Goal: Task Accomplishment & Management: Complete application form

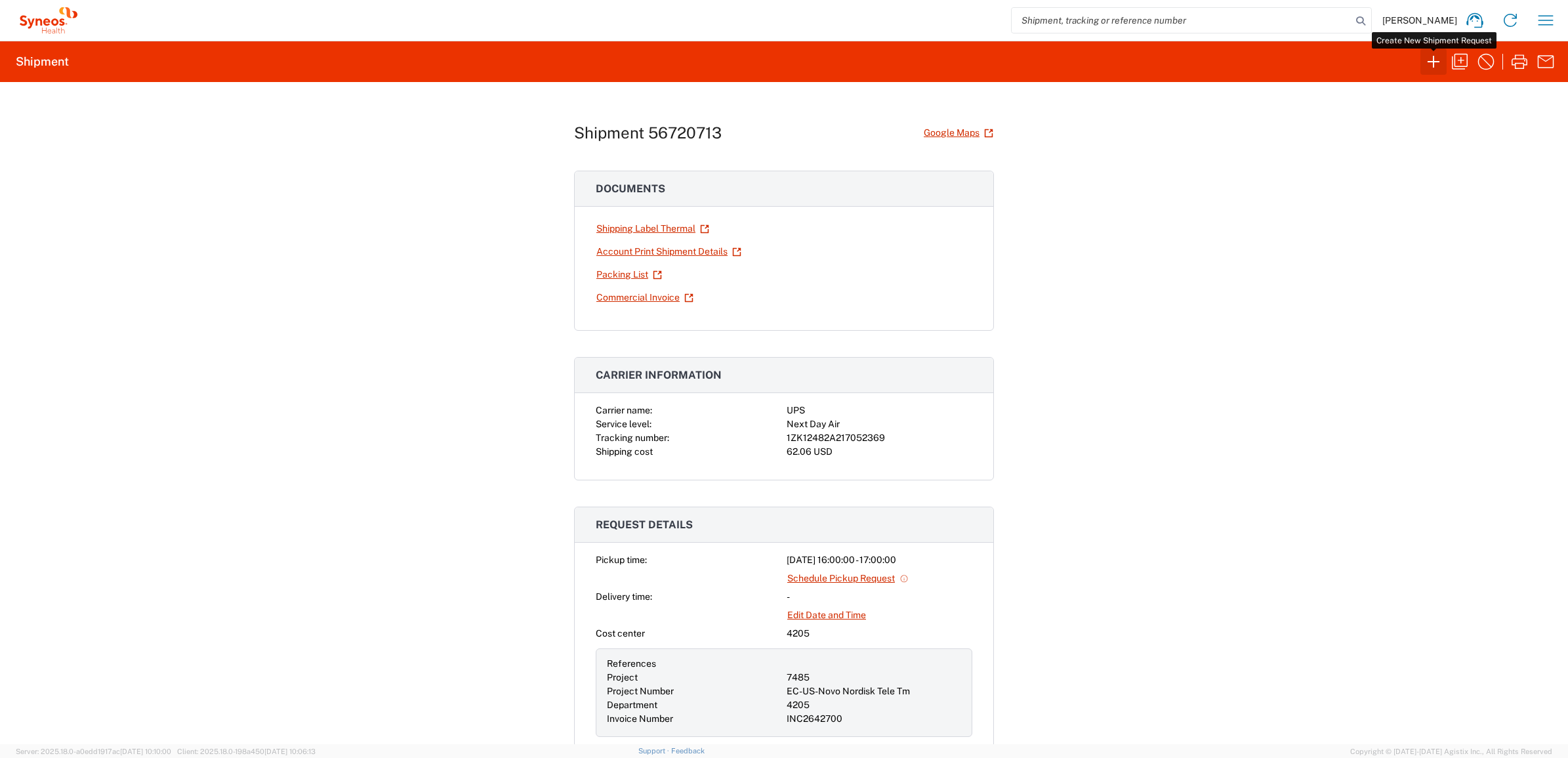
click at [1434, 66] on icon "button" at bounding box center [1434, 61] width 12 height 12
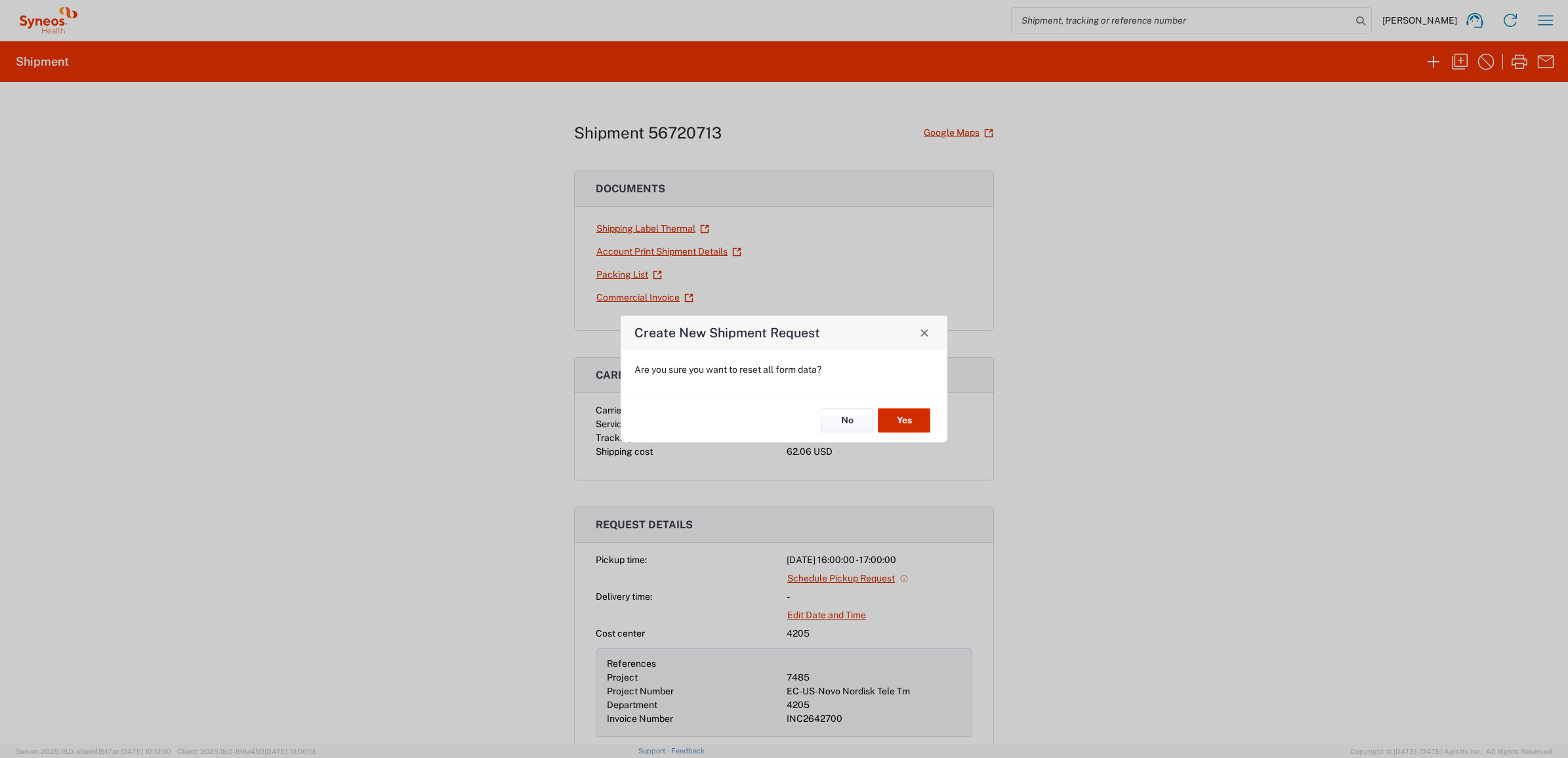
click at [904, 425] on button "Yes" at bounding box center [904, 420] width 53 height 25
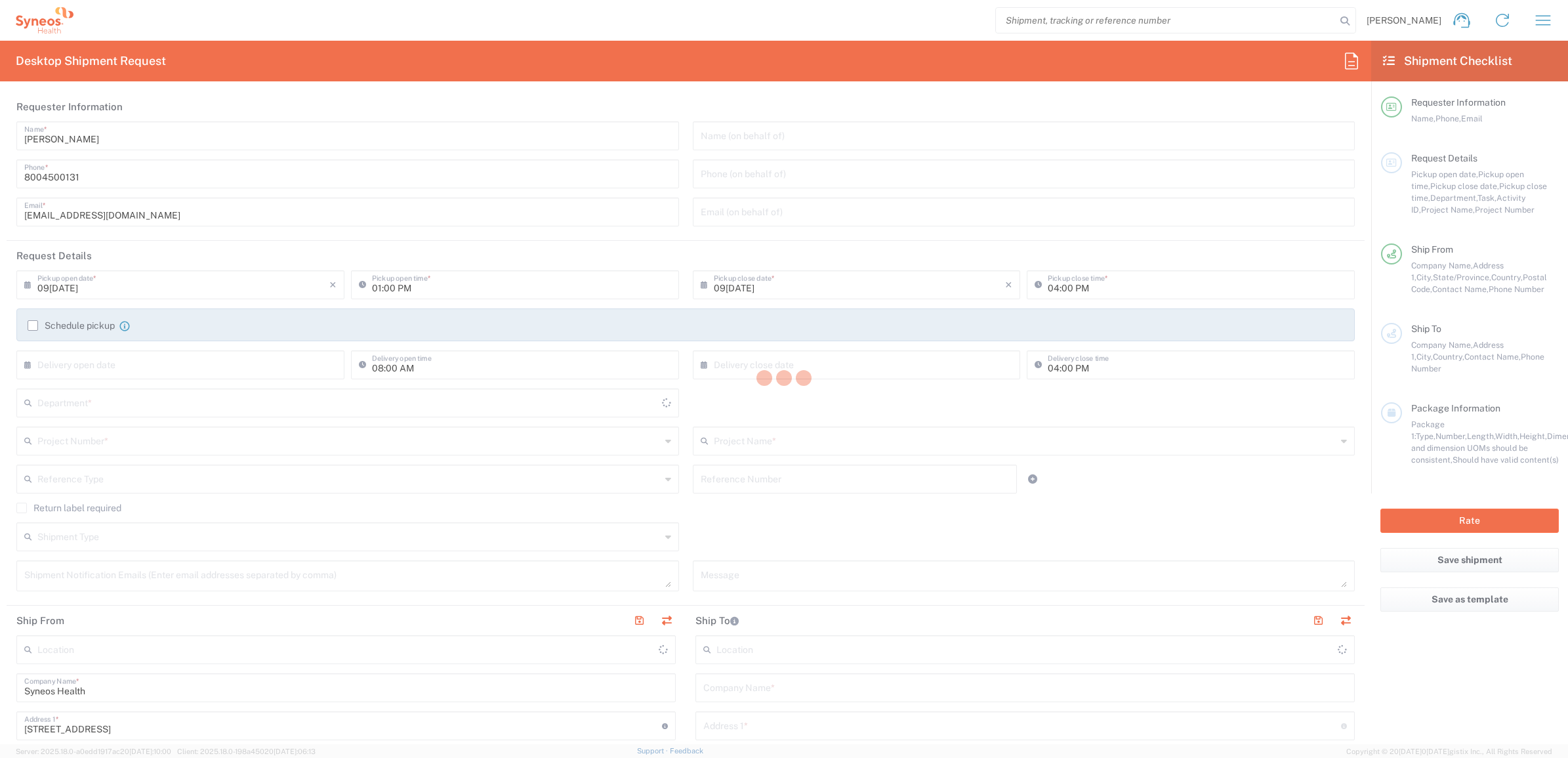
type input "[US_STATE]"
type input "[GEOGRAPHIC_DATA]"
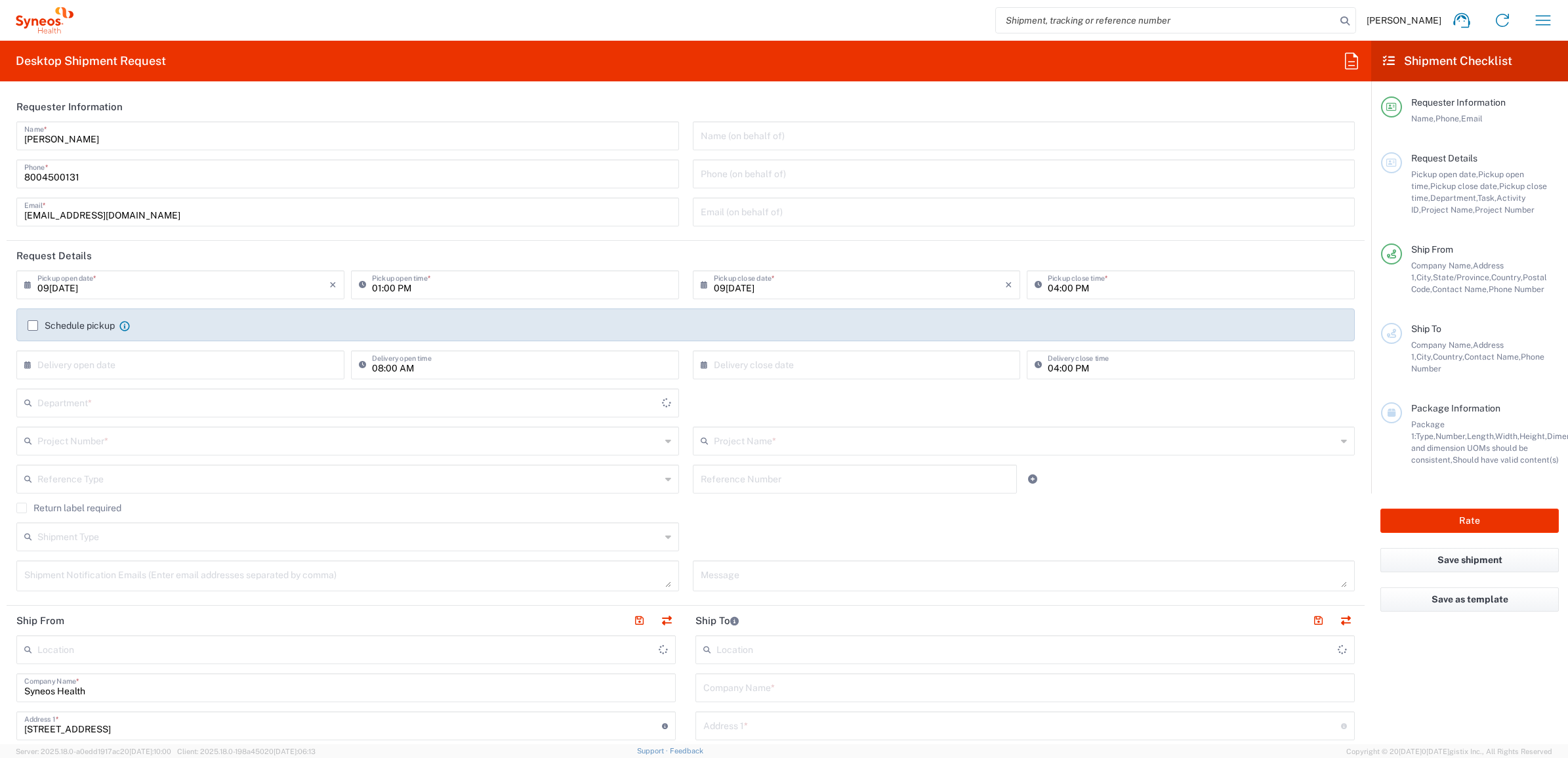
type input "Syneos Health Commercial Servi- [GEOGRAPHIC_DATA] [GEOGRAPHIC_DATA]"
type input "4205"
drag, startPoint x: 86, startPoint y: 142, endPoint x: 89, endPoint y: 119, distance: 23.2
click at [0, 123] on html "Brian Fenner Home Shipment estimator Shipment tracking Desktop shipment request…" at bounding box center [784, 379] width 1568 height 758
type input "Syneos Deployments"
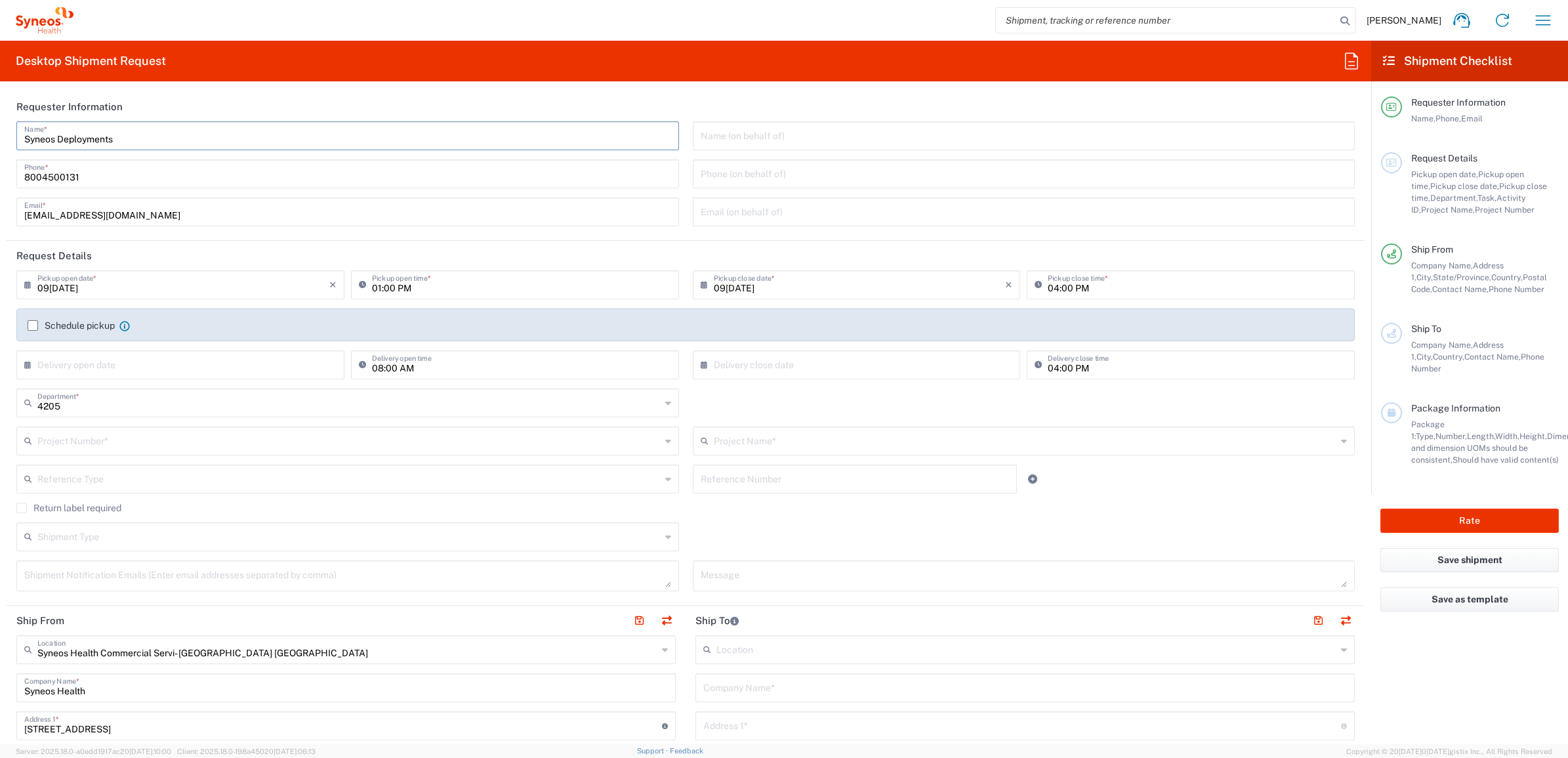
click at [133, 101] on header "Requester Information" at bounding box center [686, 107] width 1358 height 30
drag, startPoint x: 124, startPoint y: 139, endPoint x: 36, endPoint y: 143, distance: 88.1
click at [21, 141] on div "Syneos Deployments Name *" at bounding box center [347, 136] width 663 height 29
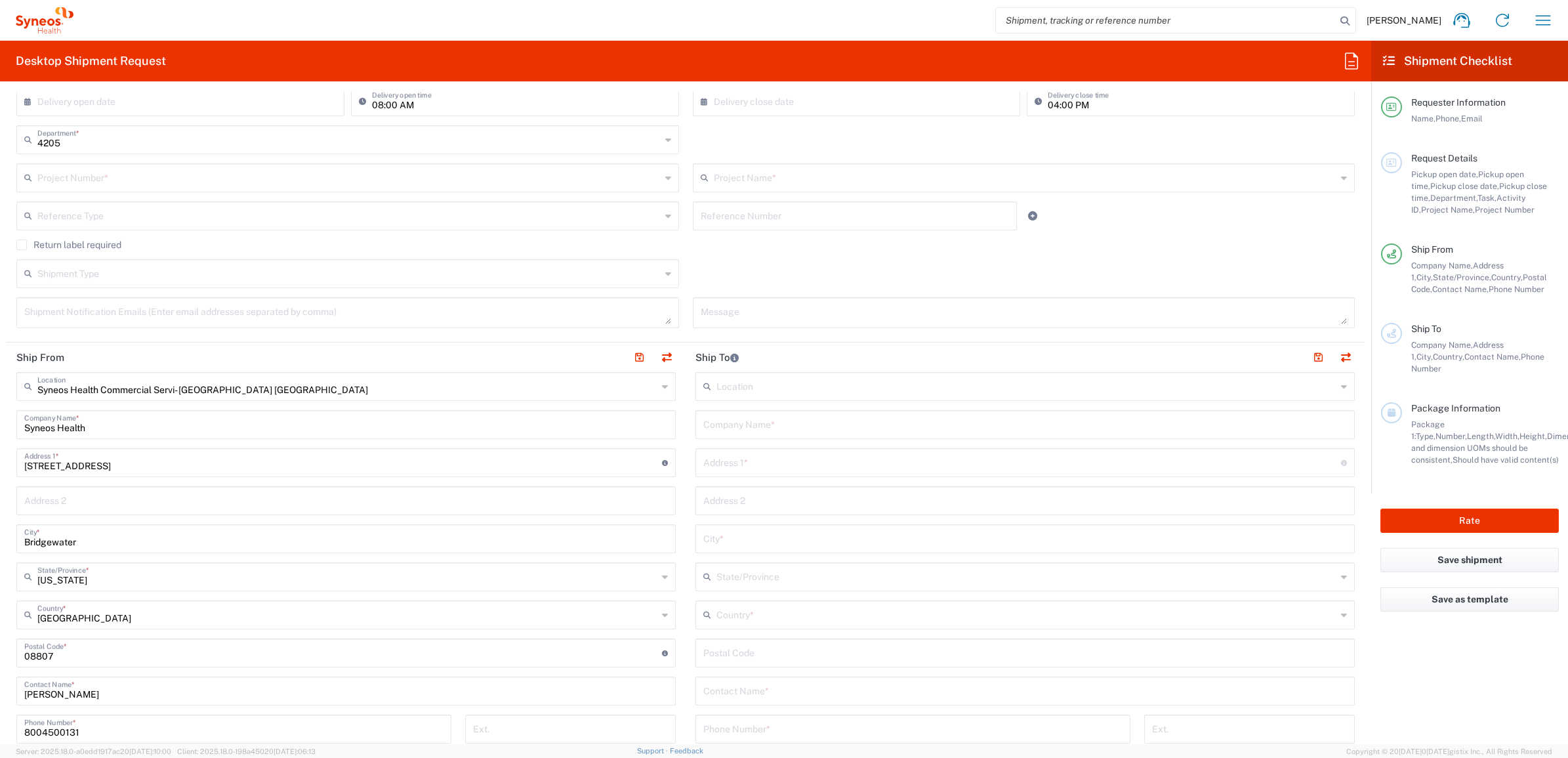
scroll to position [328, 0]
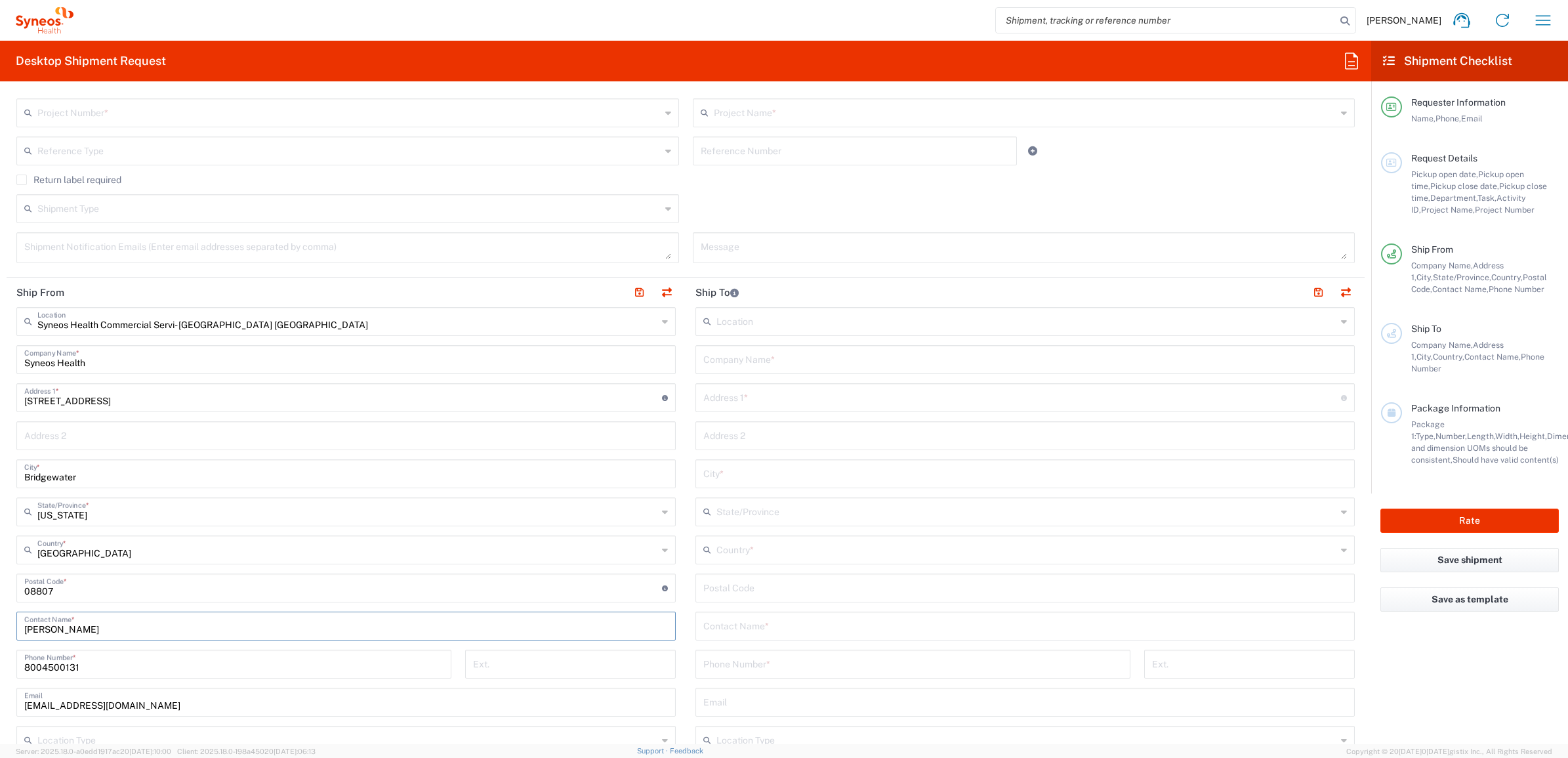
drag, startPoint x: 93, startPoint y: 624, endPoint x: 200, endPoint y: 647, distance: 109.4
click at [0, 598] on html "Brian Fenner Home Shipment estimator Shipment tracking Desktop shipment request…" at bounding box center [784, 379] width 1568 height 758
paste input "Syneos Deployments"
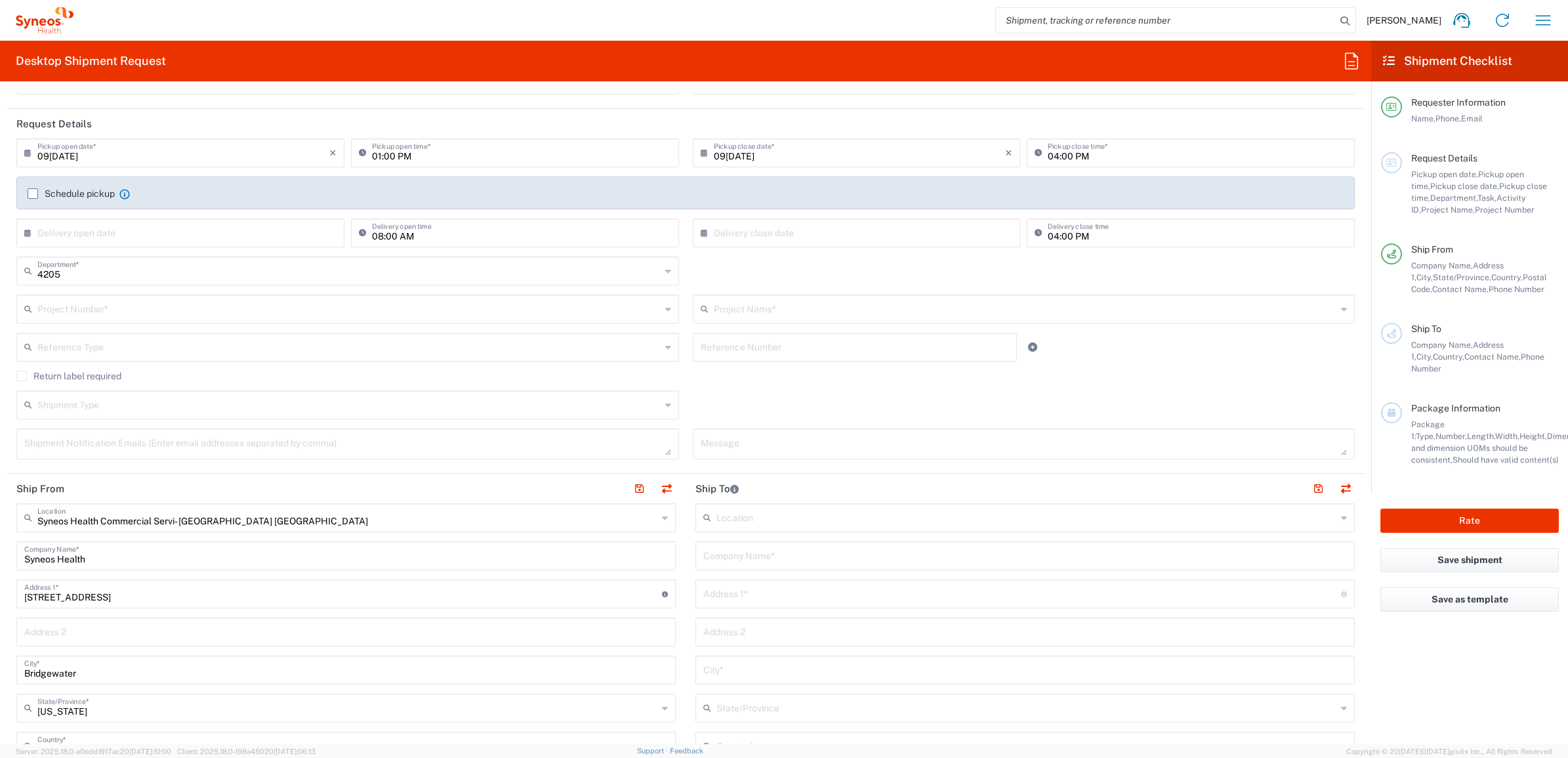
scroll to position [0, 0]
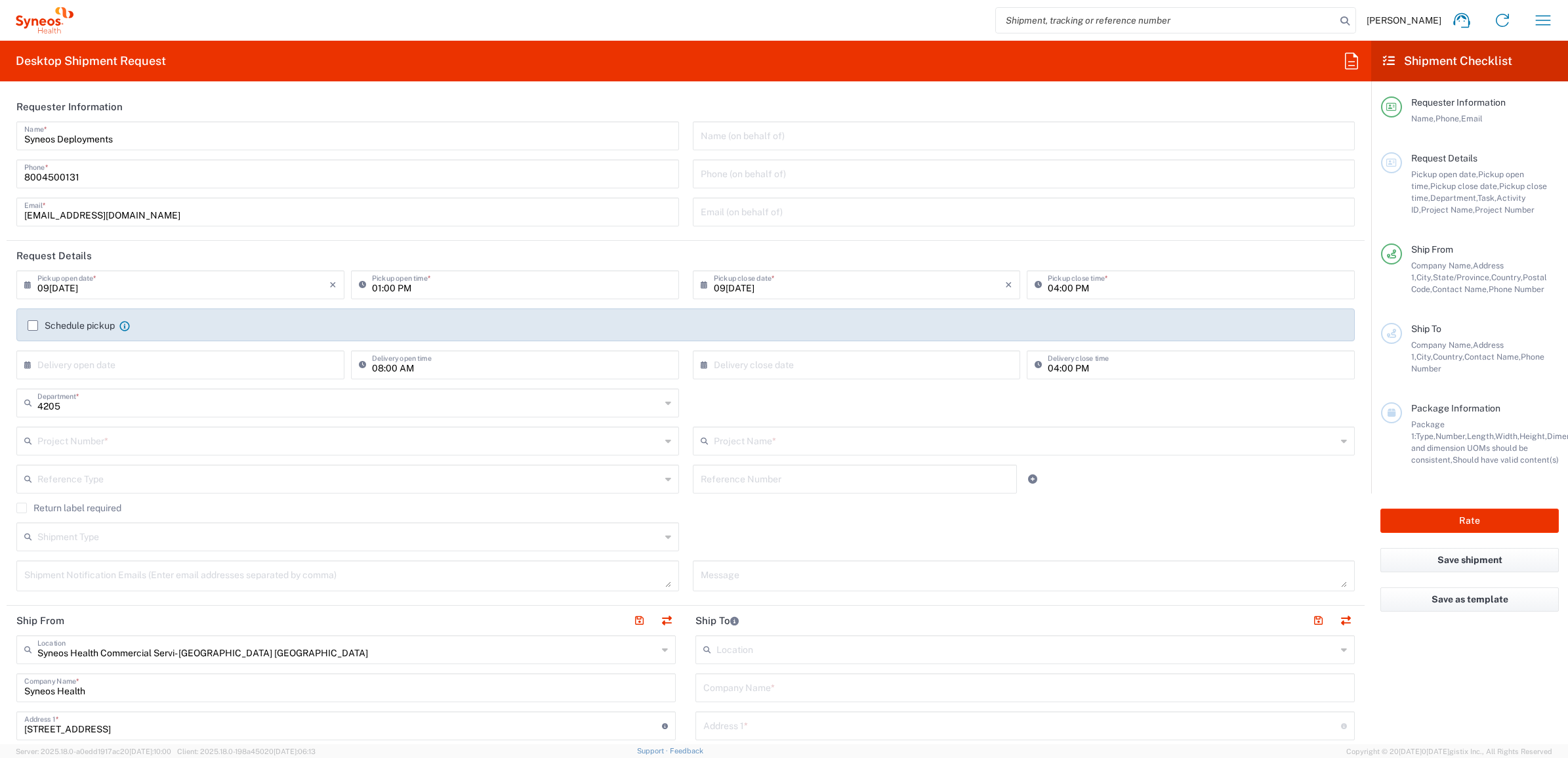
type input "Syneos Deployments"
click at [335, 443] on input "text" at bounding box center [349, 439] width 624 height 23
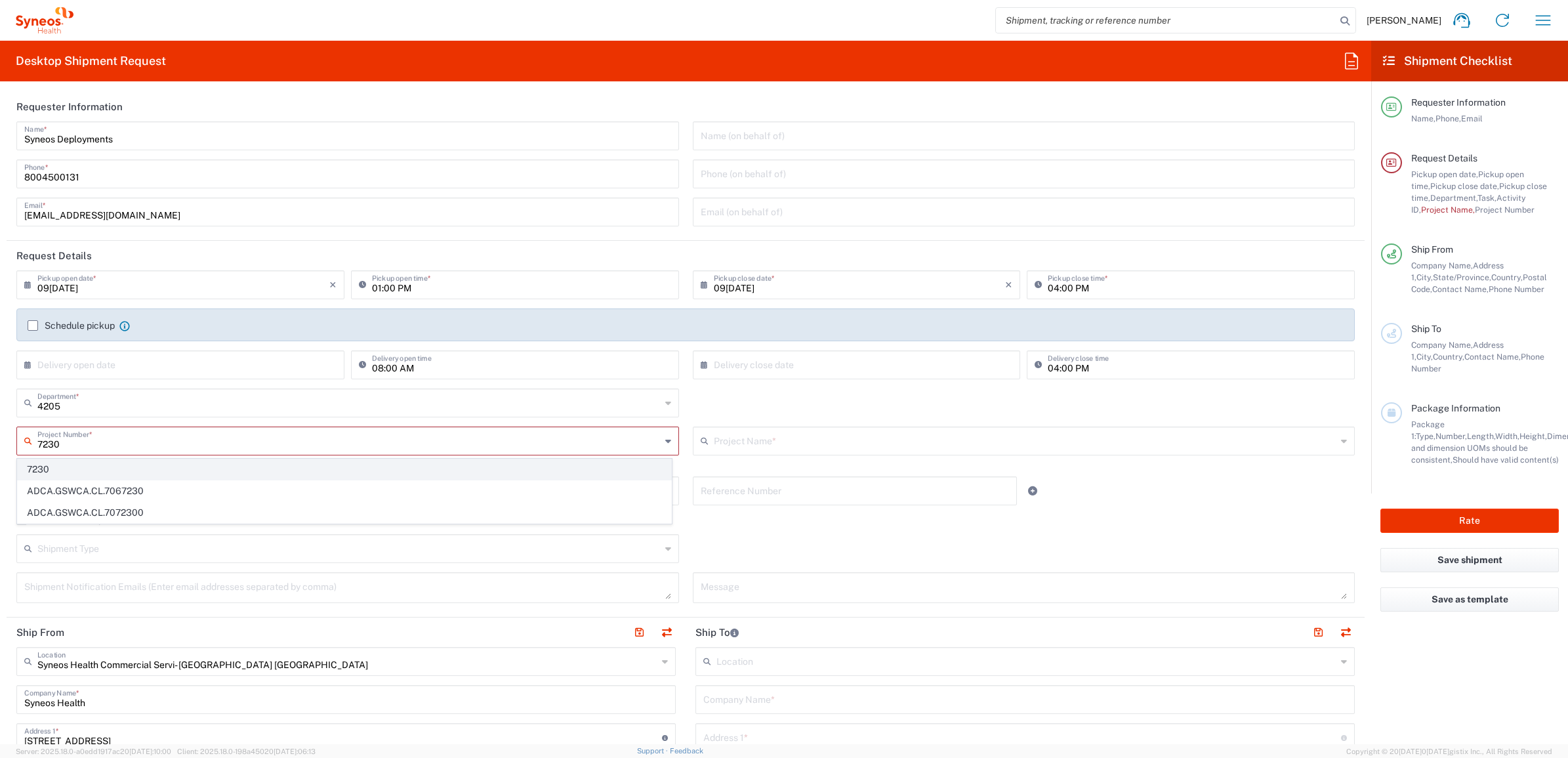
type input "7230"
click at [336, 463] on span "7230" at bounding box center [344, 469] width 653 height 20
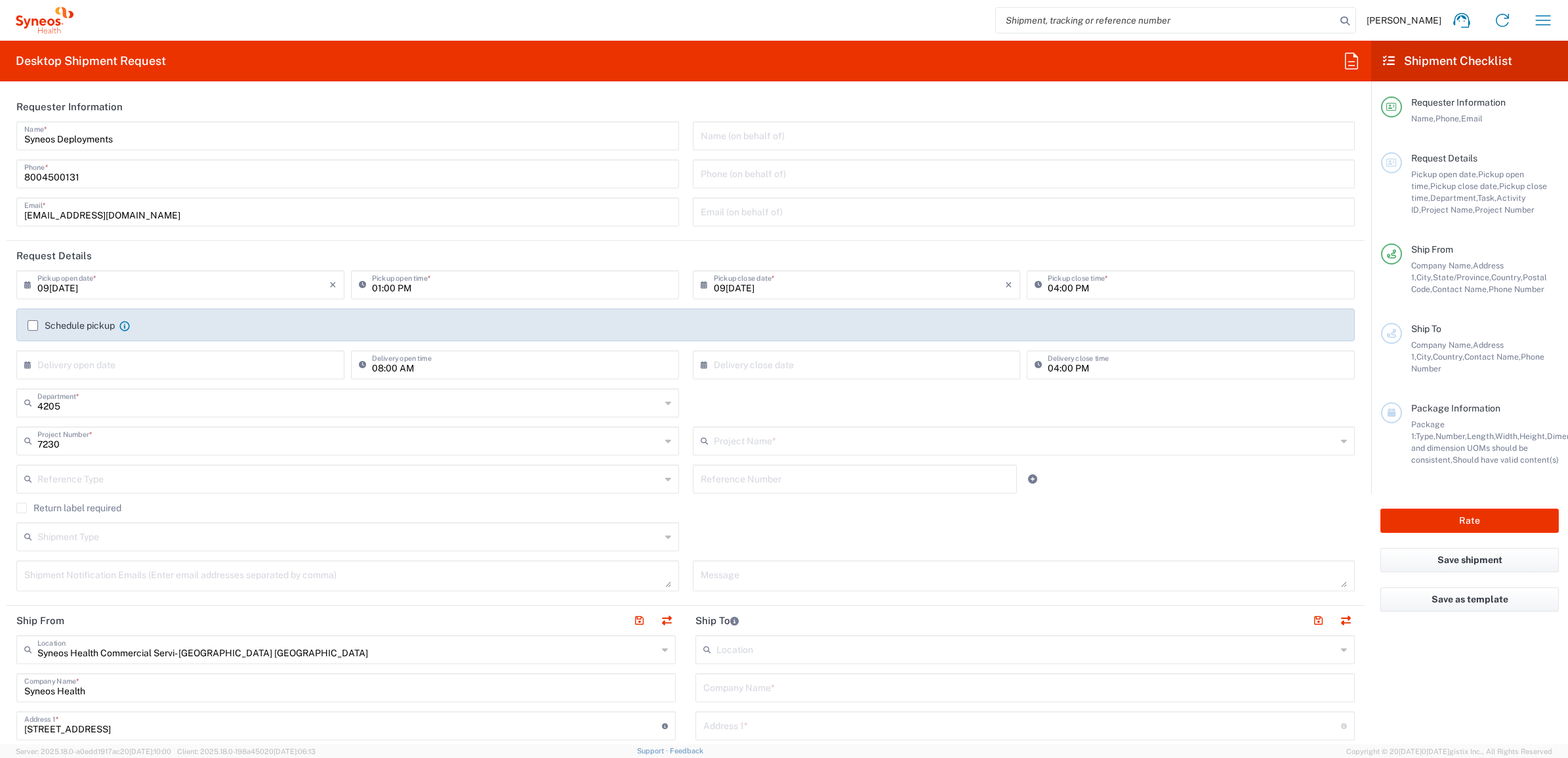
type input "ST-US_GlaxoSmithKline L_Sales"
click at [733, 477] on input "text" at bounding box center [855, 478] width 309 height 23
paste input "INC2643696"
type input "INC2643696"
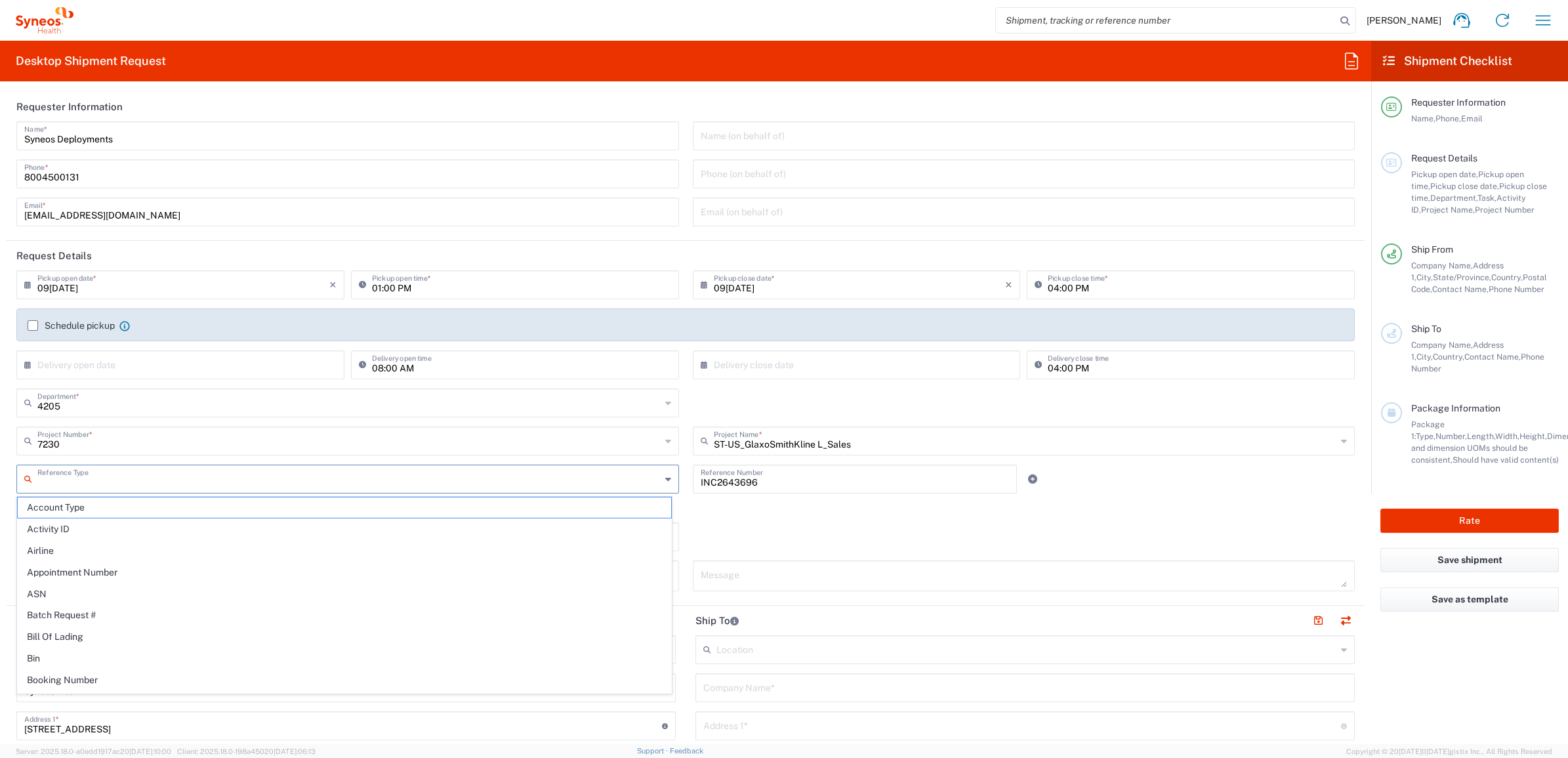
click at [527, 477] on input "text" at bounding box center [349, 478] width 624 height 23
click at [476, 503] on span "Invoice Number" at bounding box center [344, 507] width 653 height 20
type input "Invoice Number"
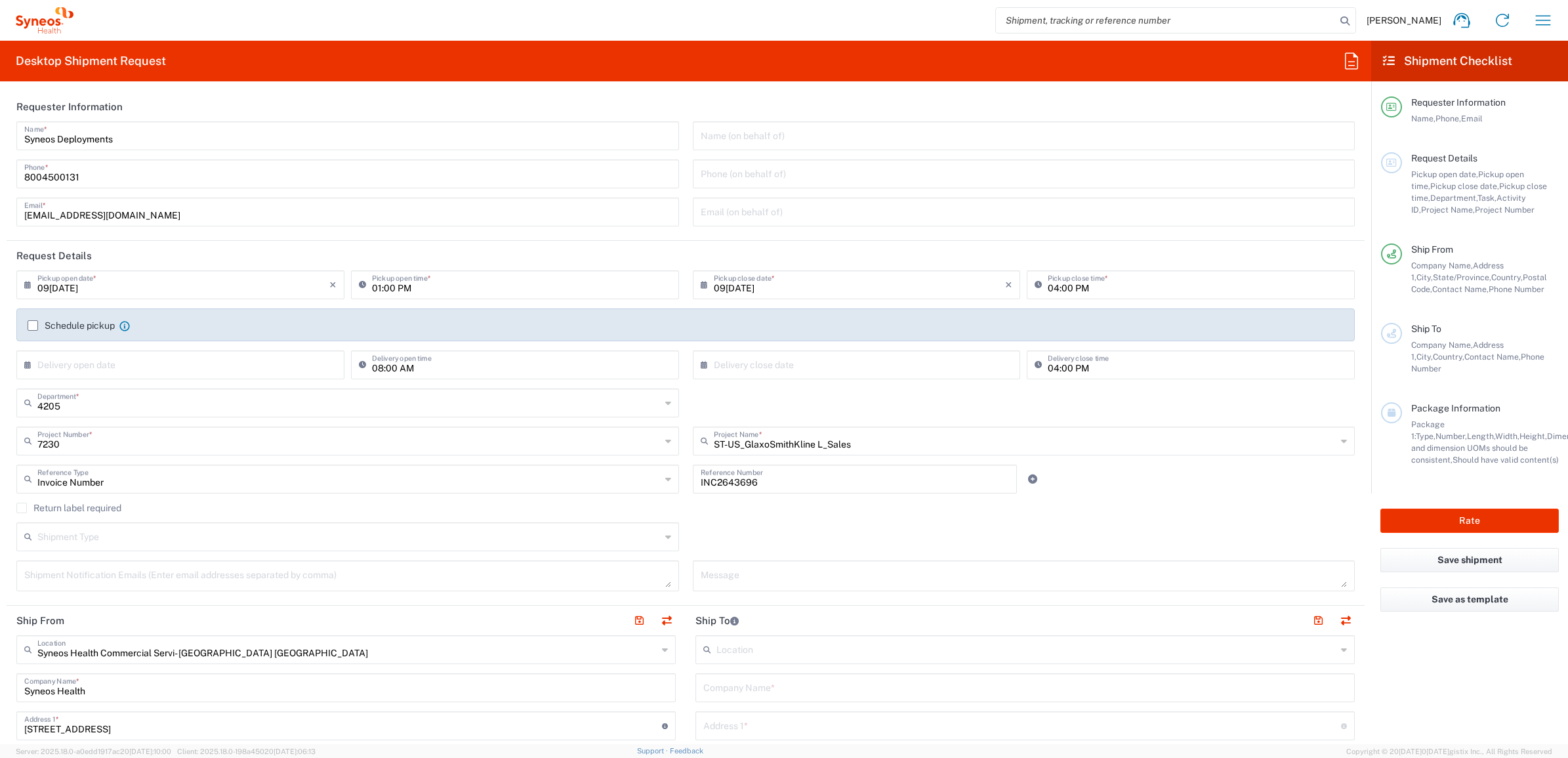
click at [683, 504] on agx-checkbox-control "Return label required" at bounding box center [686, 508] width 1339 height 11
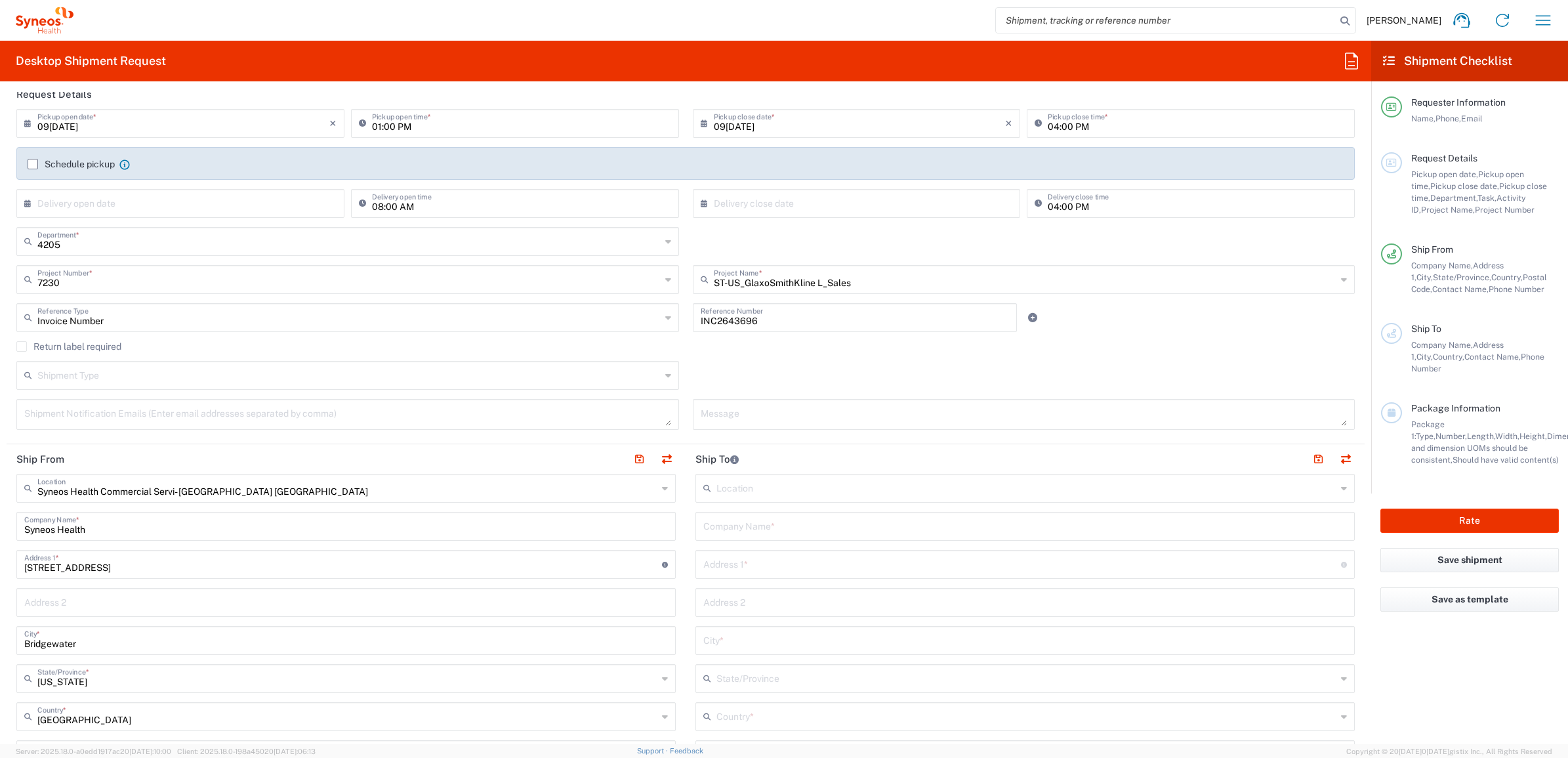
scroll to position [164, 0]
click at [768, 522] on input "text" at bounding box center [1024, 522] width 643 height 23
paste input "Frank Costa"
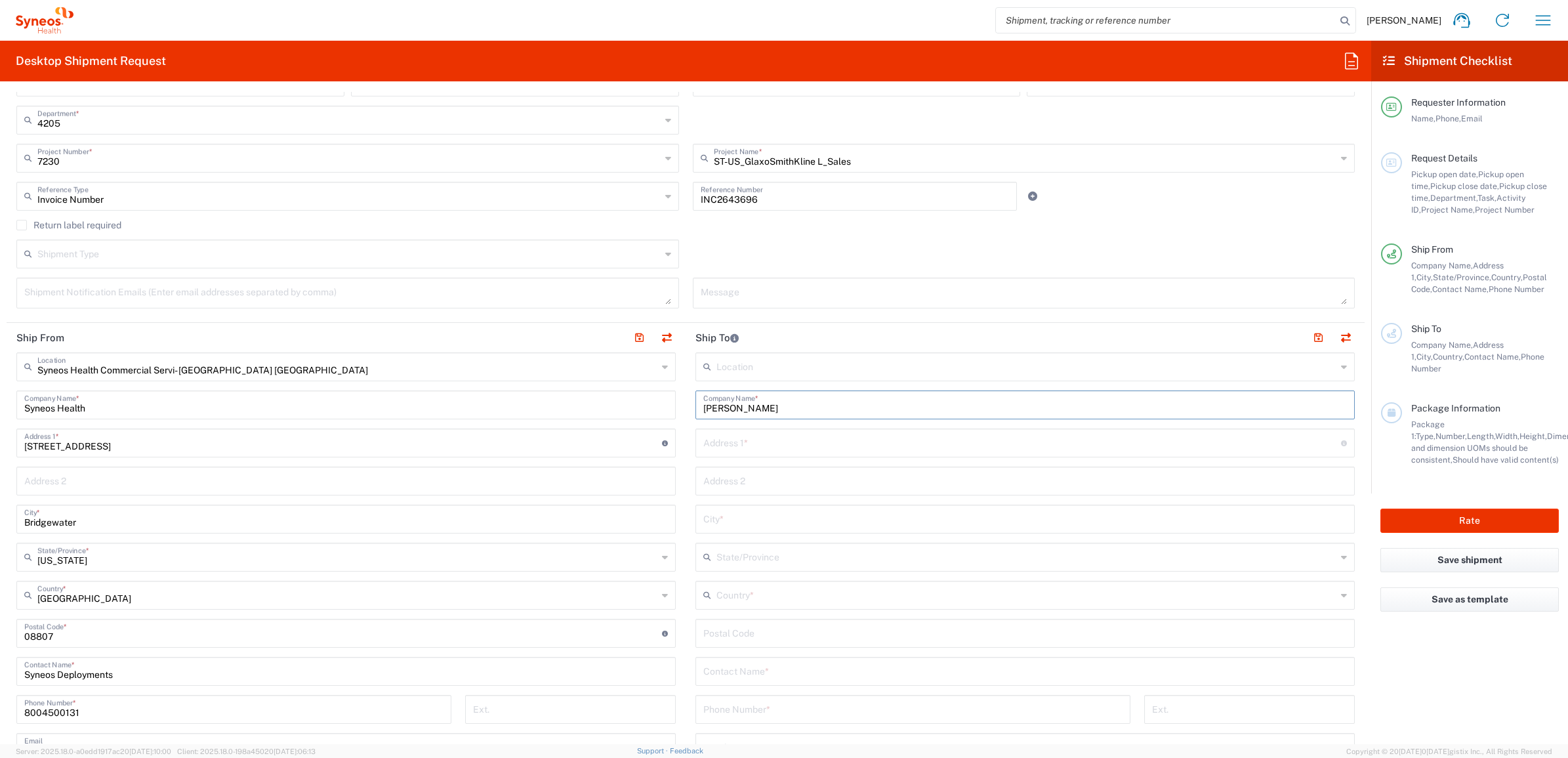
scroll to position [410, 0]
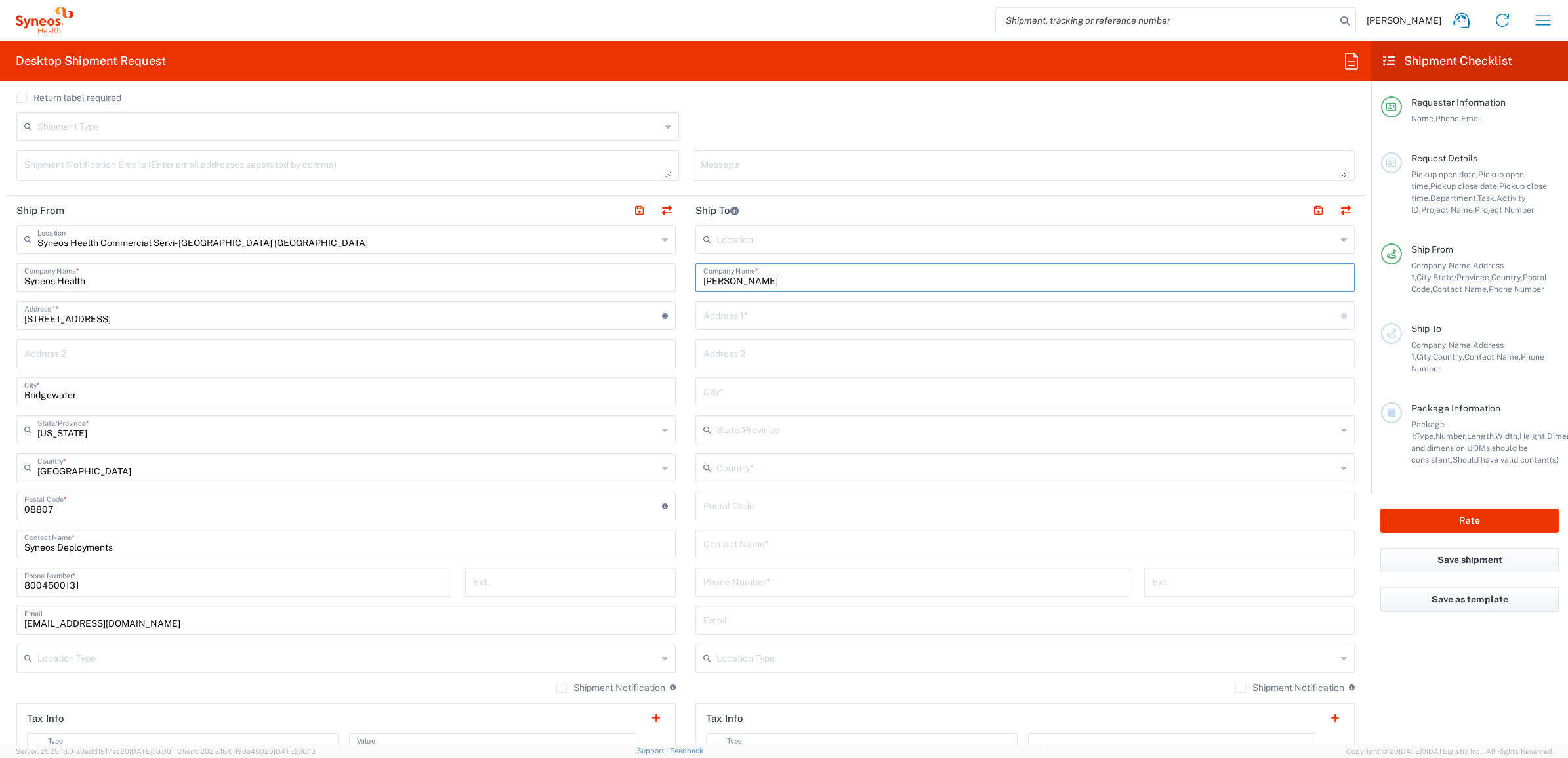
type input "Frank Costa"
click at [752, 545] on input "text" at bounding box center [1024, 543] width 643 height 23
paste input "Frank Costa"
type input "Frank Costa"
click at [716, 311] on input "text" at bounding box center [1022, 314] width 638 height 23
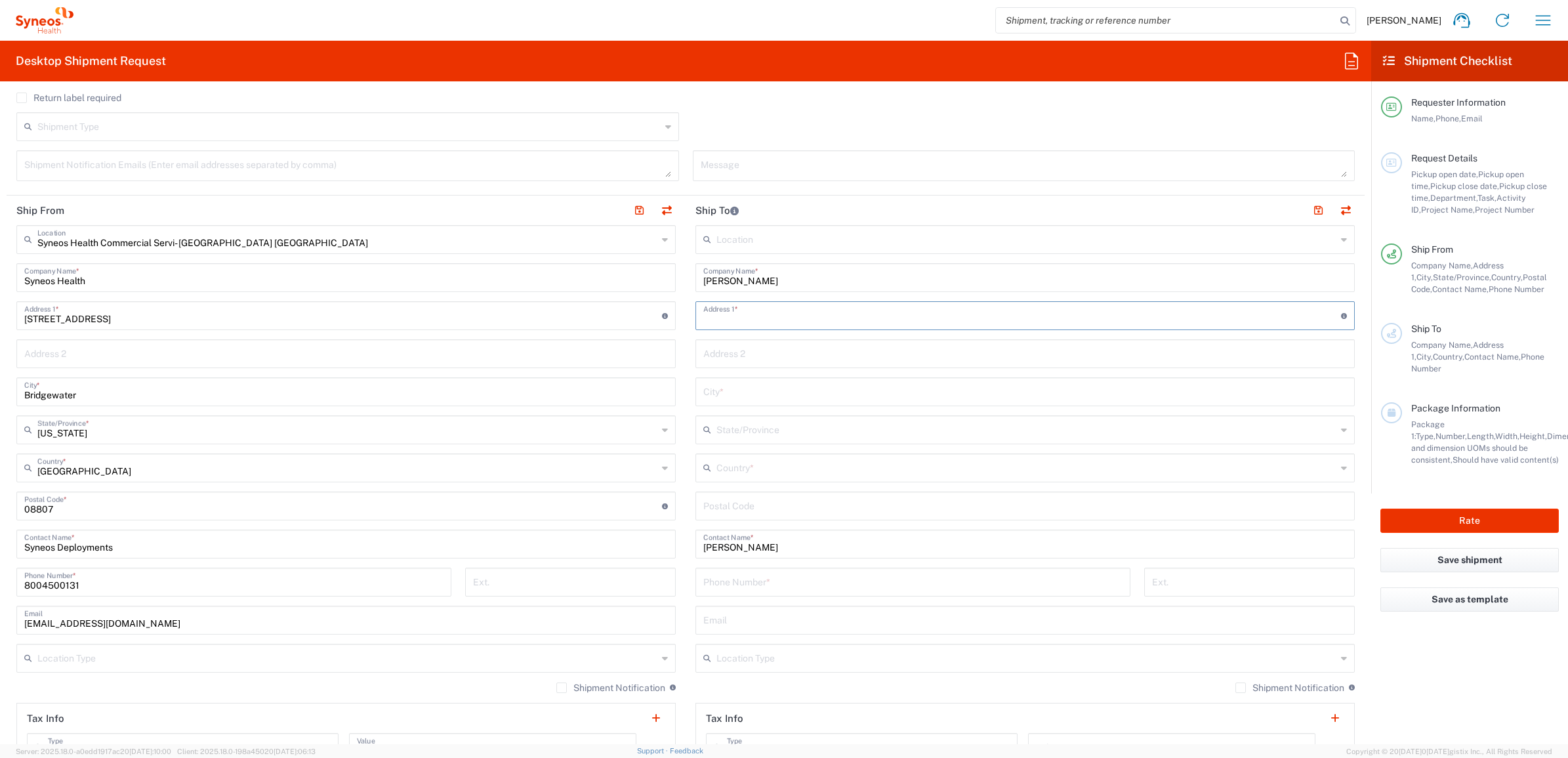
paste input "2603 Alden Ct,"
type input "2603 Alden Ct,"
click at [735, 510] on input "undefined" at bounding box center [1024, 505] width 643 height 23
paste input "48324"
type input "48324"
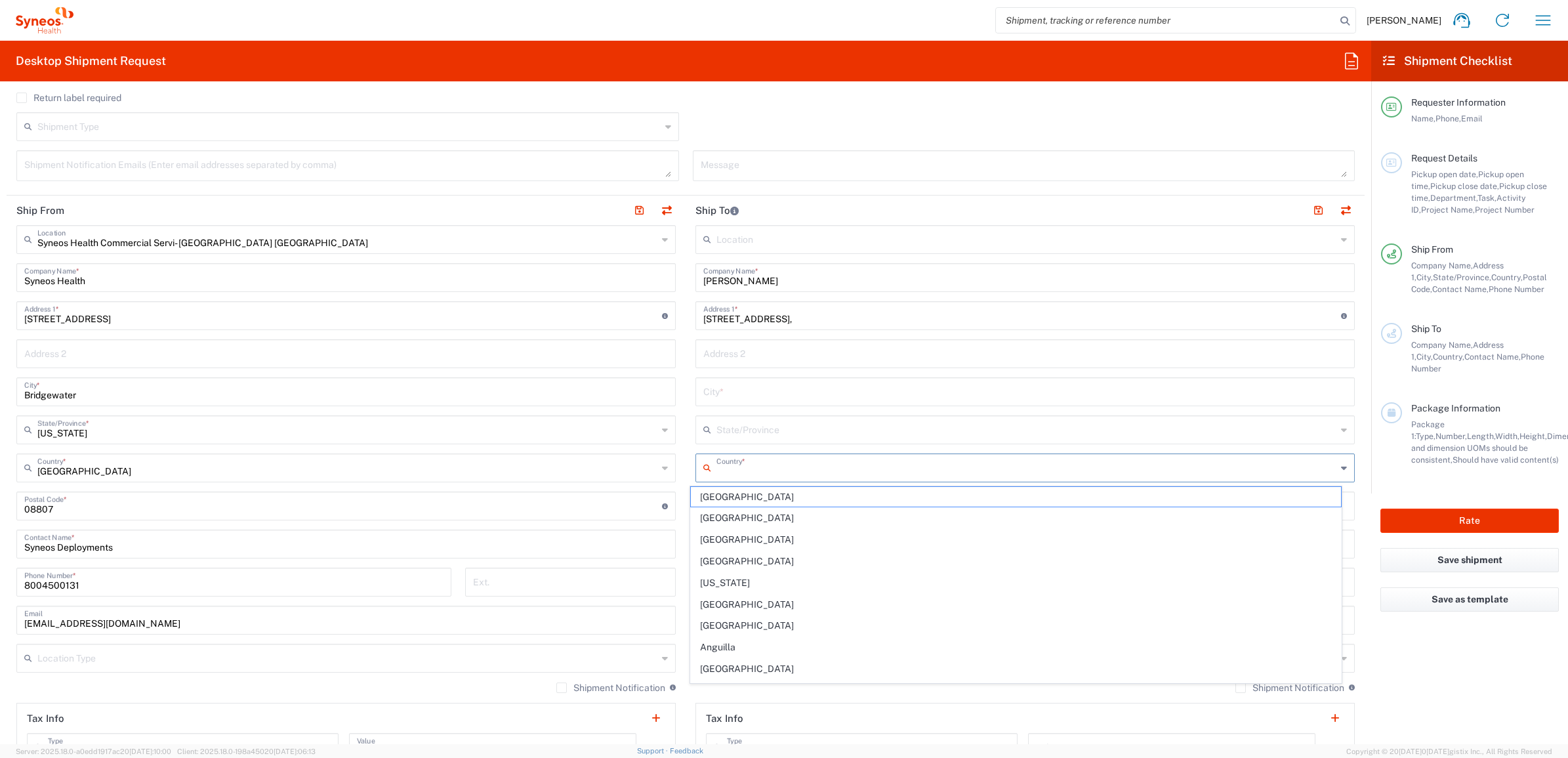
click at [726, 474] on input "text" at bounding box center [1027, 467] width 620 height 23
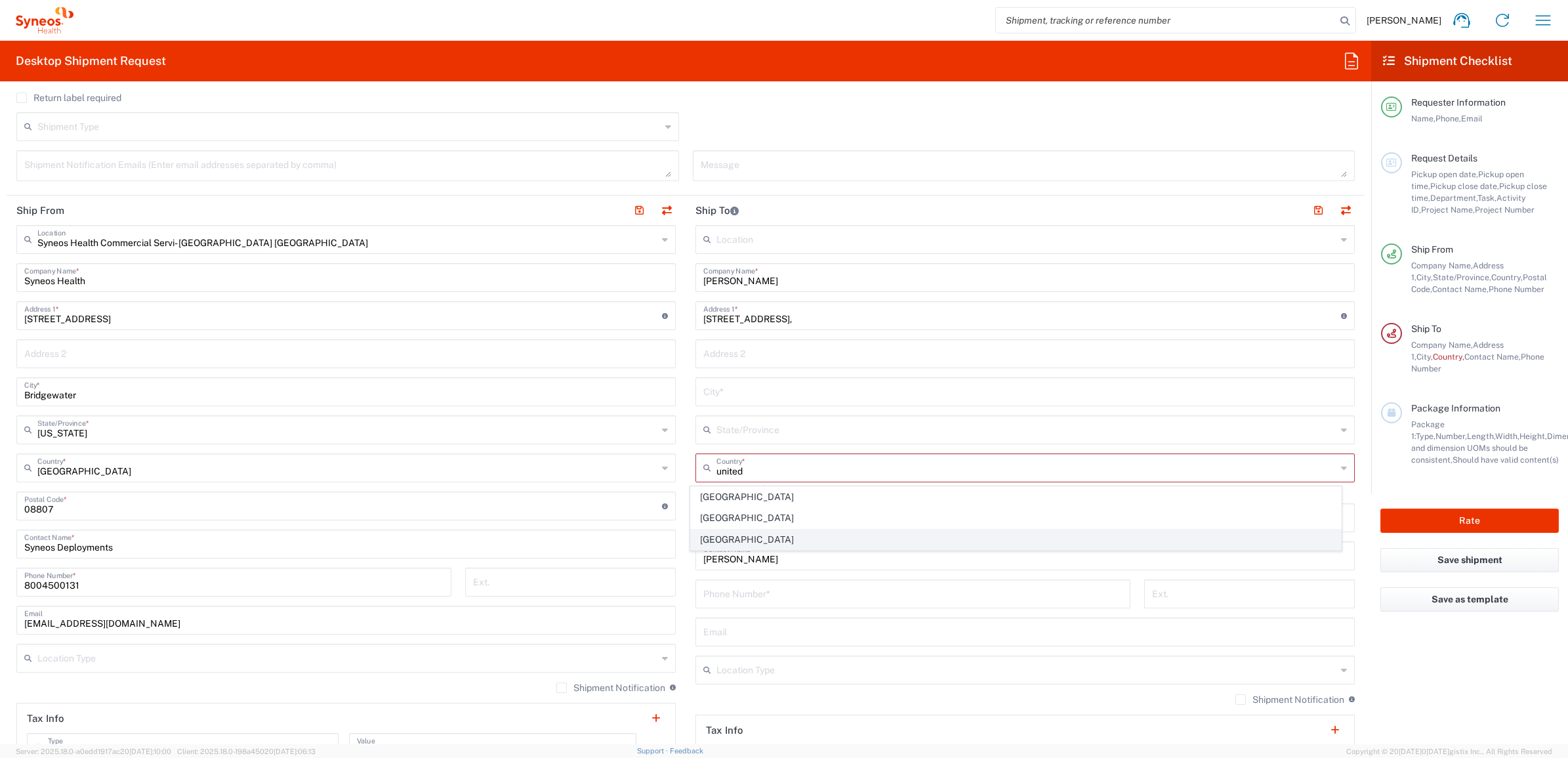
click at [717, 534] on span "United States" at bounding box center [1017, 539] width 651 height 20
type input "United States"
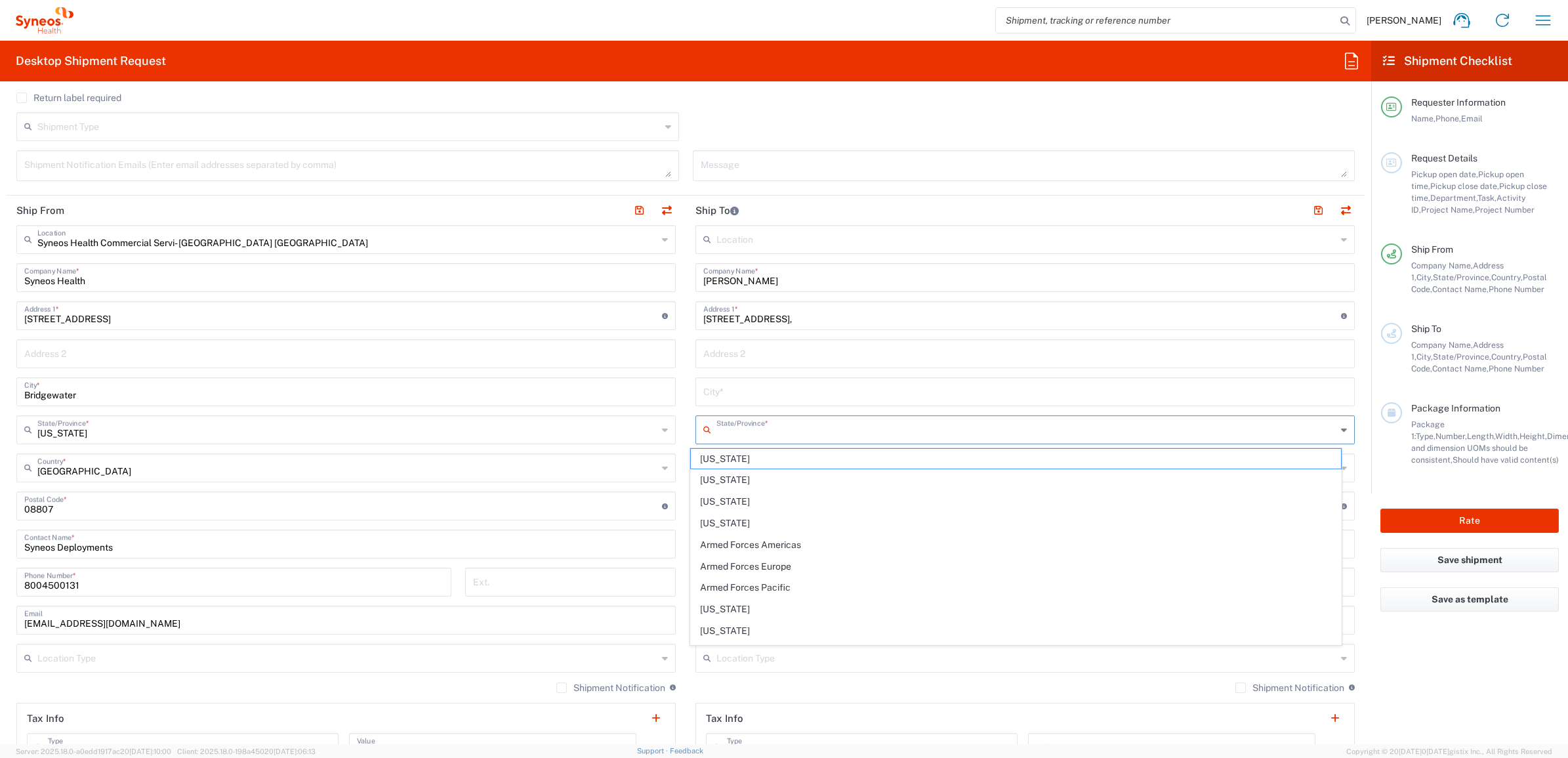
click at [732, 425] on input "text" at bounding box center [1027, 429] width 620 height 23
drag, startPoint x: 722, startPoint y: 463, endPoint x: 726, endPoint y: 454, distance: 9.8
click at [722, 463] on span "Michigan" at bounding box center [1017, 458] width 651 height 20
type input "Michigan"
click at [711, 378] on div "City *" at bounding box center [1025, 392] width 660 height 29
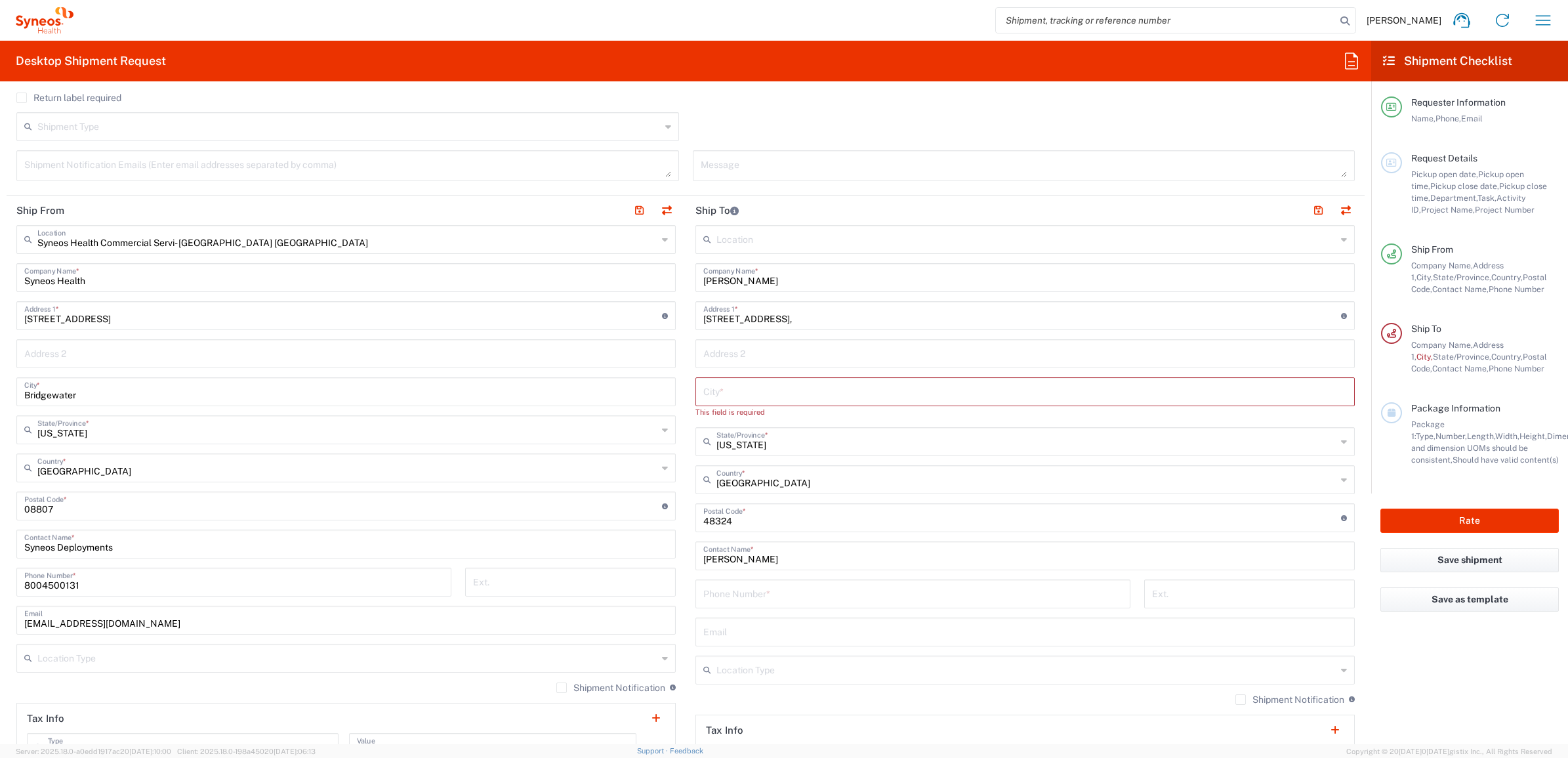
click at [750, 398] on input "text" at bounding box center [1024, 390] width 643 height 23
paste input "West Bloomfield"
type input "West Bloomfield"
click at [742, 584] on input "tel" at bounding box center [913, 581] width 419 height 23
paste input "(248) 330-5452"
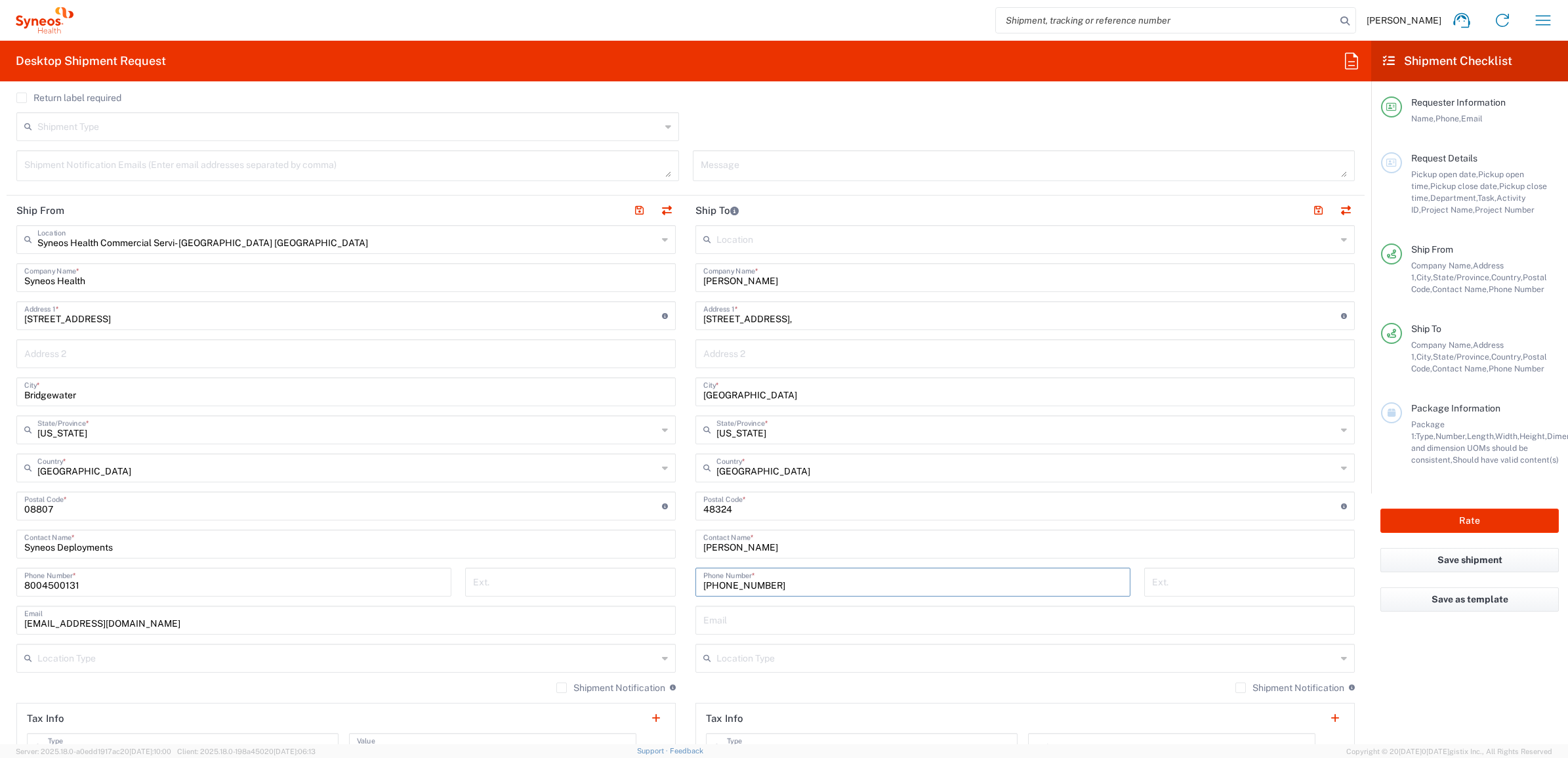
type input "(248) 330-5452"
click at [686, 475] on main "Location Addison Whitney LLC-Morrisvile NC US Barcelona-Syneos Health BioSector…" at bounding box center [1025, 501] width 679 height 551
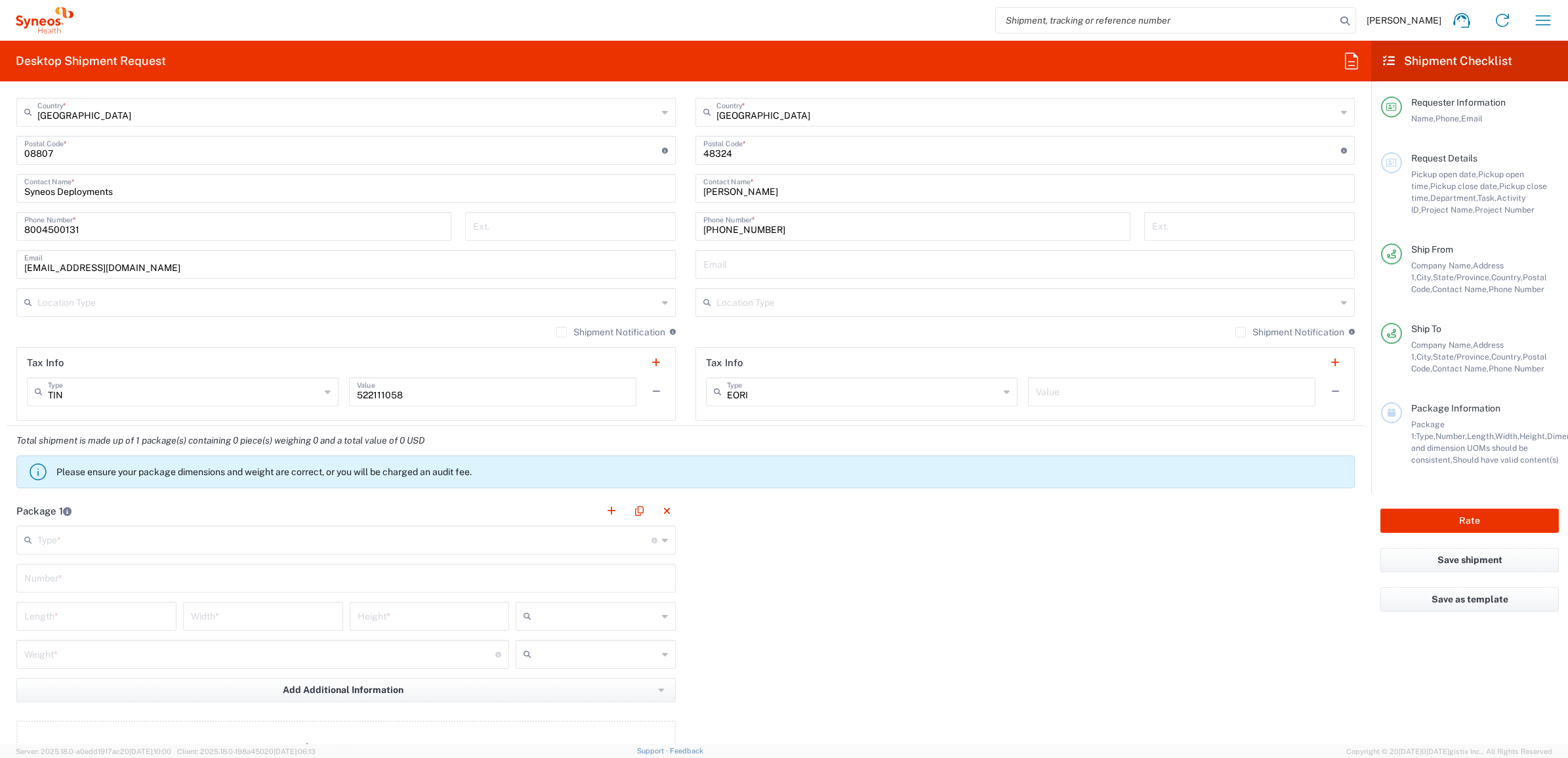
scroll to position [902, 0]
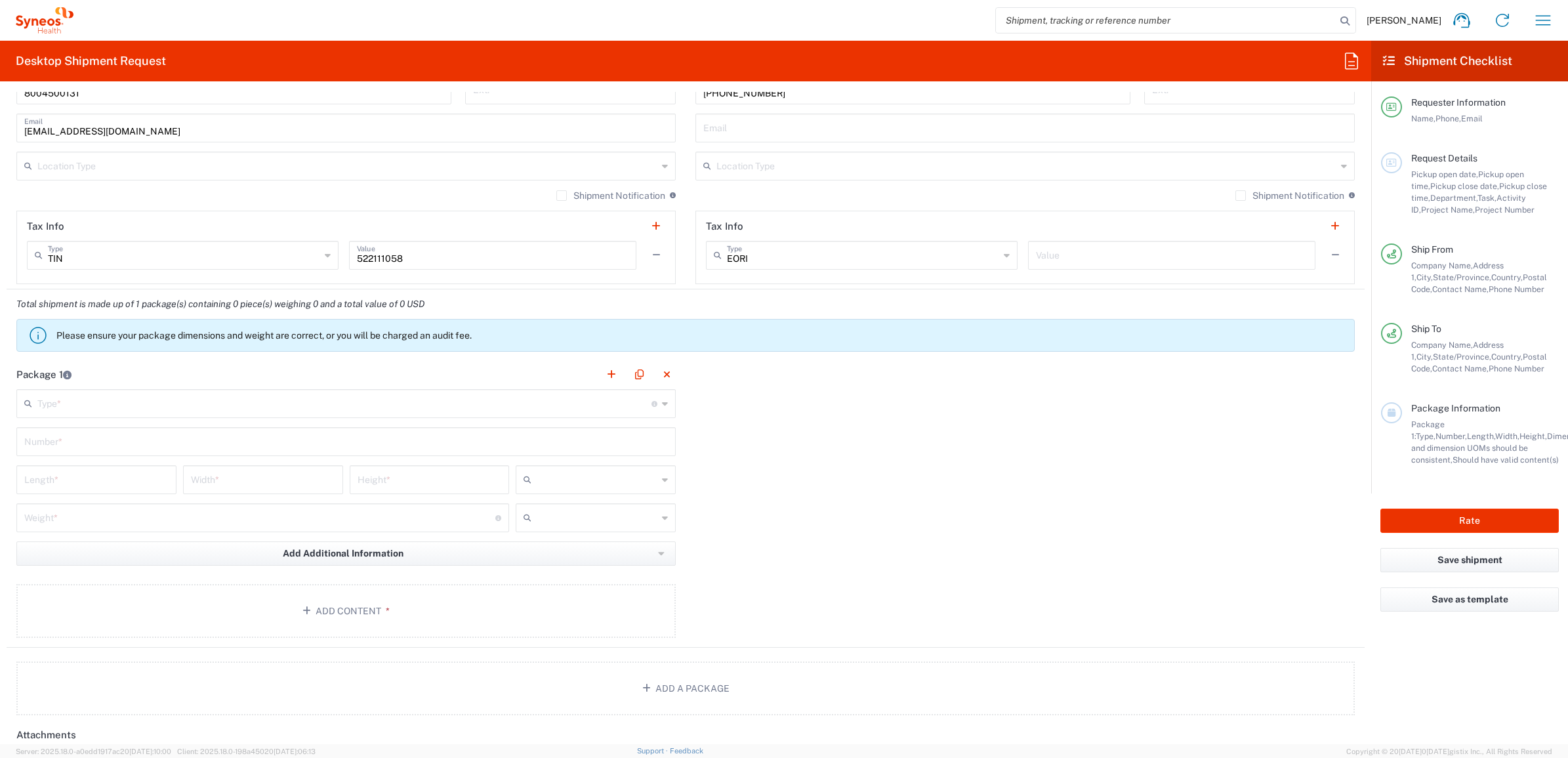
drag, startPoint x: 172, startPoint y: 411, endPoint x: 166, endPoint y: 414, distance: 6.7
click at [169, 411] on input "text" at bounding box center [344, 402] width 614 height 23
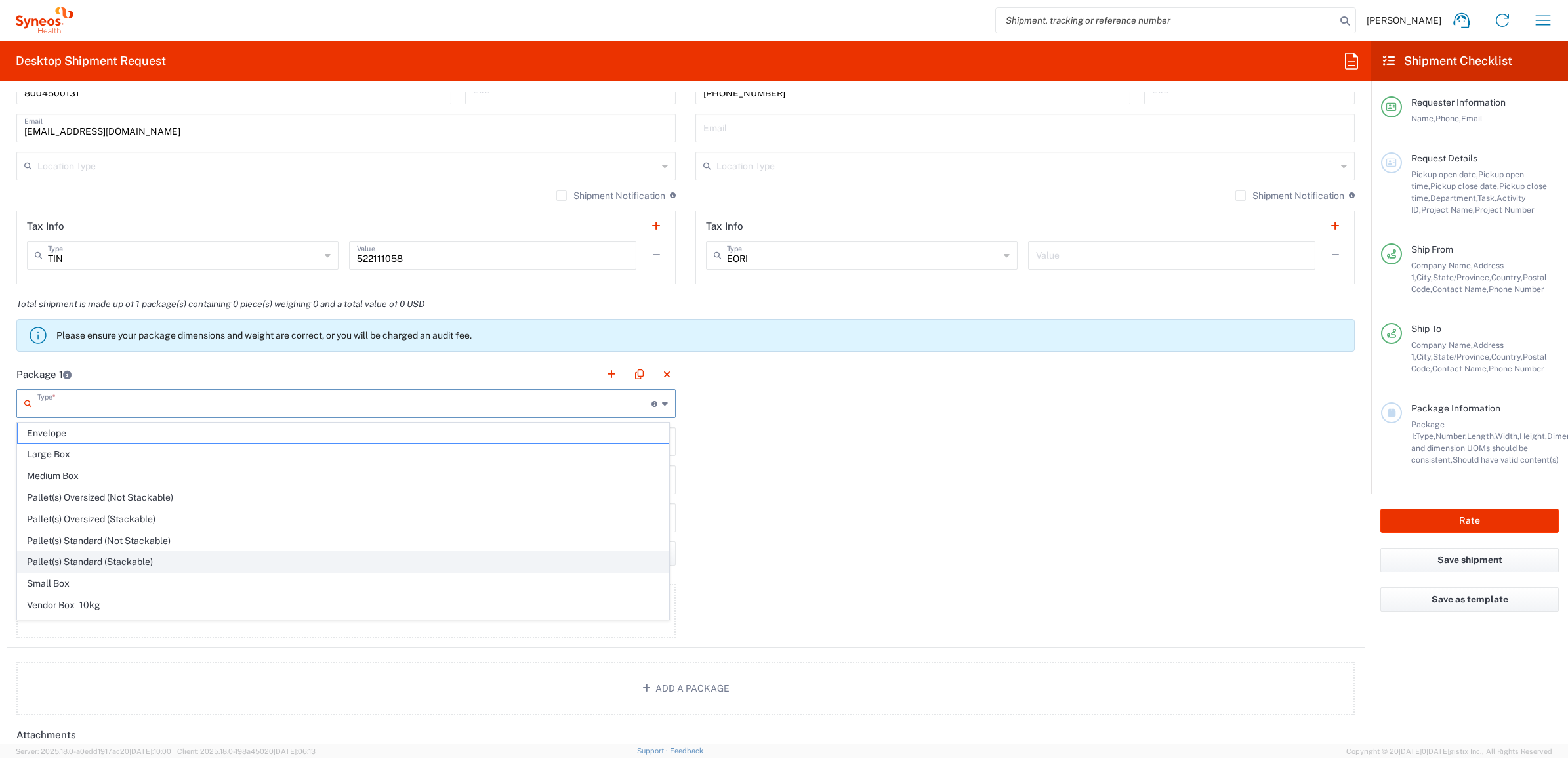
scroll to position [44, 0]
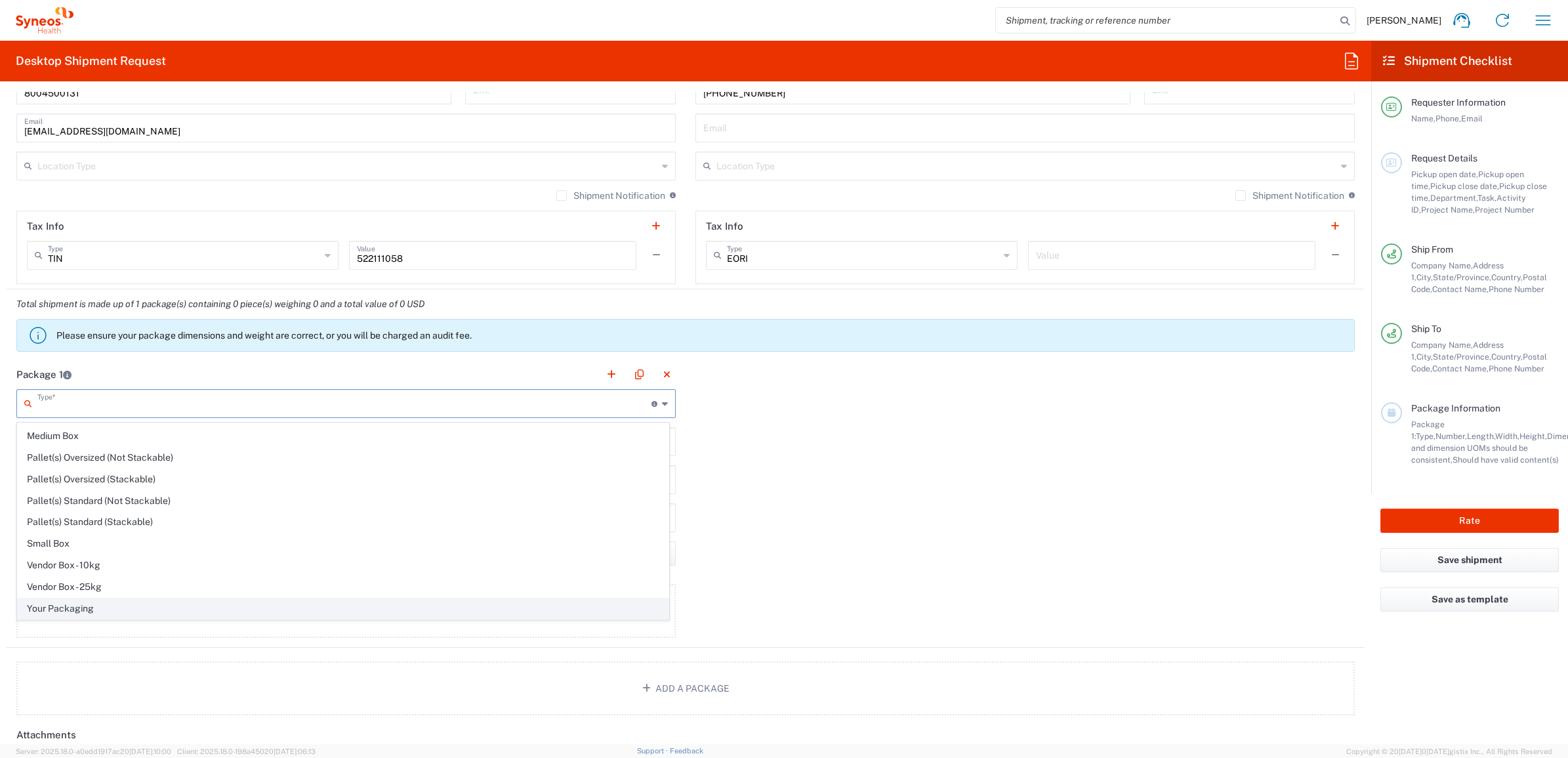
click at [110, 605] on span "Your Packaging" at bounding box center [343, 608] width 651 height 20
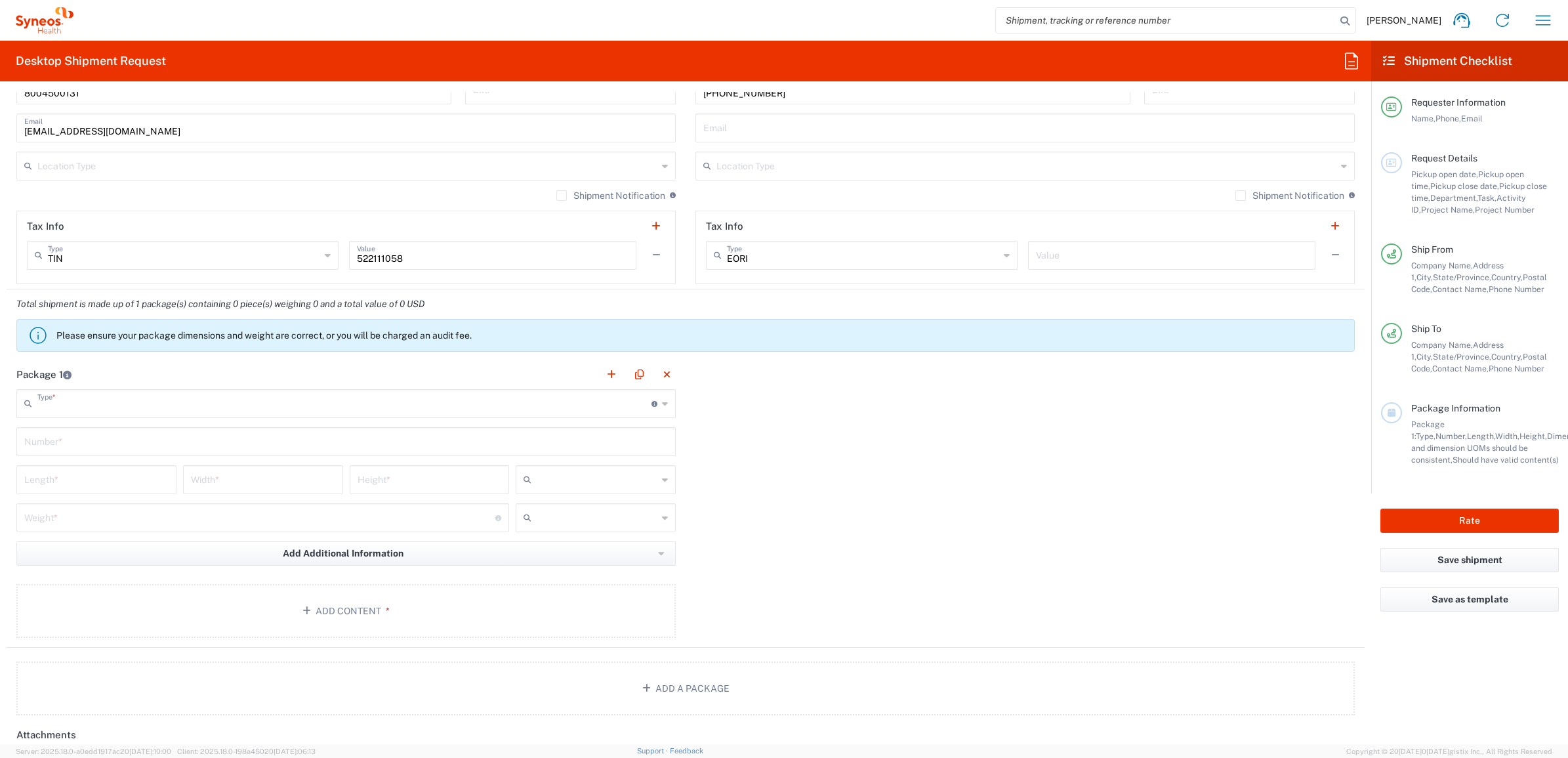
type input "Your Packaging"
click at [90, 447] on input "text" at bounding box center [346, 440] width 643 height 23
type input "1"
click at [79, 486] on input "number" at bounding box center [96, 478] width 144 height 23
type input "17"
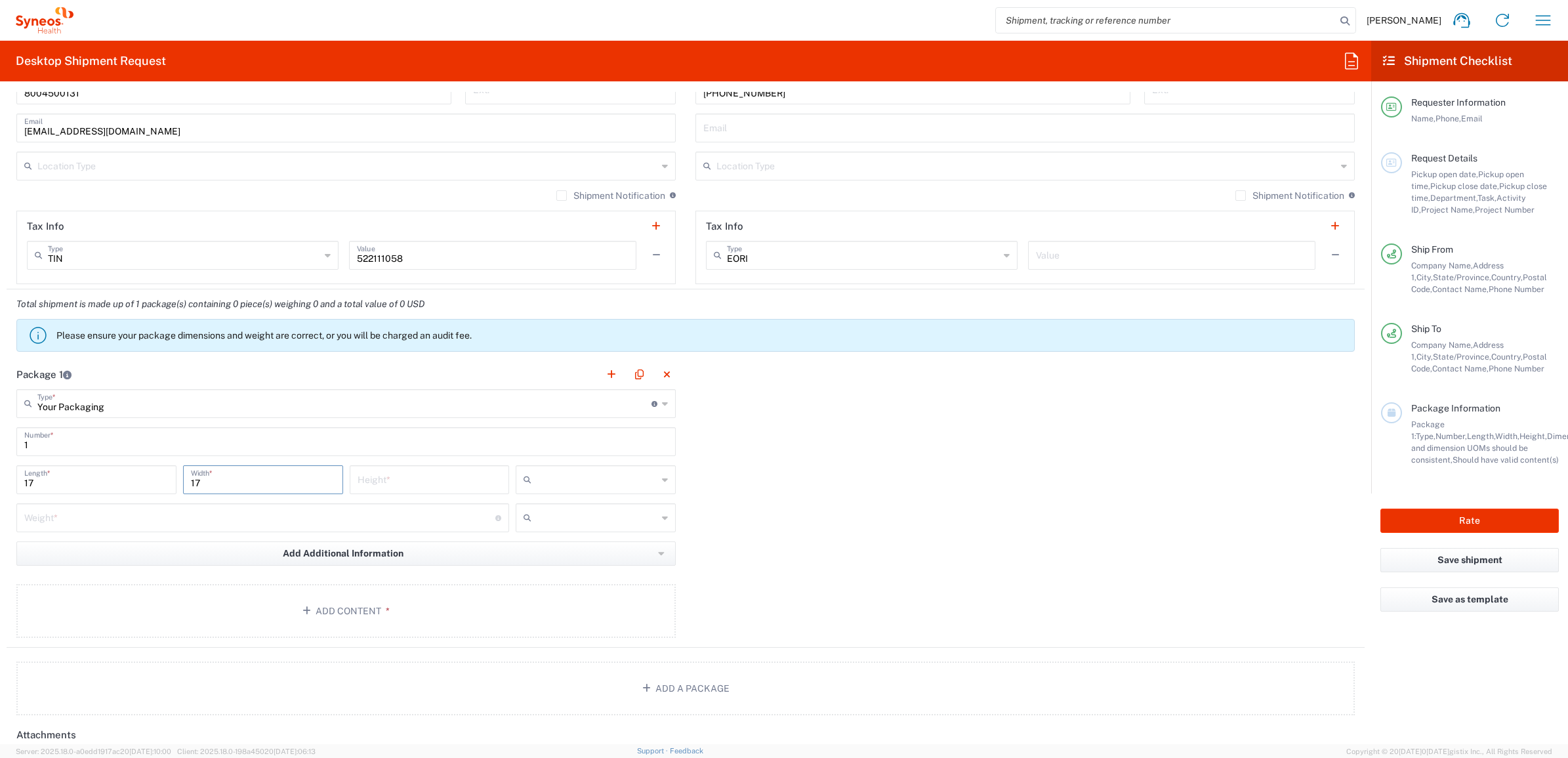
type input "17"
type input "8.5"
click at [581, 481] on input "text" at bounding box center [597, 480] width 121 height 21
click at [567, 553] on span "in" at bounding box center [590, 552] width 155 height 20
type input "in"
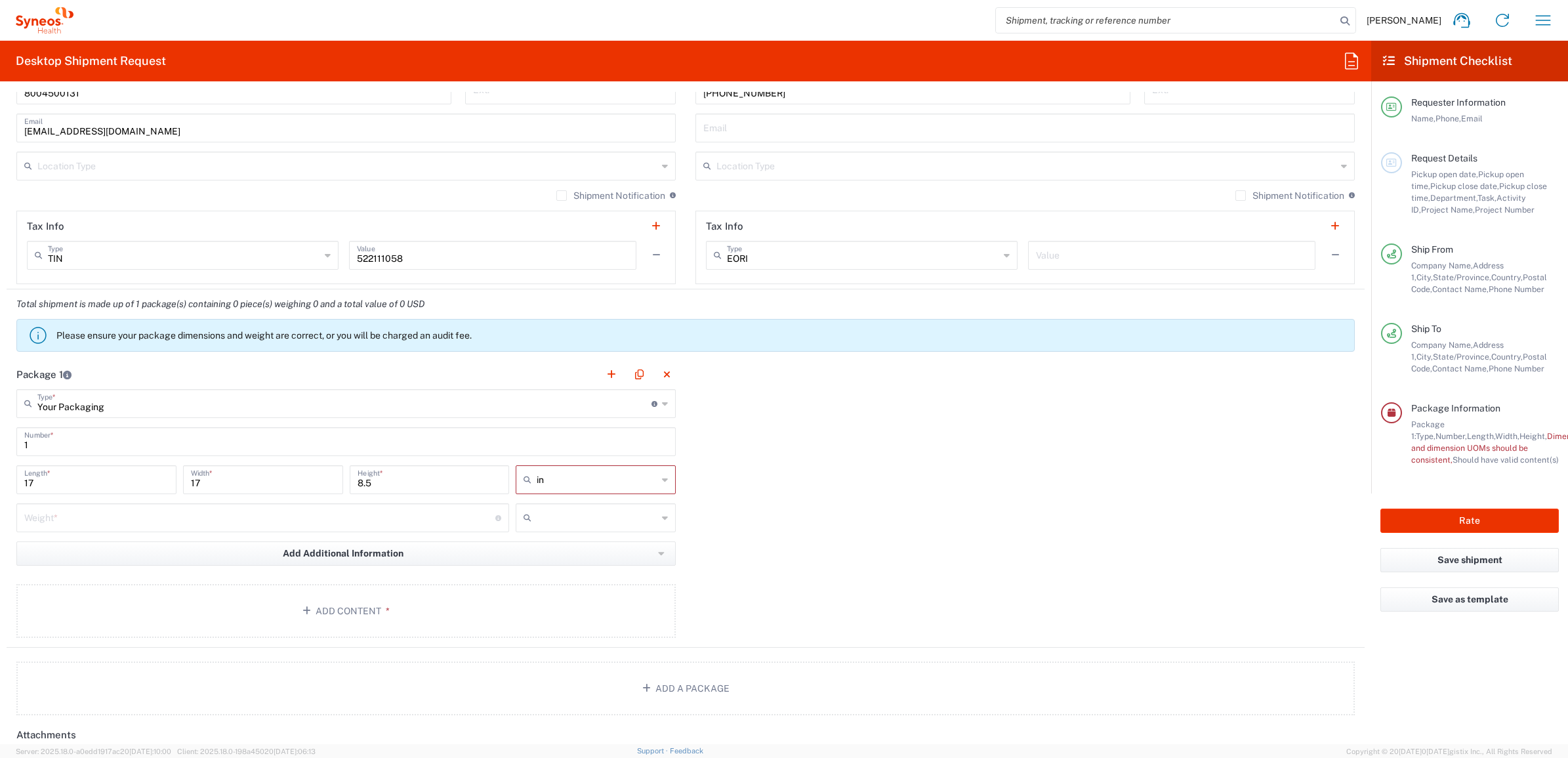
click at [207, 522] on input "number" at bounding box center [260, 517] width 471 height 23
type input "10"
click at [597, 513] on input "text" at bounding box center [597, 518] width 121 height 21
click at [574, 566] on span "lbs" at bounding box center [590, 568] width 155 height 20
type input "lbs"
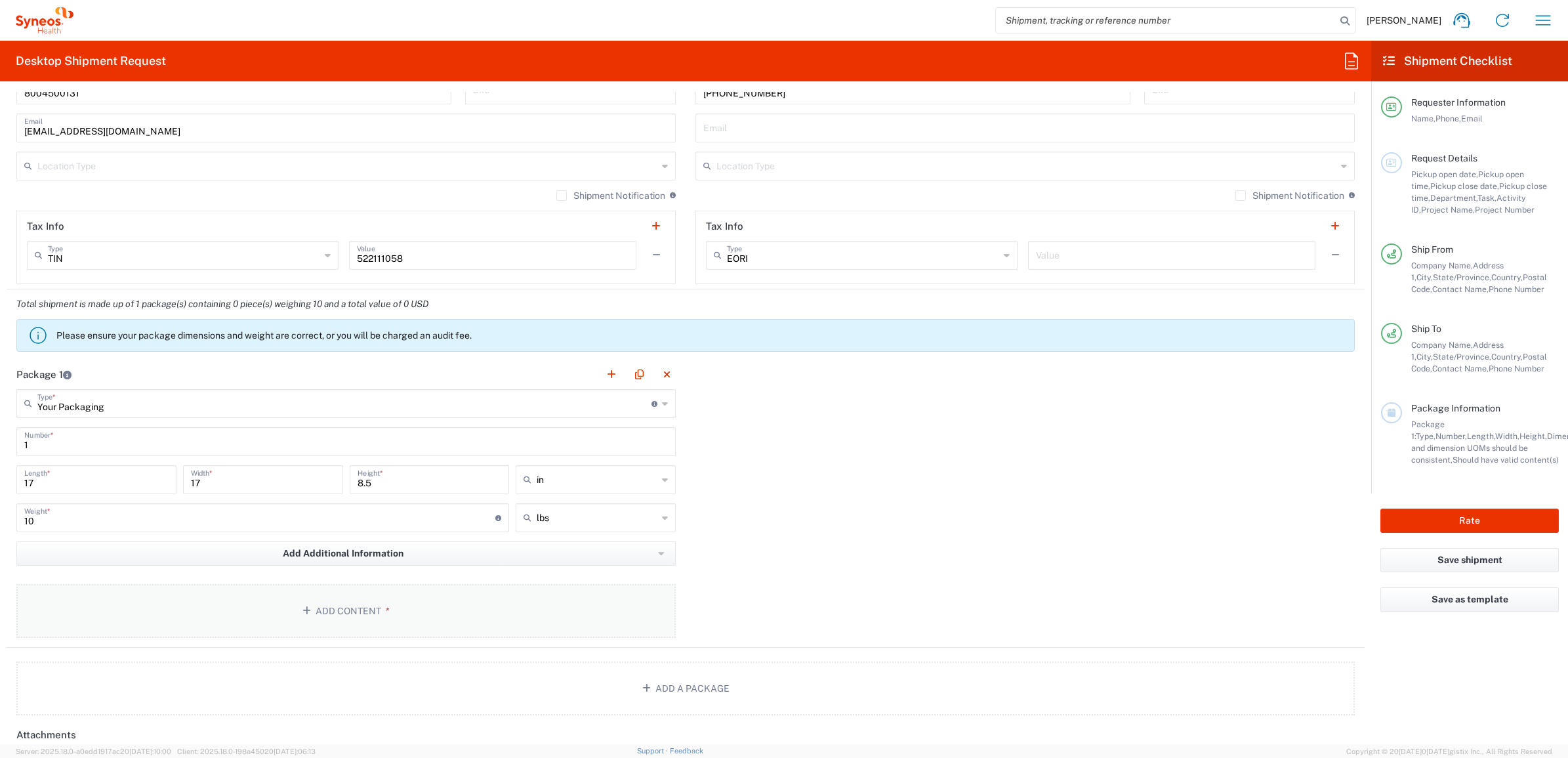
click at [368, 596] on button "Add Content *" at bounding box center [346, 611] width 660 height 54
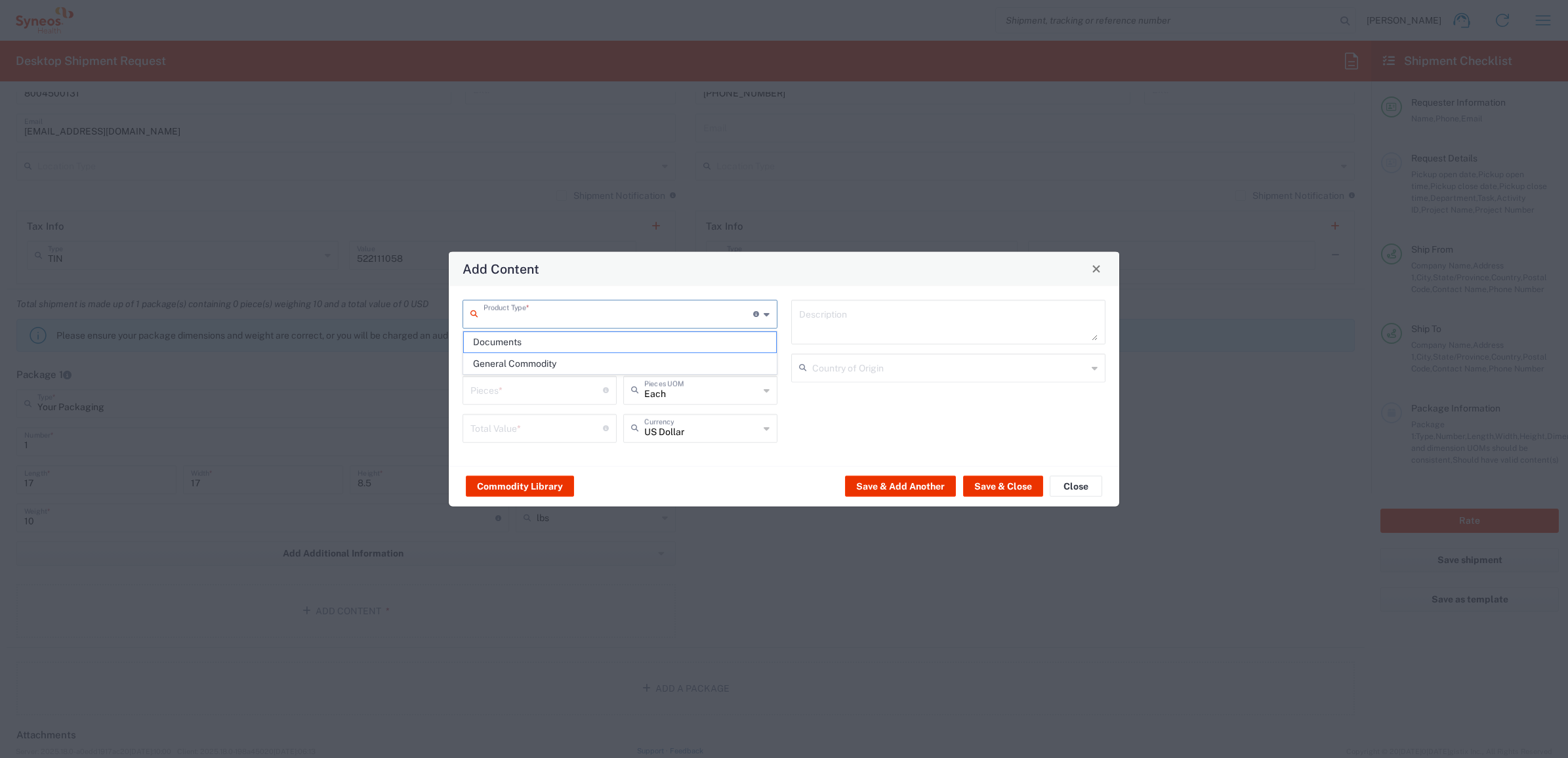
click at [565, 307] on input "text" at bounding box center [619, 312] width 270 height 23
click at [536, 366] on span "General Commodity" at bounding box center [619, 364] width 311 height 20
type input "General Commodity"
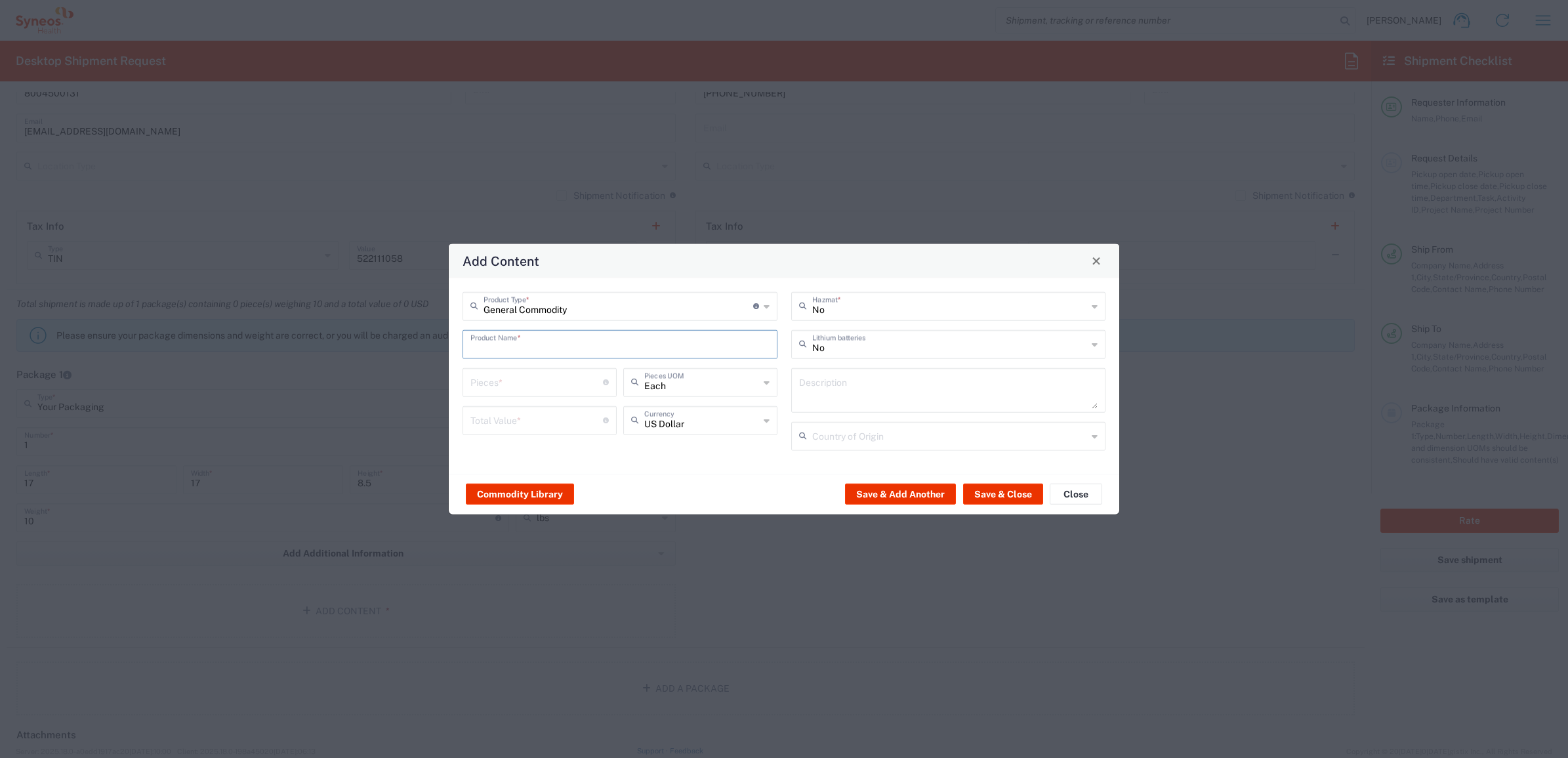
click at [494, 340] on input "text" at bounding box center [620, 342] width 300 height 23
click at [513, 414] on div "iPad Pro 12.9"" at bounding box center [620, 419] width 312 height 23
type input "iPad Pro 12.9""
type input "1"
type textarea "iPad Pro 12.9""
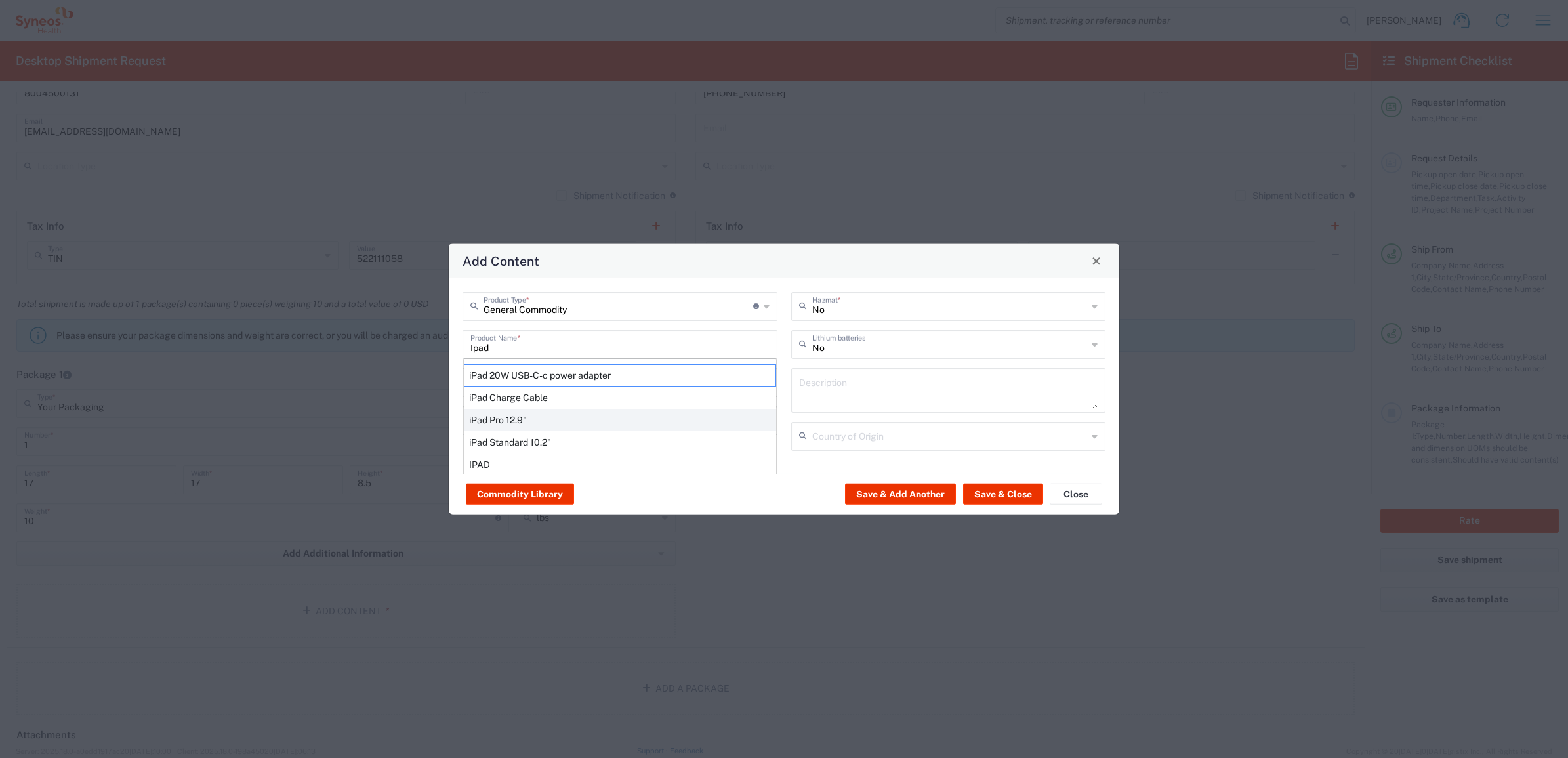
type input "China"
type input "Yes"
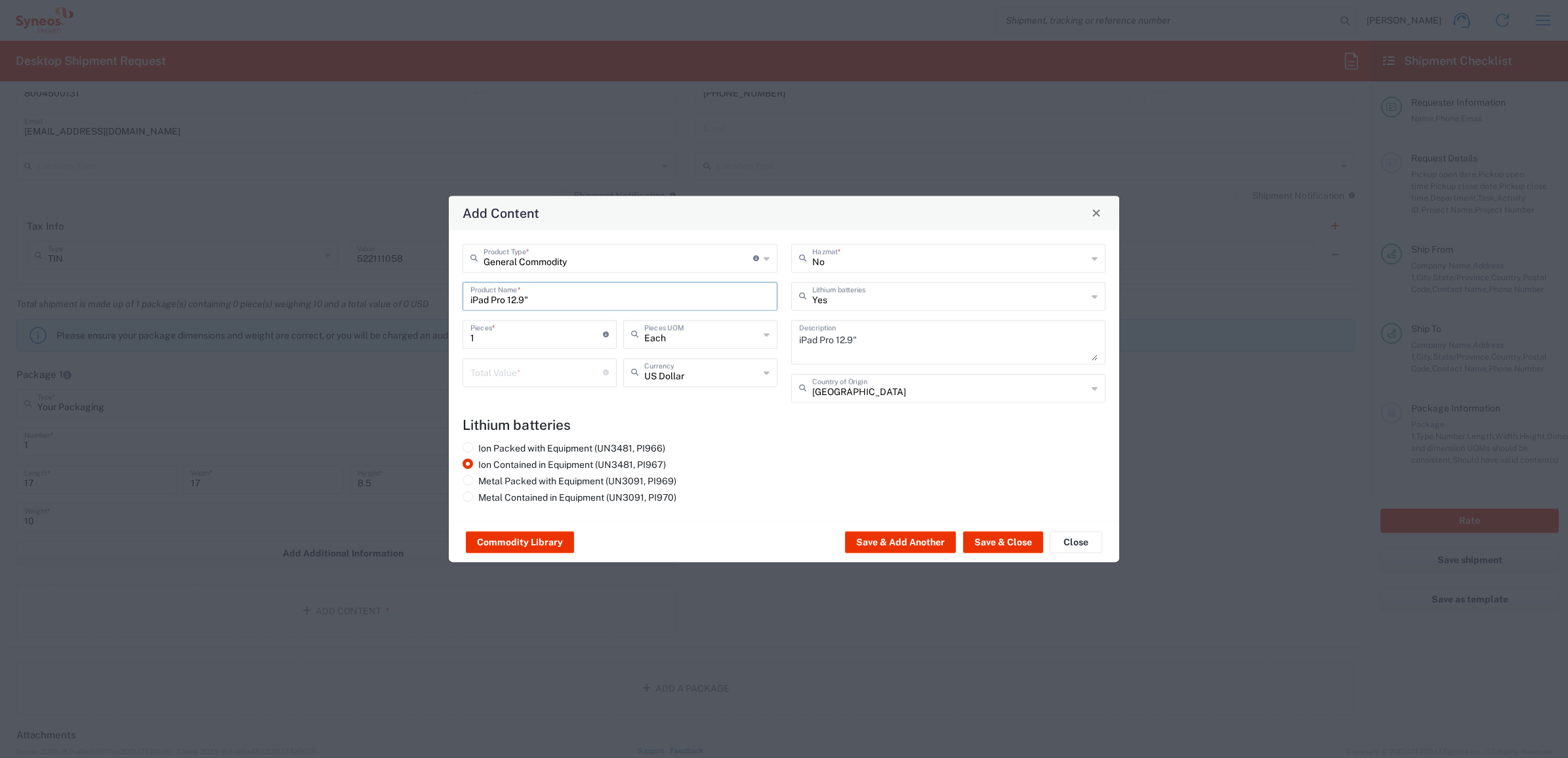
click at [539, 299] on input "iPad Pro 12.9"" at bounding box center [620, 295] width 300 height 23
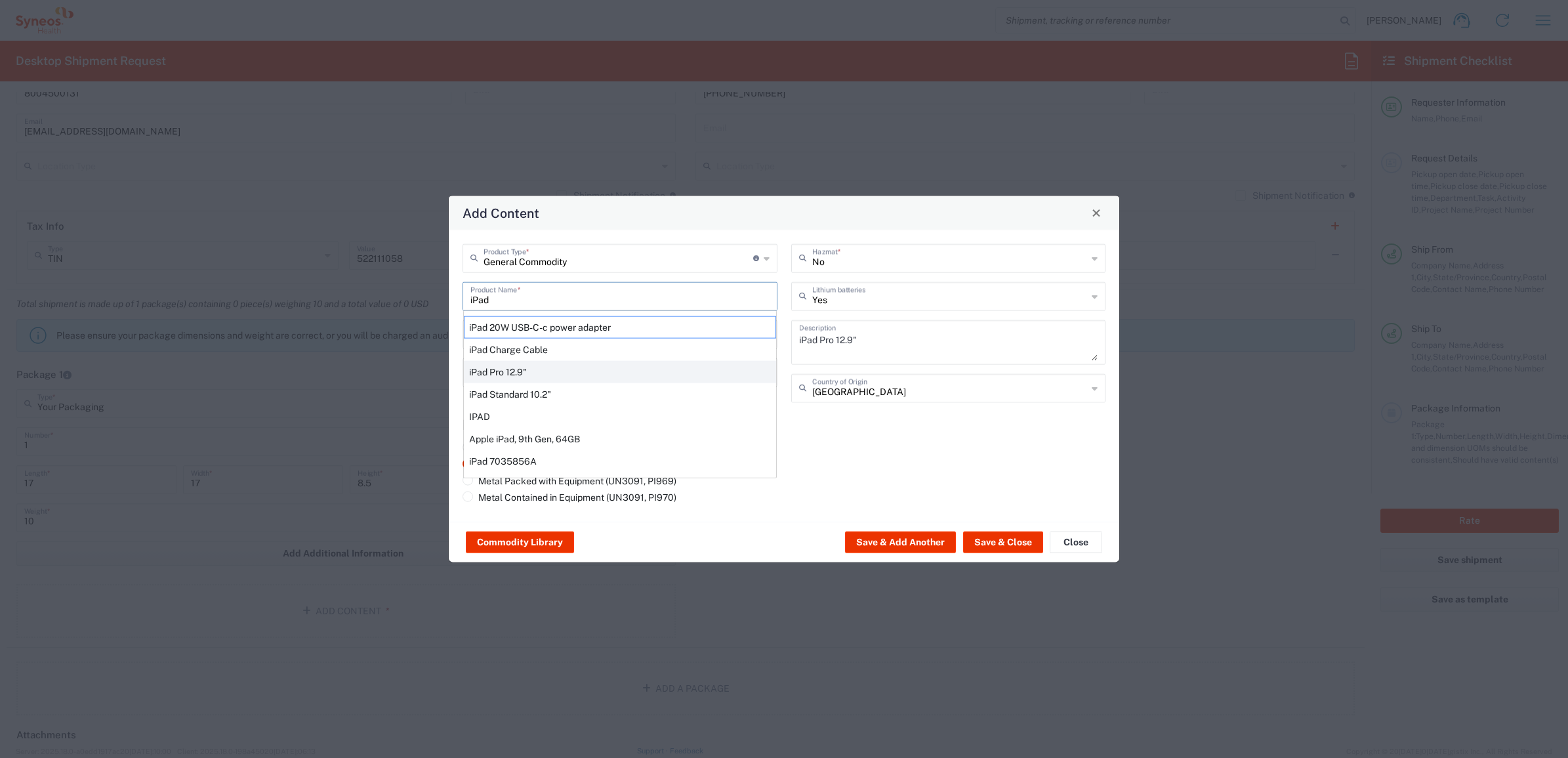
click at [542, 371] on div "iPad Pro 12.9"" at bounding box center [620, 371] width 312 height 23
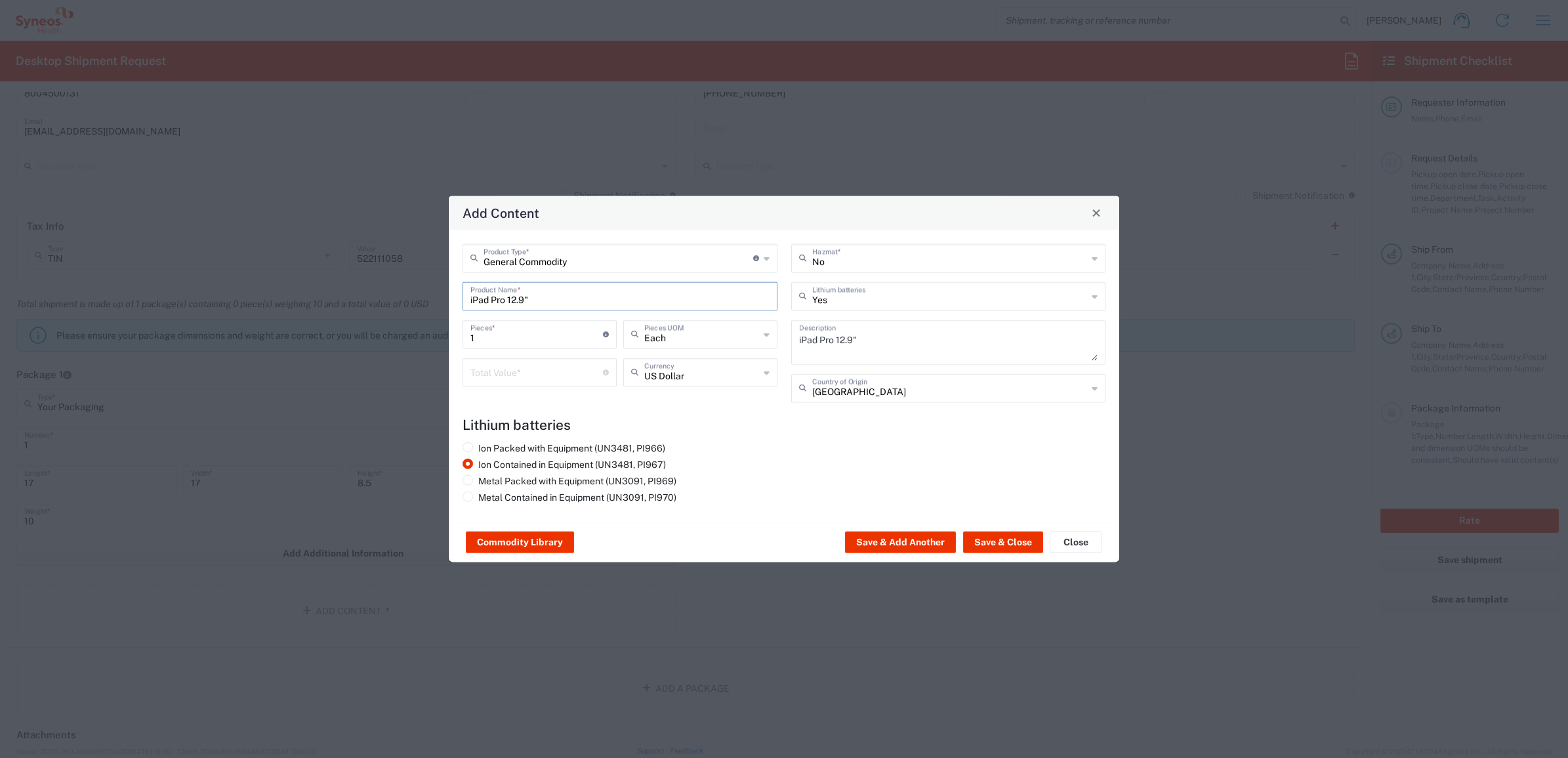
click at [524, 300] on input "iPad Pro 12.9"" at bounding box center [620, 295] width 300 height 23
type input "iPad Pro 13.0""
click at [522, 388] on div "Total Value * Total value of all the pieces" at bounding box center [539, 377] width 161 height 38
click at [529, 378] on input "number" at bounding box center [536, 371] width 133 height 23
type input "1000"
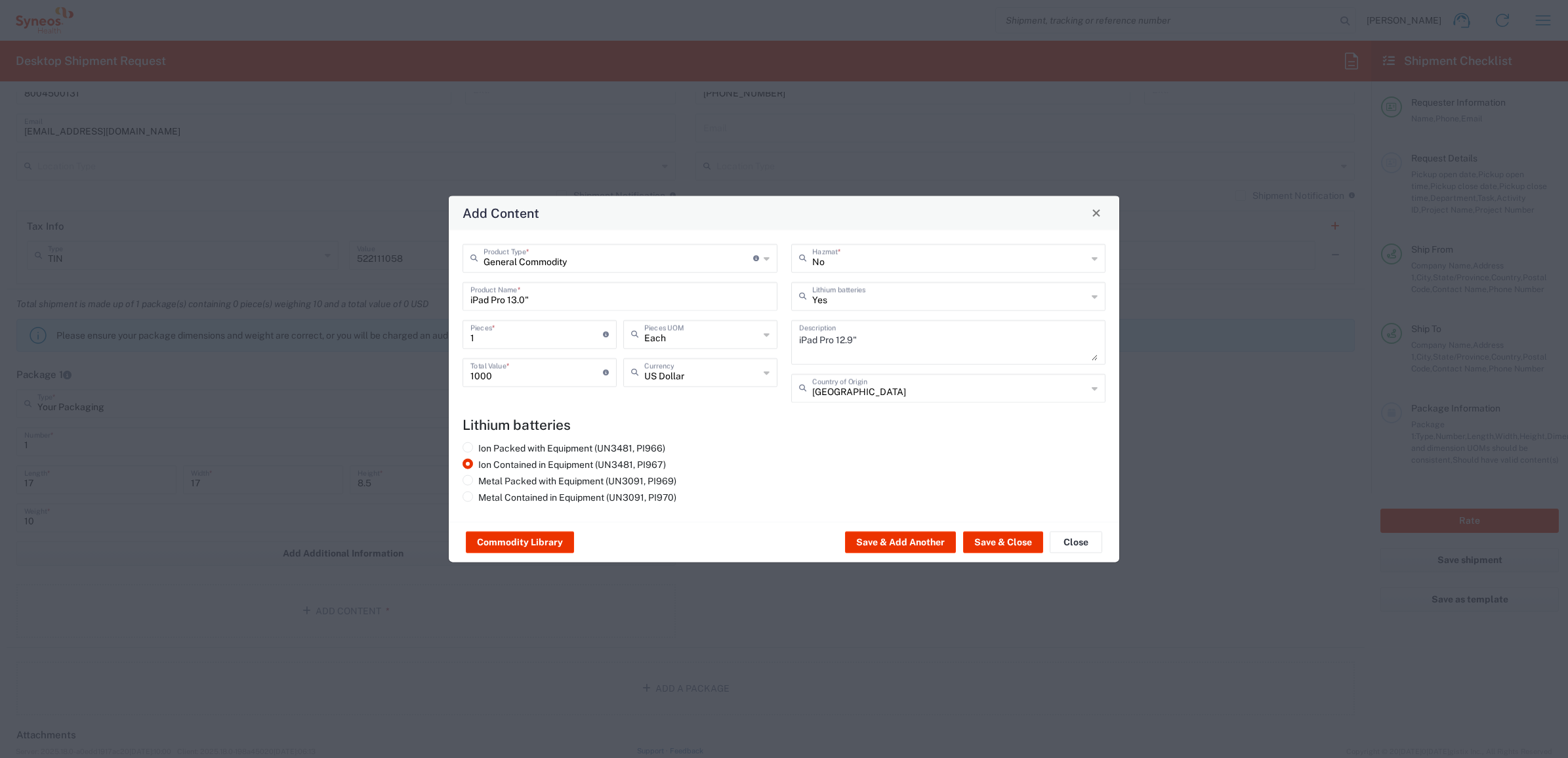
click at [876, 457] on div "Ion Packed with Equipment (UN3481, PI966) Ion Contained in Equipment (UN3481, P…" at bounding box center [785, 474] width 657 height 65
click at [992, 545] on button "Save & Close" at bounding box center [1003, 542] width 80 height 21
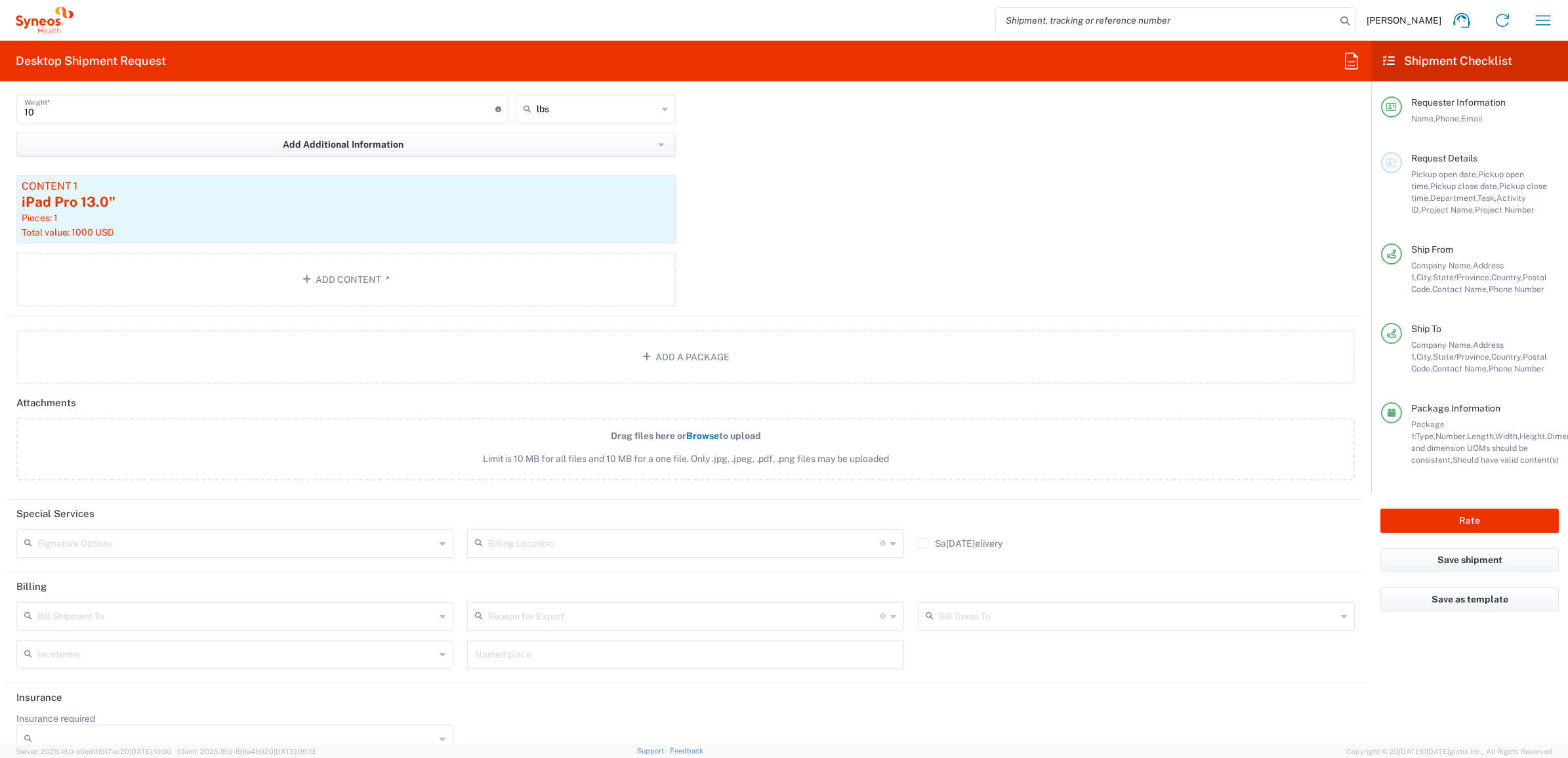
scroll to position [1312, 0]
click at [98, 544] on input "text" at bounding box center [236, 541] width 398 height 23
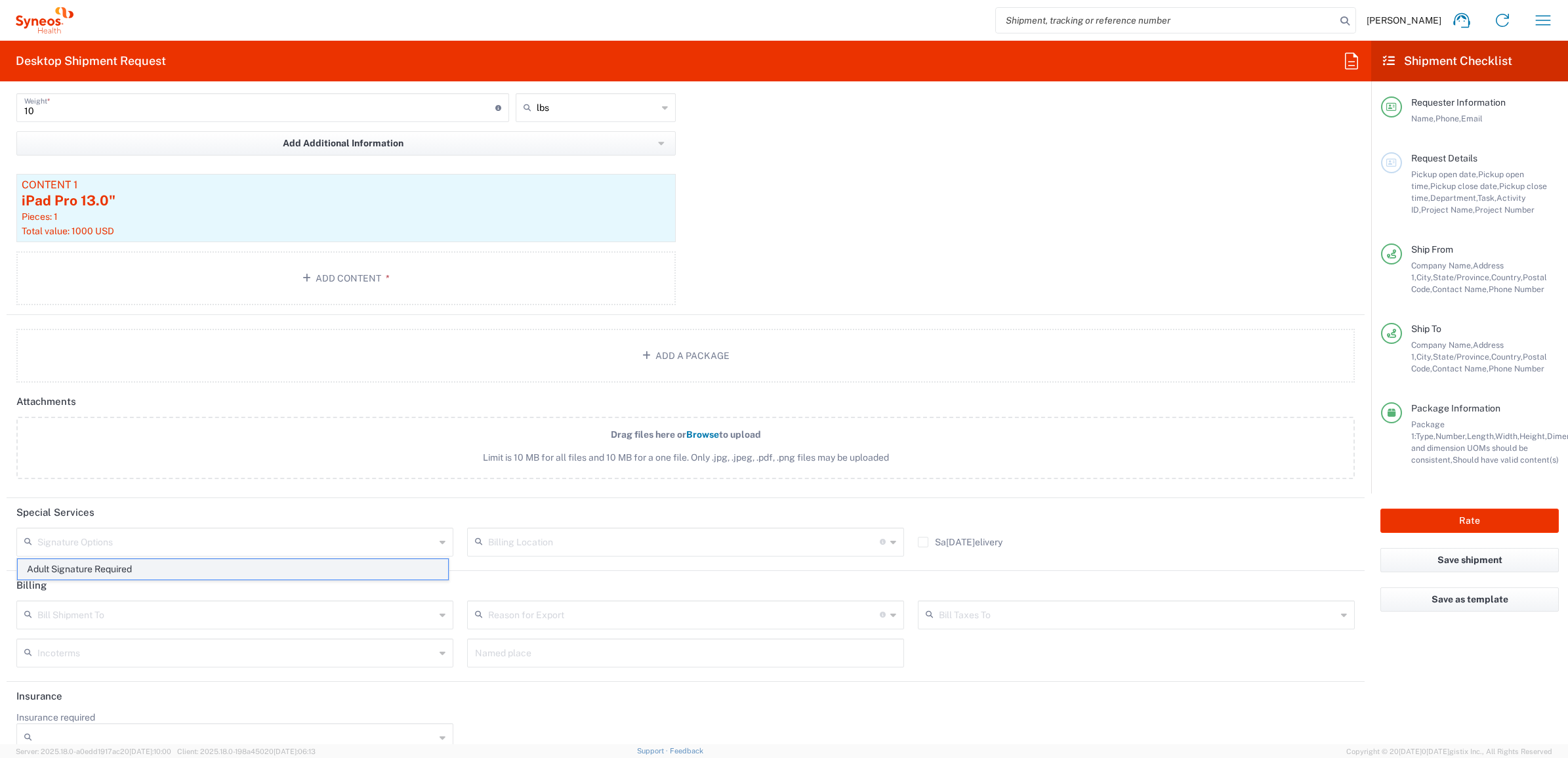
click at [105, 571] on span "Adult Signature Required" at bounding box center [233, 569] width 430 height 20
type input "Adult Signature Required"
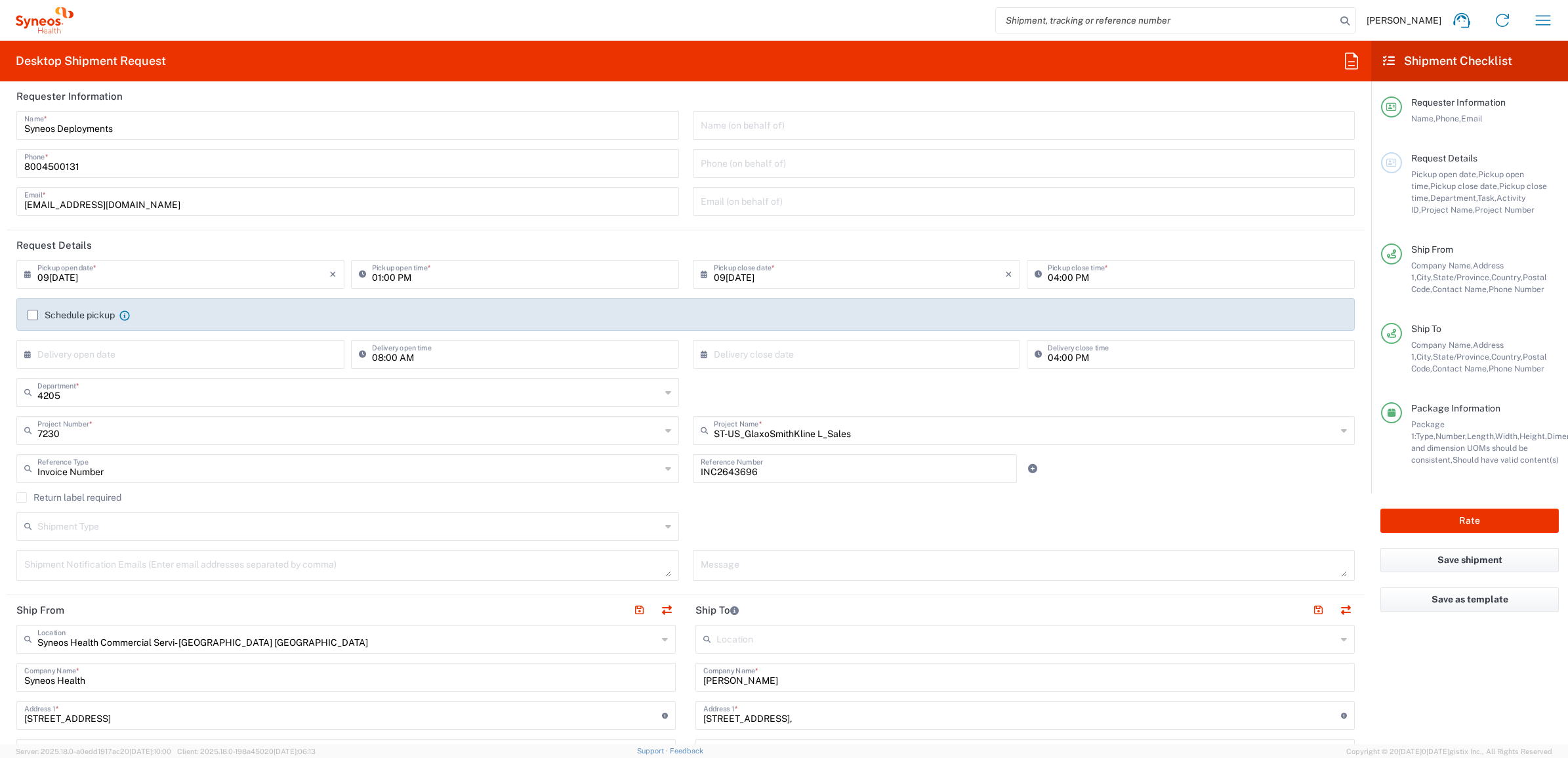
scroll to position [0, 0]
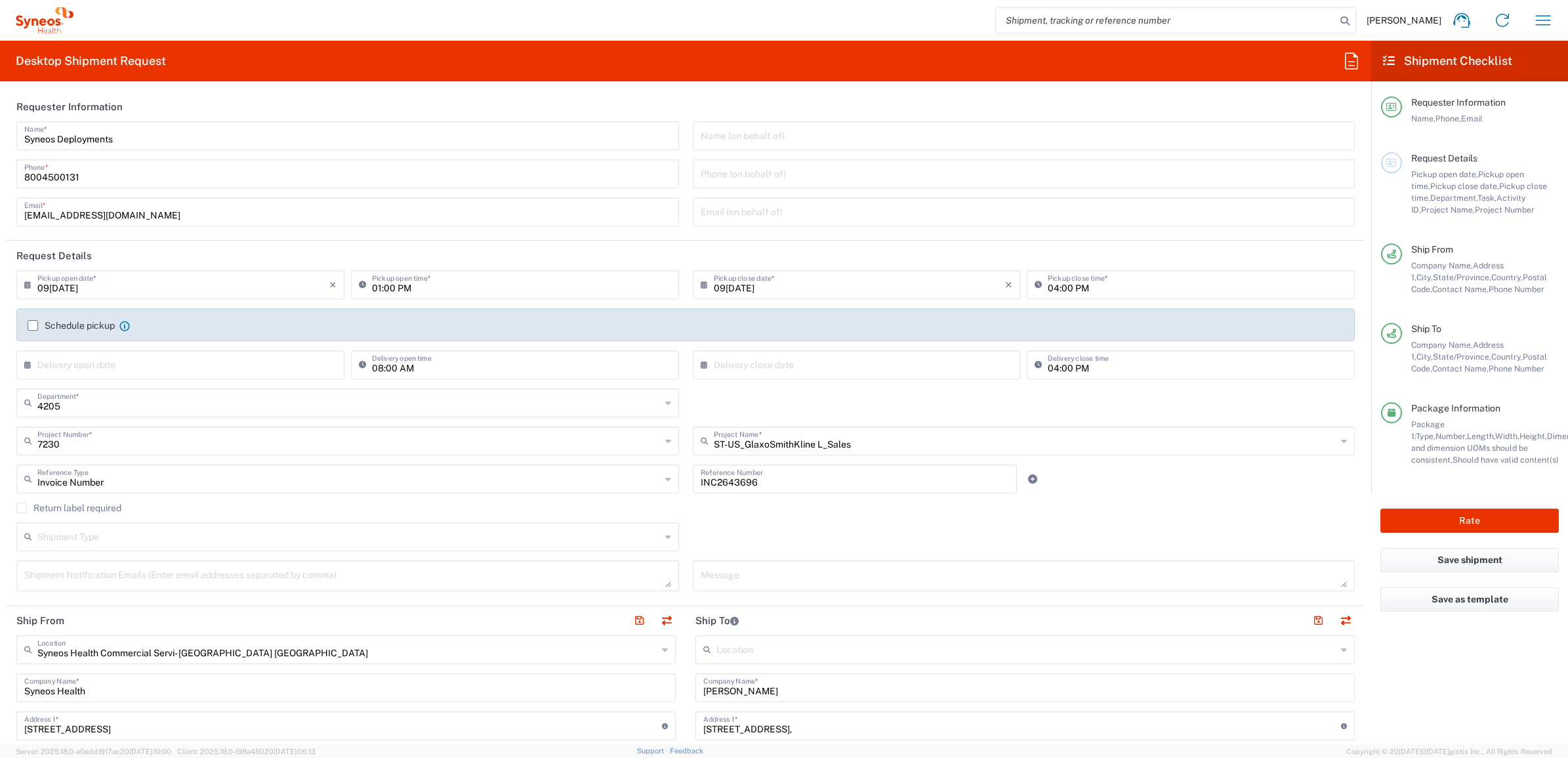
click at [31, 506] on label "Return label required" at bounding box center [68, 508] width 105 height 11
click at [22, 508] on input "Return label required" at bounding box center [22, 508] width 0 height 0
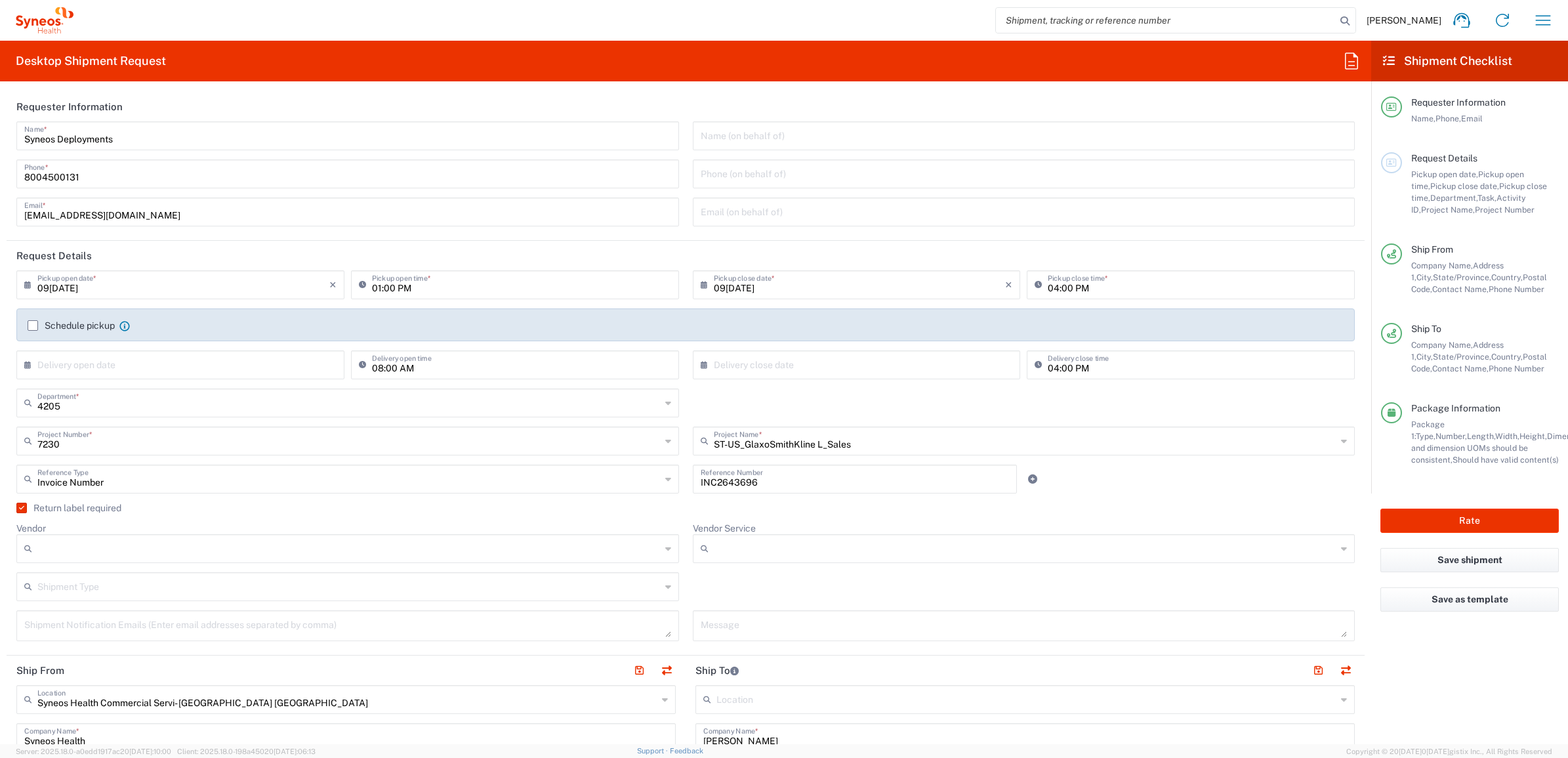
click at [165, 555] on input "Vendor" at bounding box center [349, 548] width 624 height 21
click at [150, 622] on span "UPS" at bounding box center [344, 620] width 653 height 20
type input "UPS"
click at [750, 546] on input "Vendor Service" at bounding box center [1025, 548] width 624 height 21
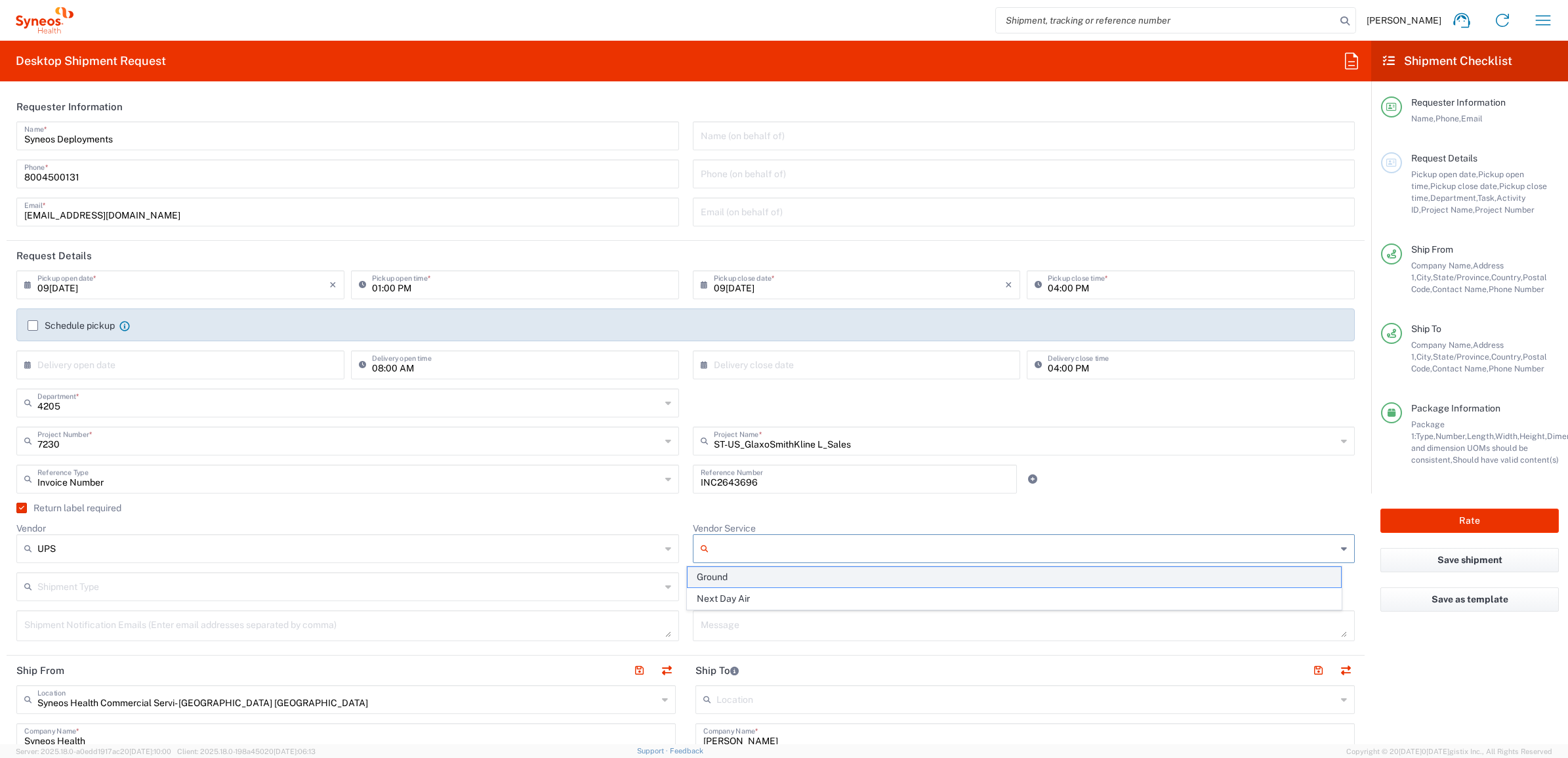
click at [742, 578] on span "Ground" at bounding box center [1014, 577] width 653 height 20
type input "Ground"
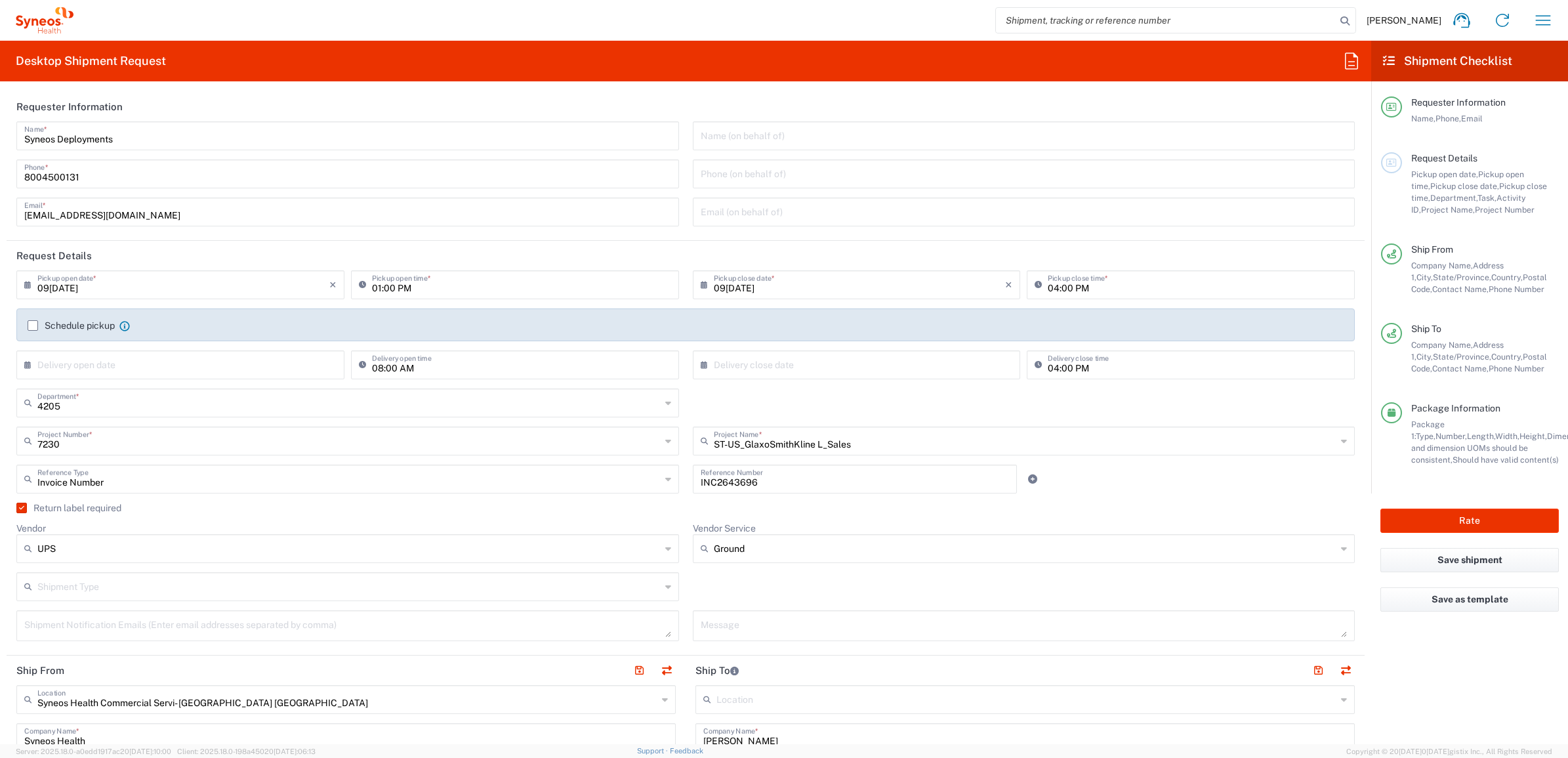
click at [683, 506] on agx-checkbox-control "Return label required" at bounding box center [686, 508] width 1339 height 11
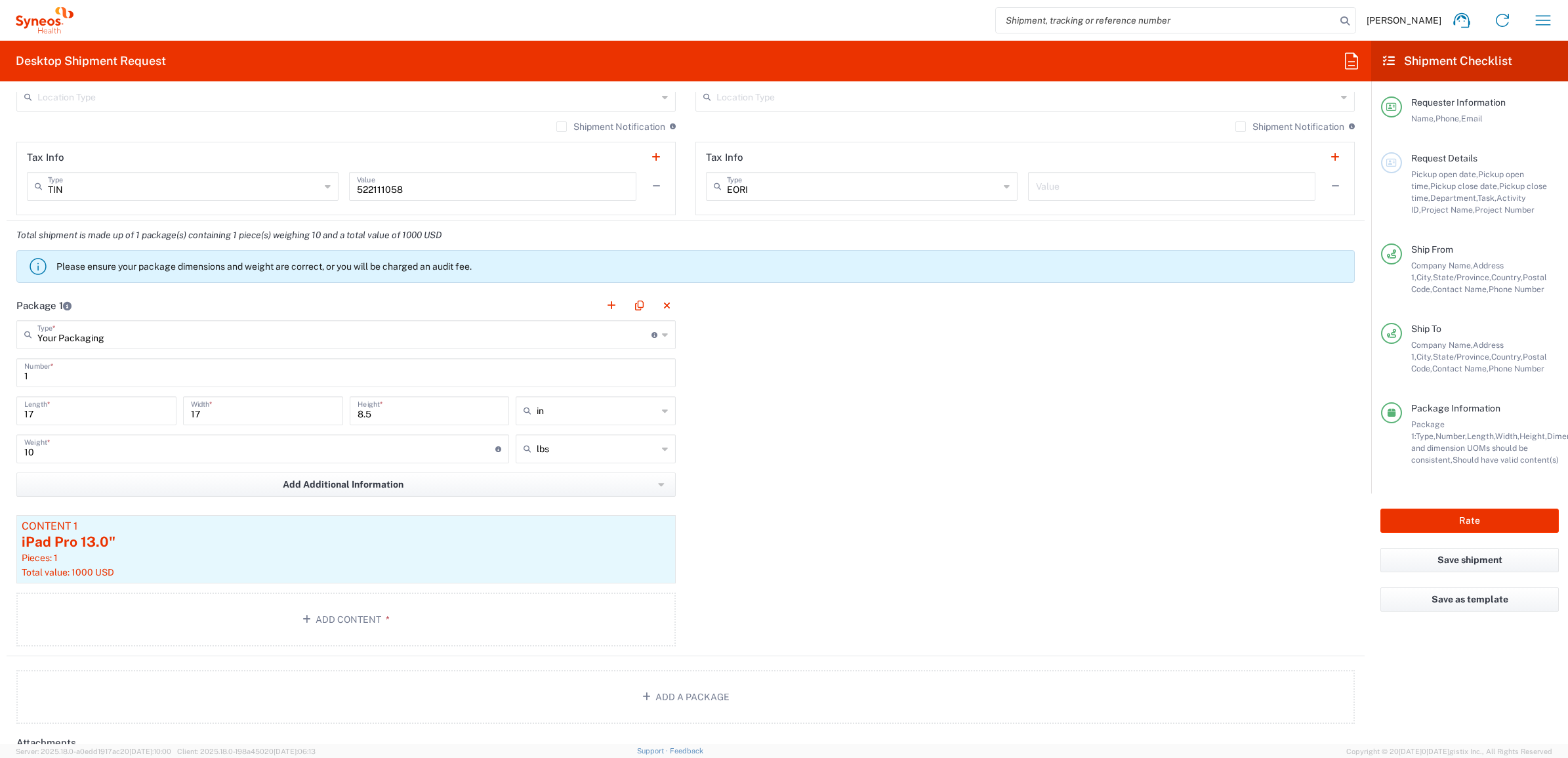
scroll to position [1066, 0]
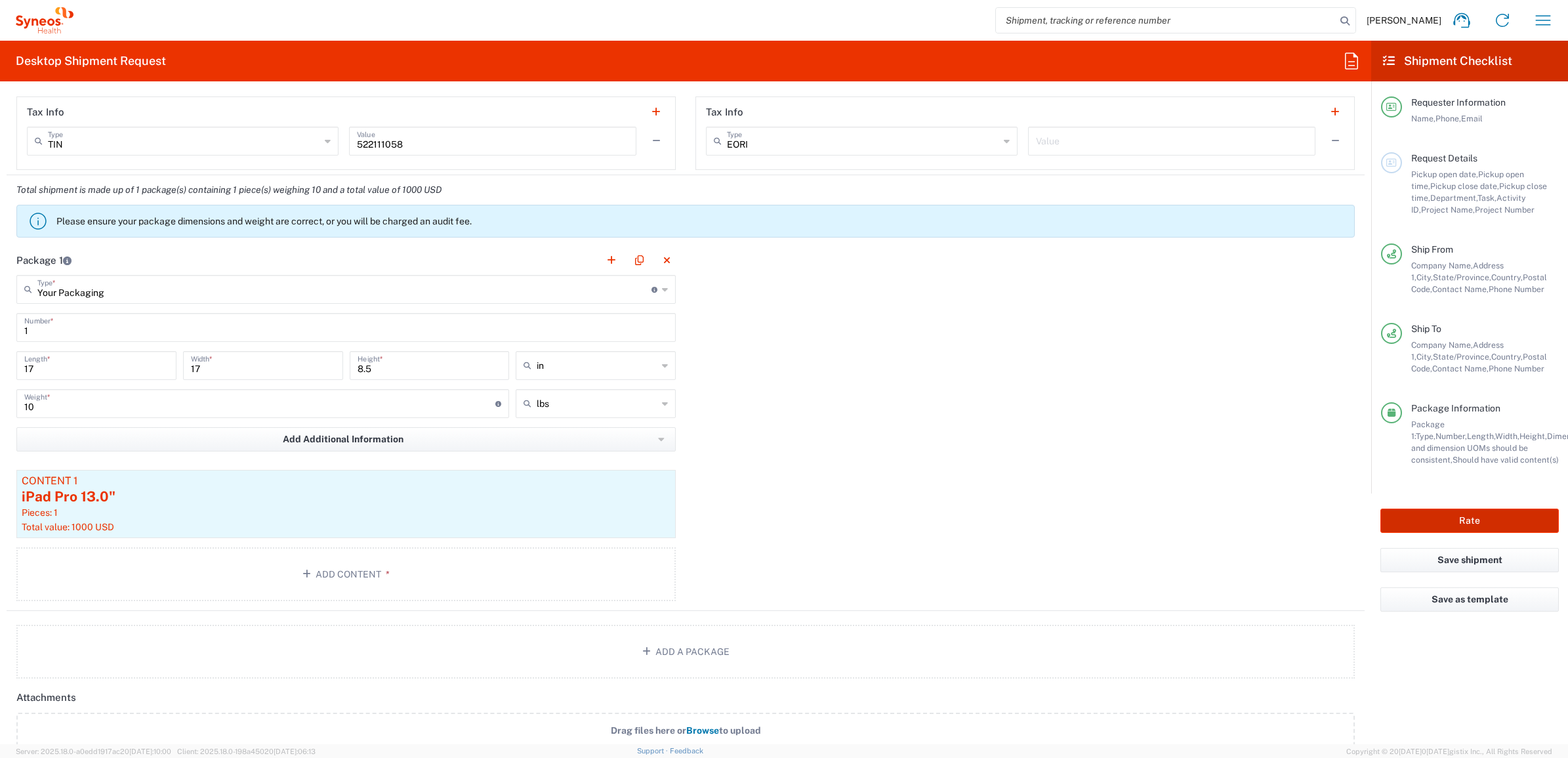
drag, startPoint x: 1406, startPoint y: 513, endPoint x: 1378, endPoint y: 514, distance: 28.0
click at [1408, 513] on button "Rate" at bounding box center [1470, 520] width 179 height 25
type input "7230"
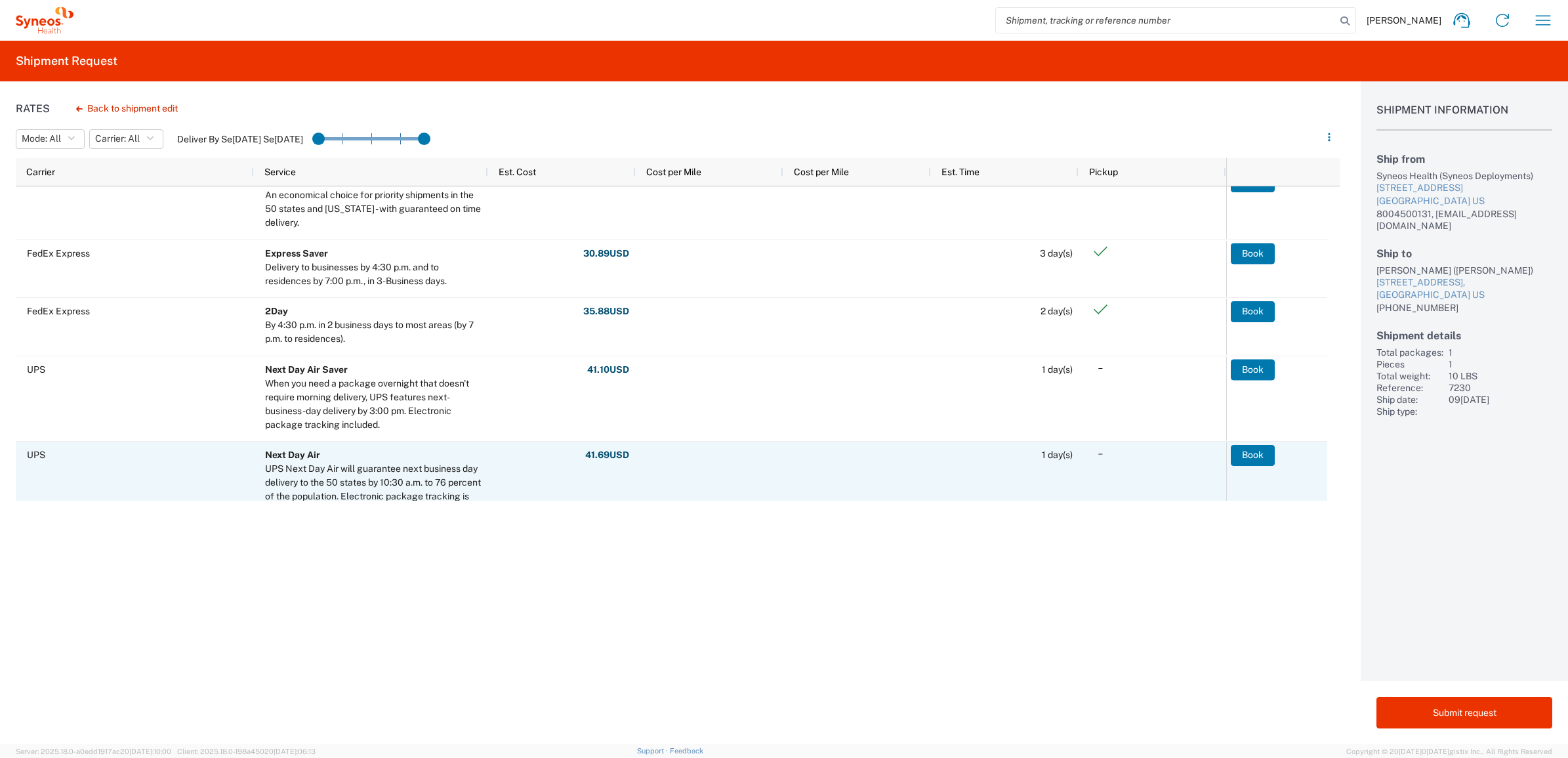
scroll to position [246, 0]
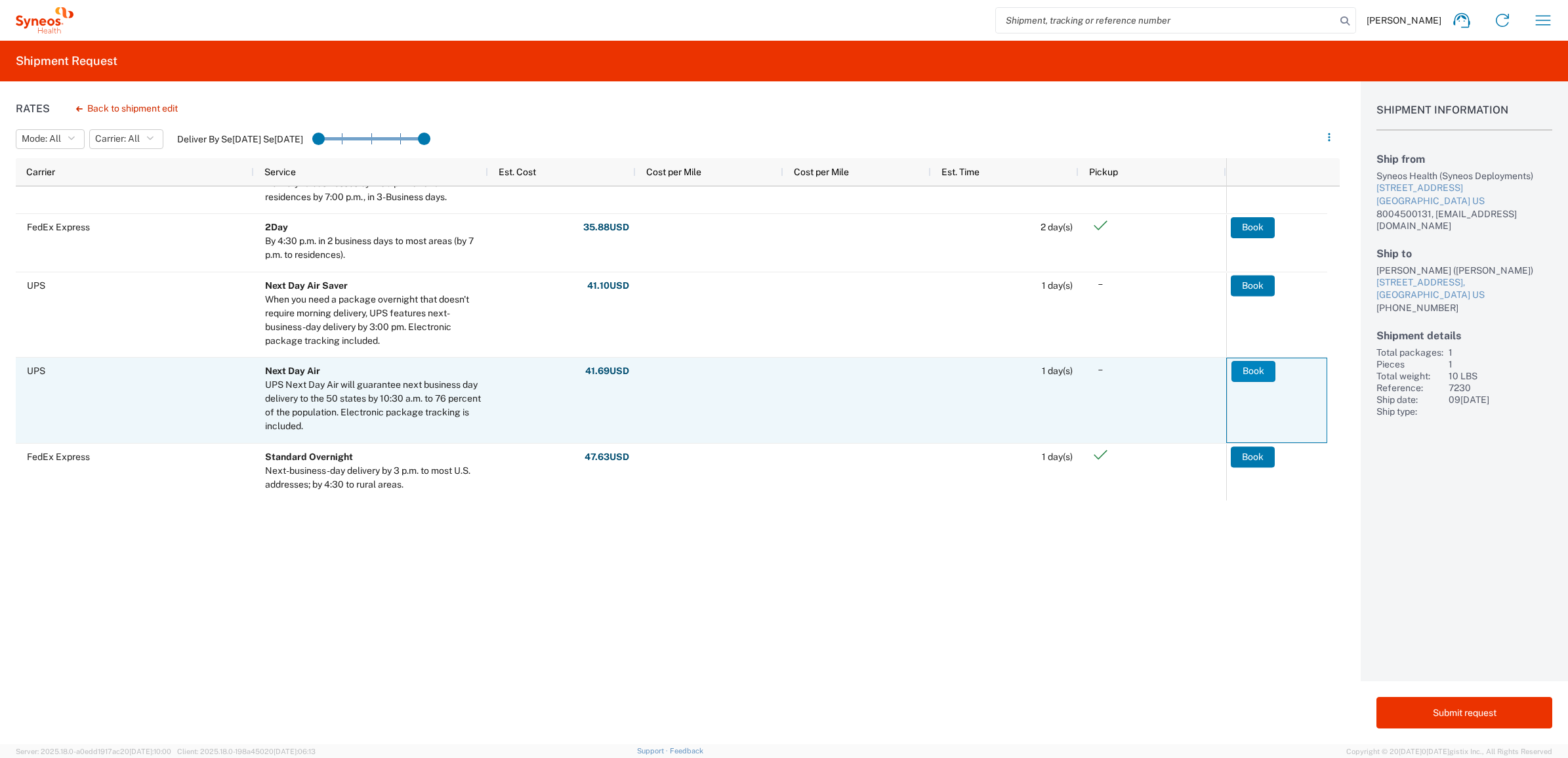
click at [1252, 368] on button "Book" at bounding box center [1254, 371] width 44 height 21
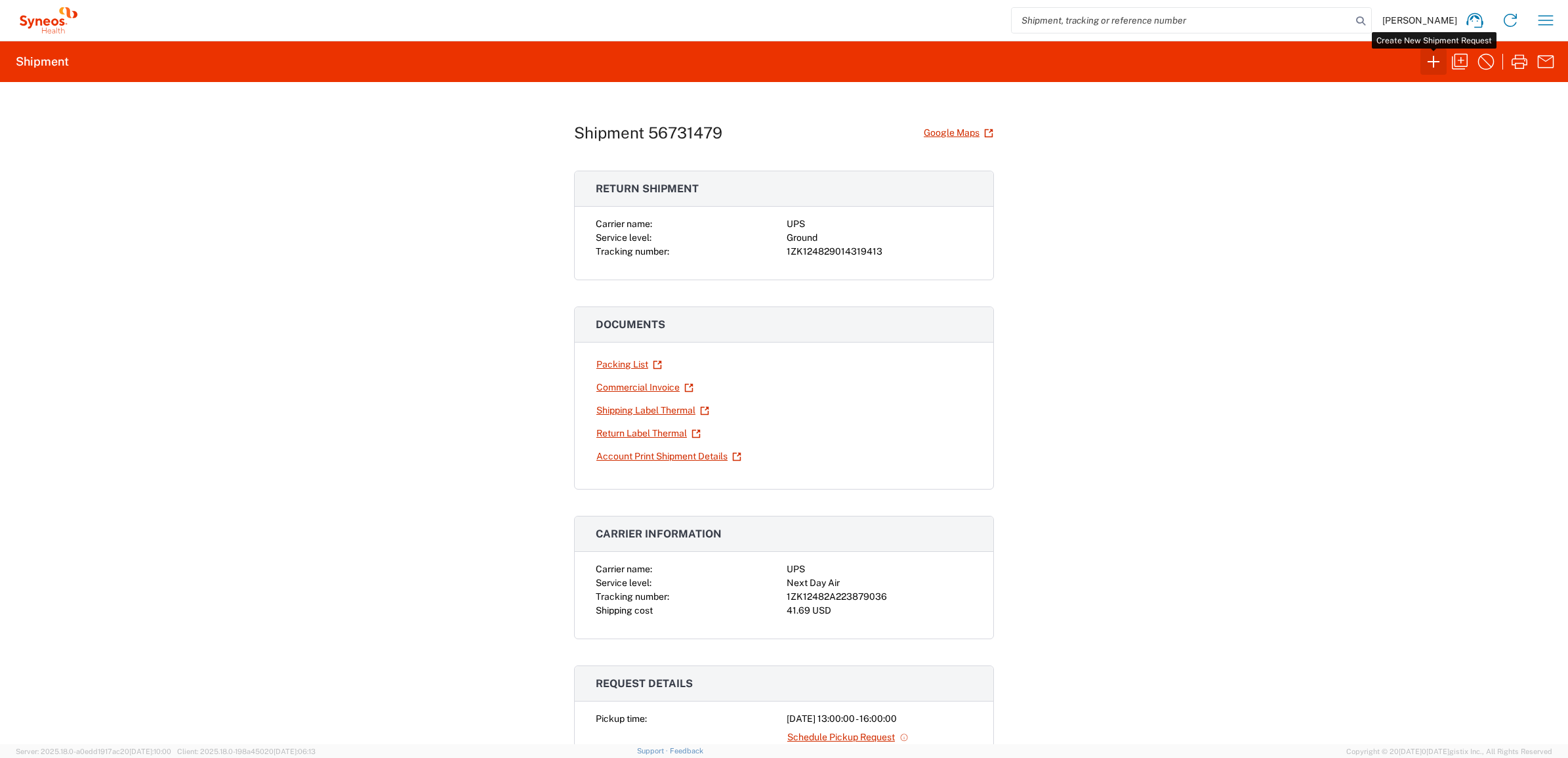
click at [1438, 60] on icon "button" at bounding box center [1434, 62] width 21 height 21
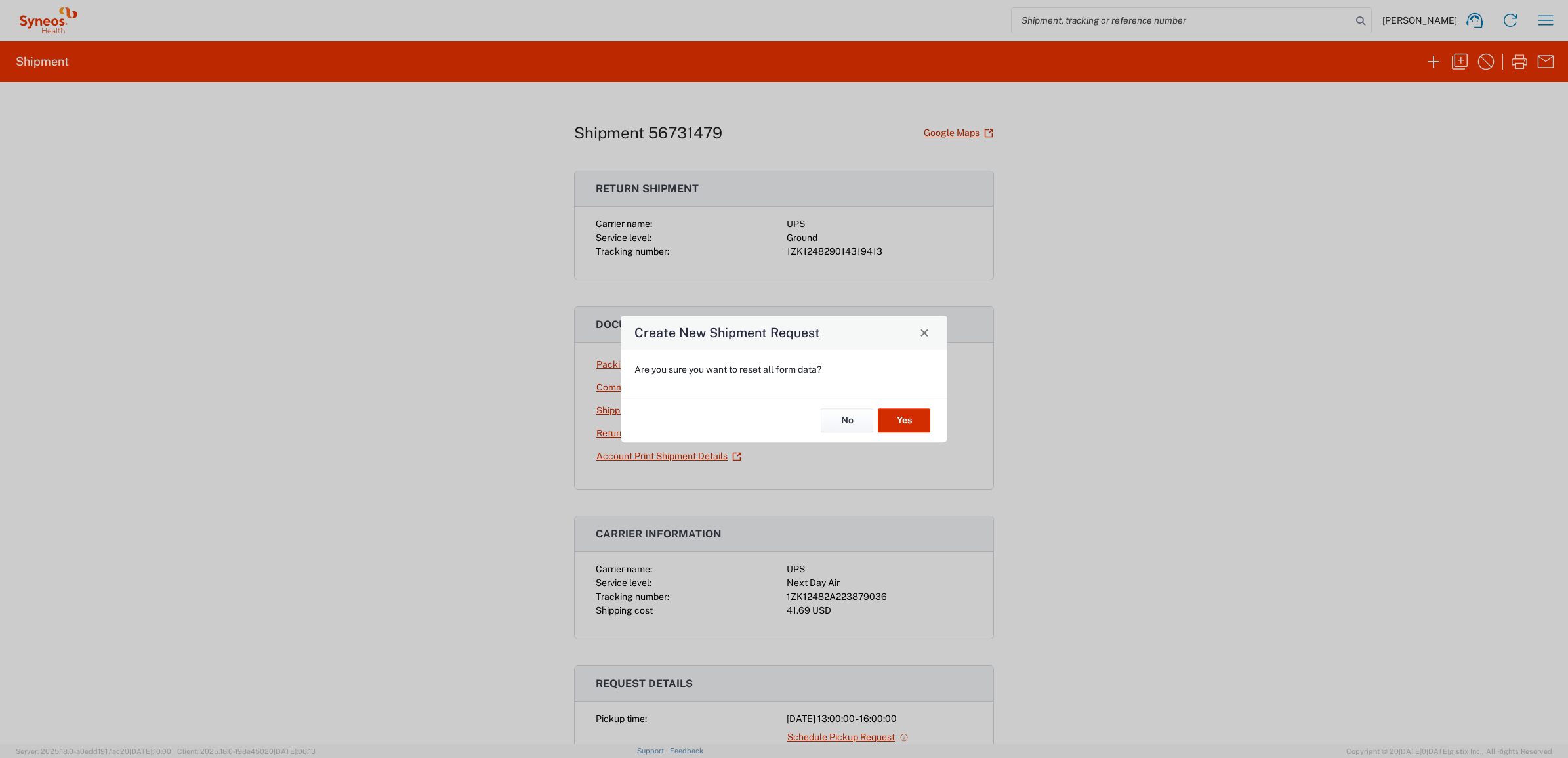
click at [927, 425] on button "Yes" at bounding box center [904, 420] width 53 height 25
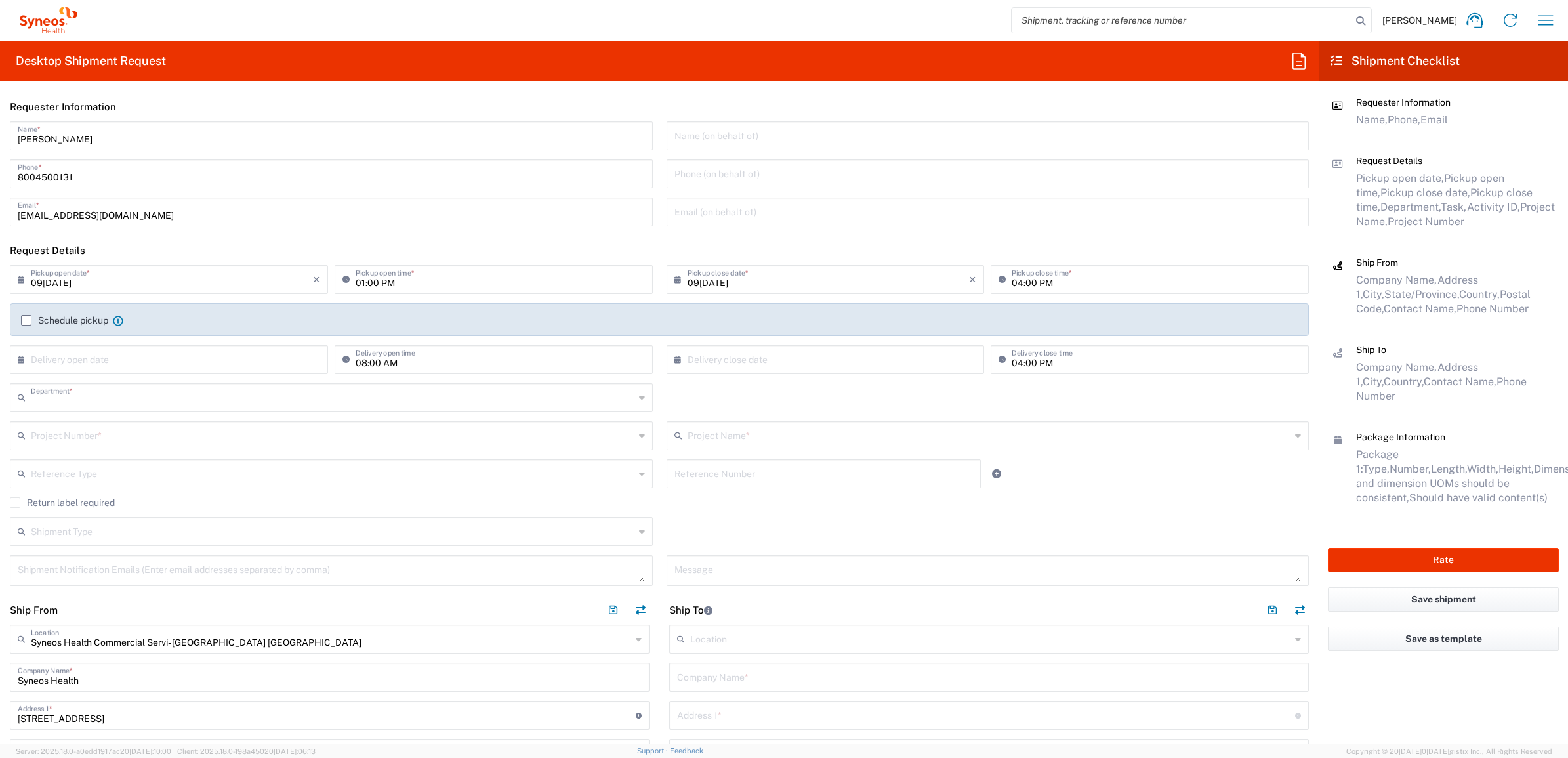
type input "4205"
type input "New Jersey"
click at [91, 139] on input "[PERSON_NAME]" at bounding box center [331, 134] width 627 height 23
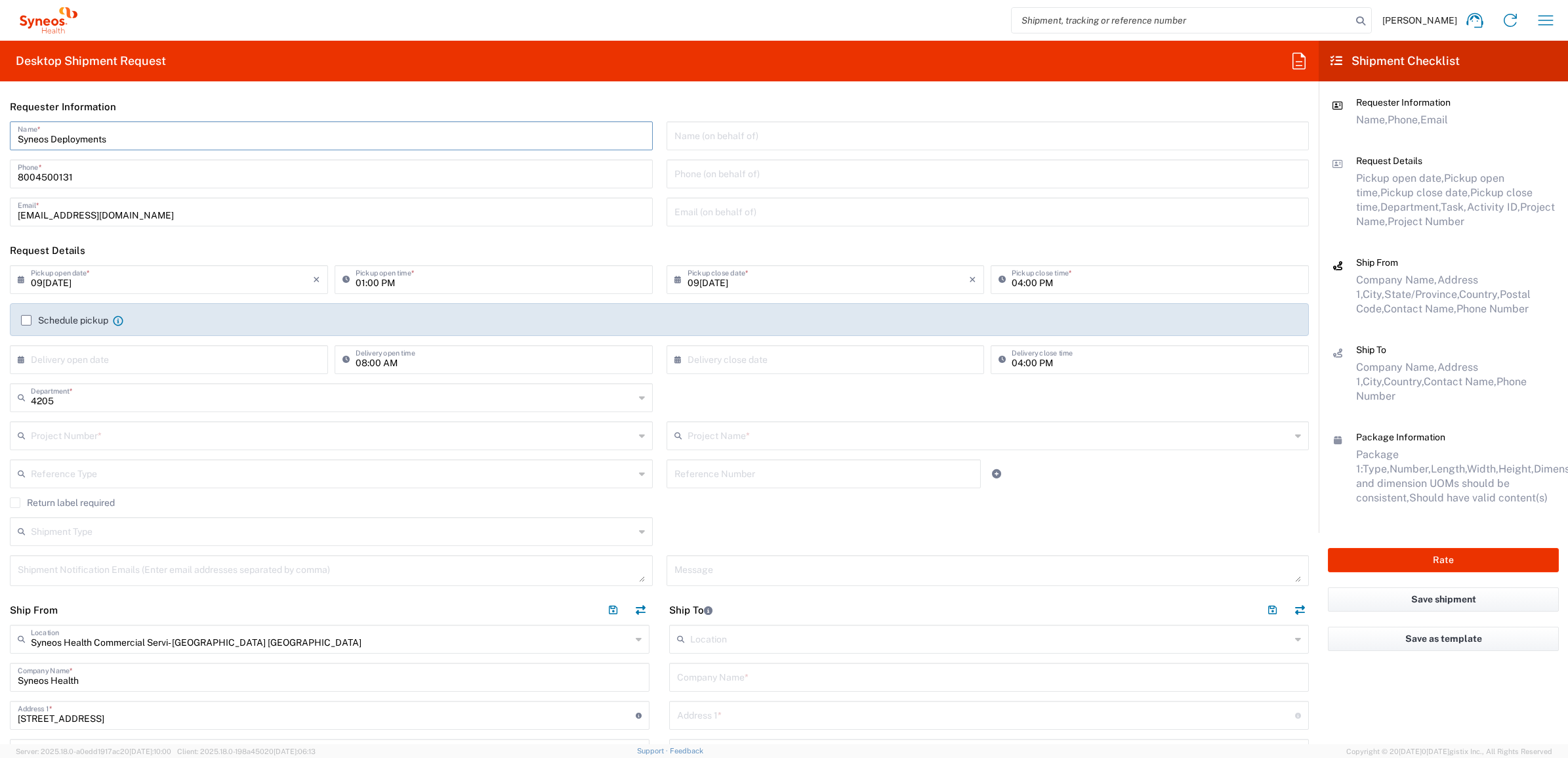
type input "Syneos Deployments"
click at [143, 103] on header "Requester Information" at bounding box center [660, 107] width 1319 height 30
drag, startPoint x: 132, startPoint y: 136, endPoint x: 18, endPoint y: 142, distance: 114.2
click at [18, 142] on input "Syneos Deployments" at bounding box center [331, 134] width 627 height 23
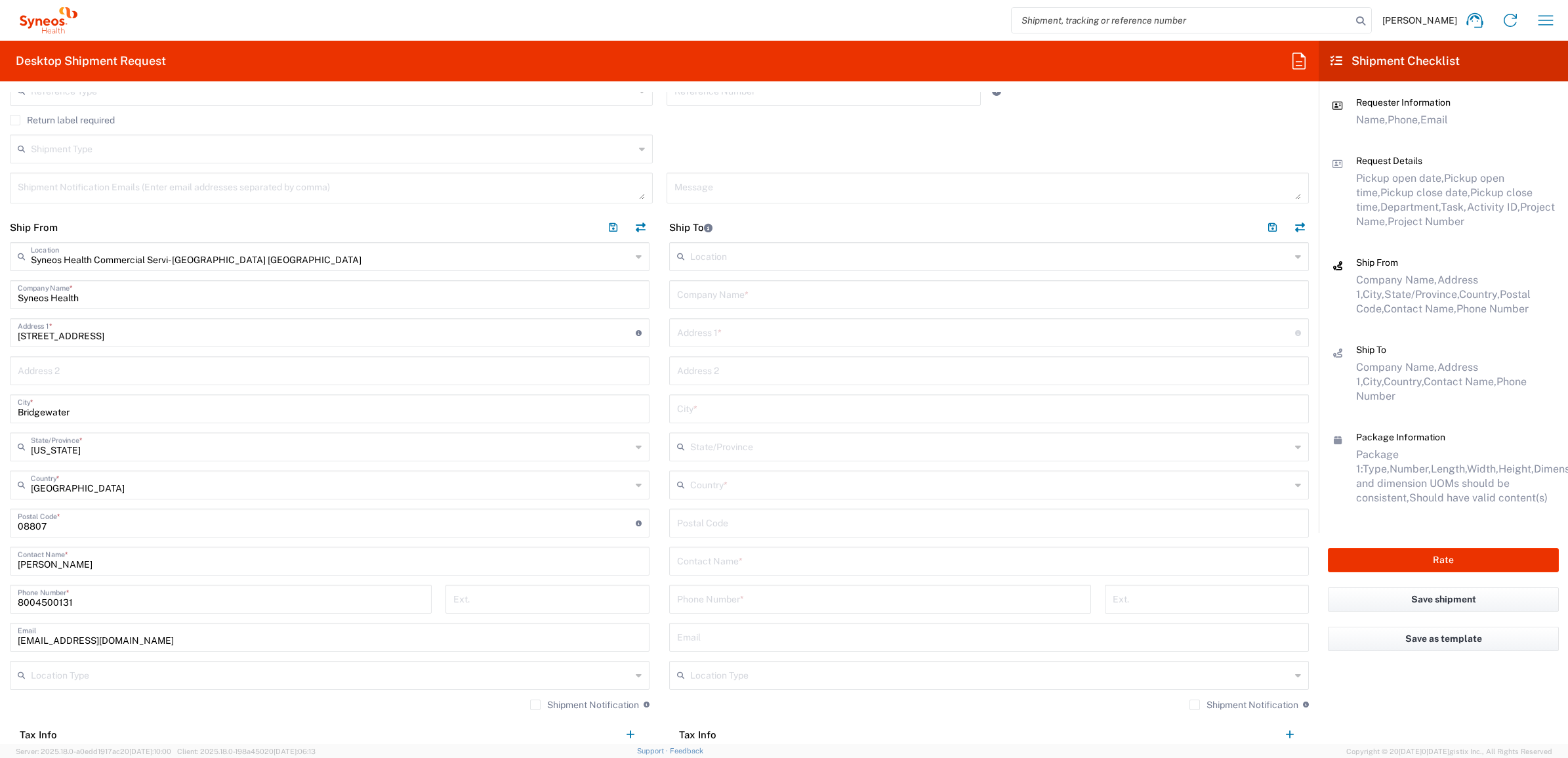
scroll to position [410, 0]
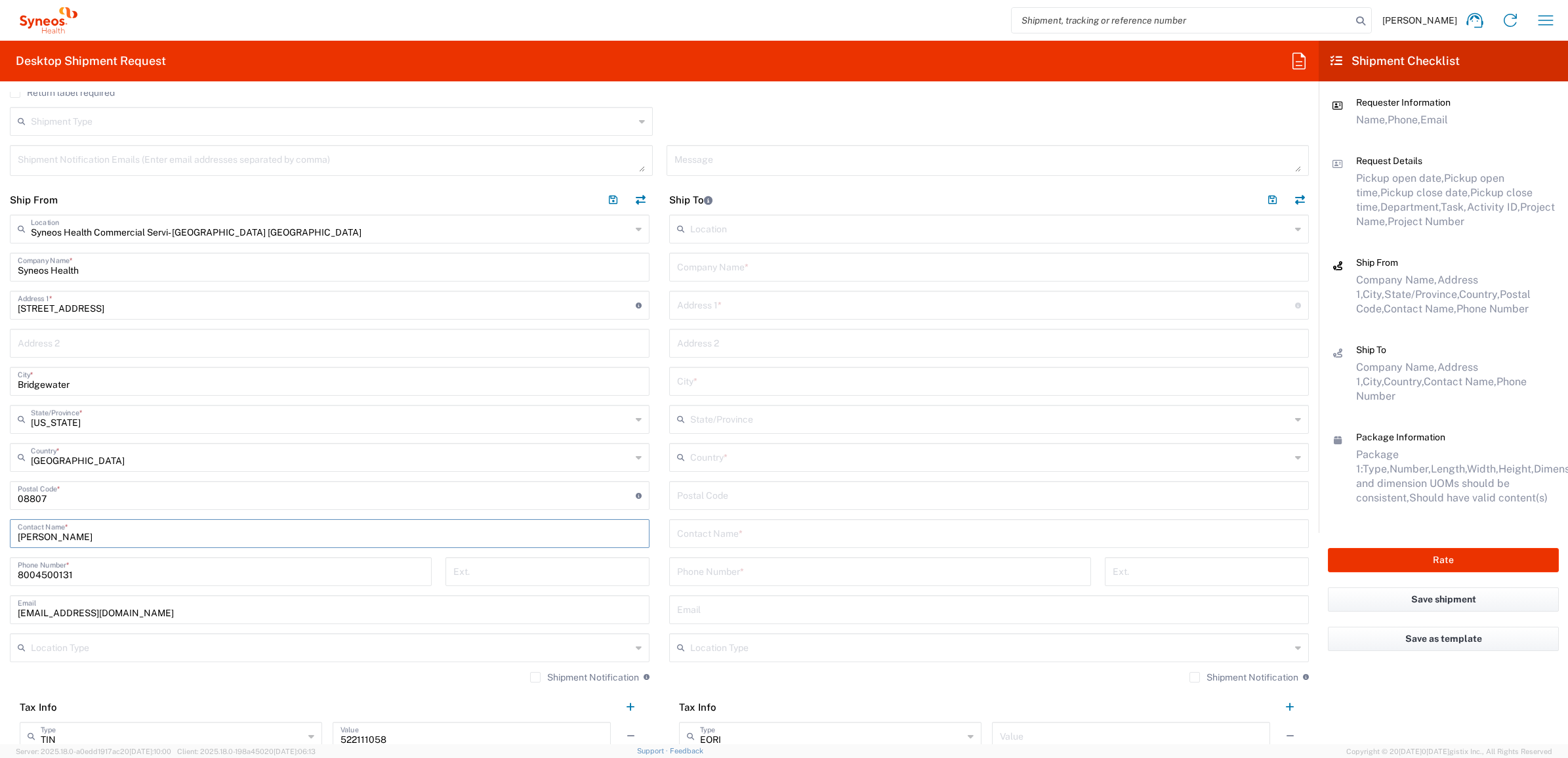
drag, startPoint x: 86, startPoint y: 540, endPoint x: -4, endPoint y: 534, distance: 90.2
click at [0, 534] on html "Brian Fenner Home Shipment estimator Shipment tracking Desktop shipment request…" at bounding box center [784, 379] width 1568 height 758
paste input "Syneos Deployments"
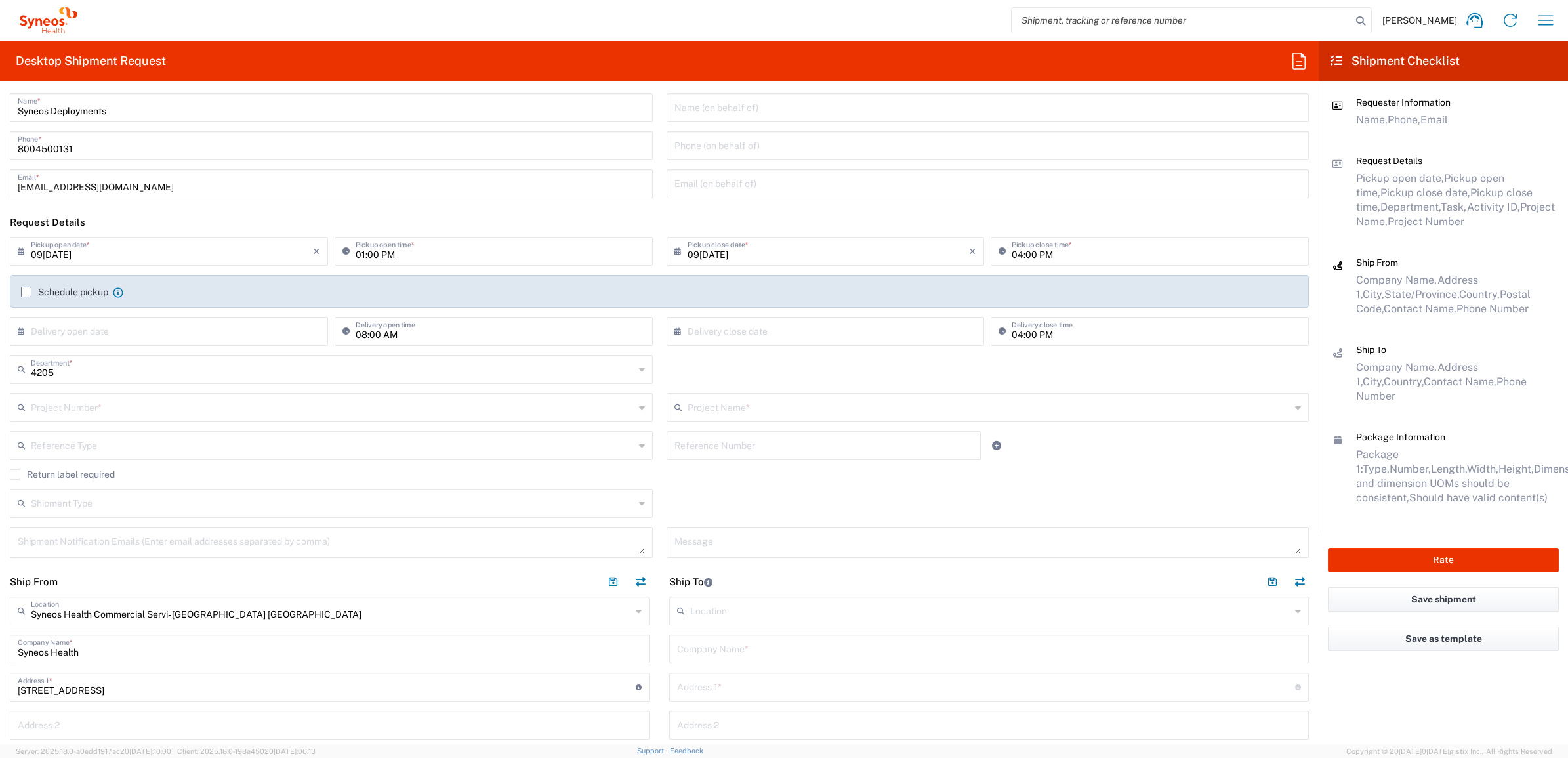
scroll to position [0, 0]
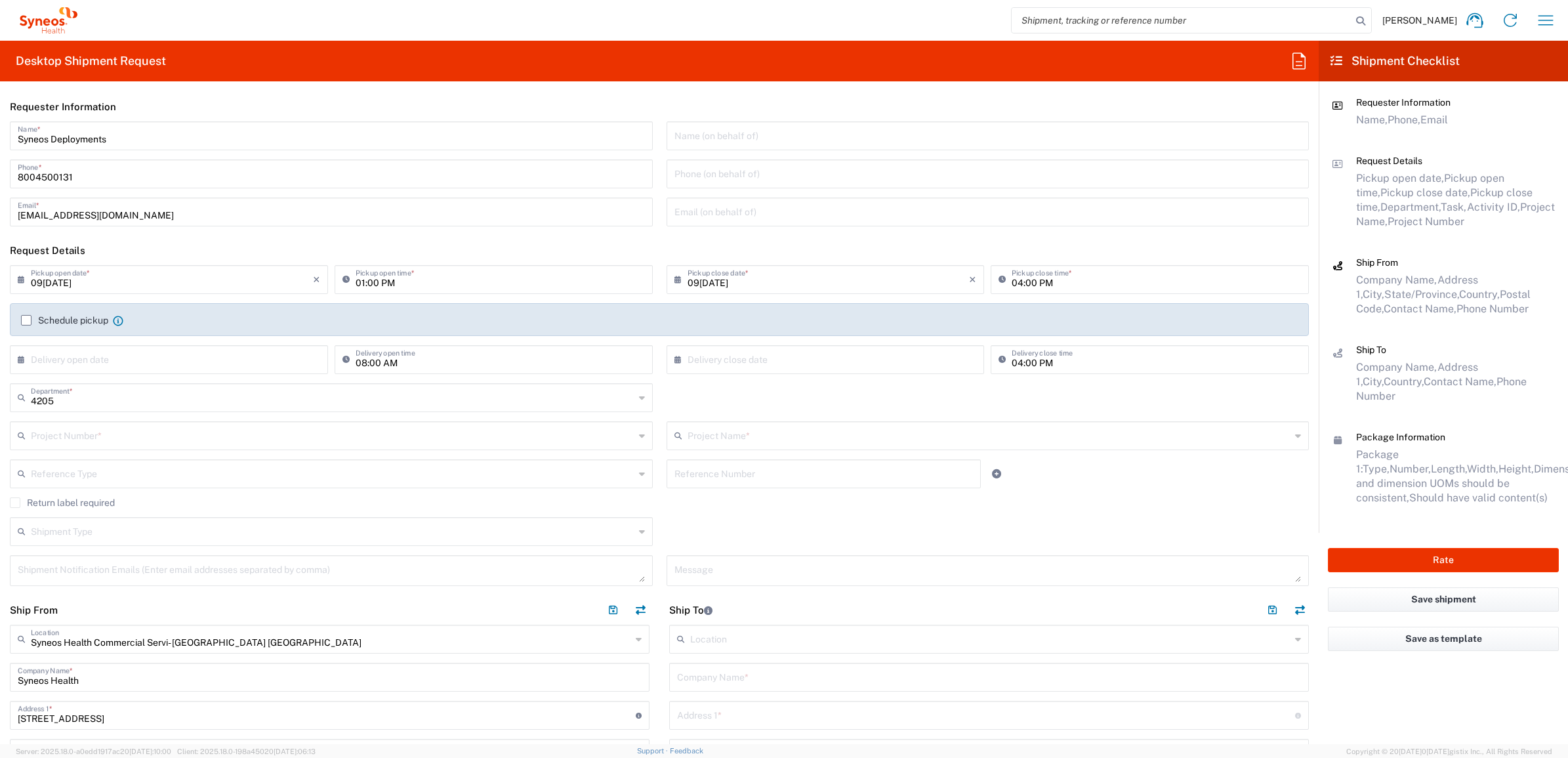
type input "Syneos Deployments"
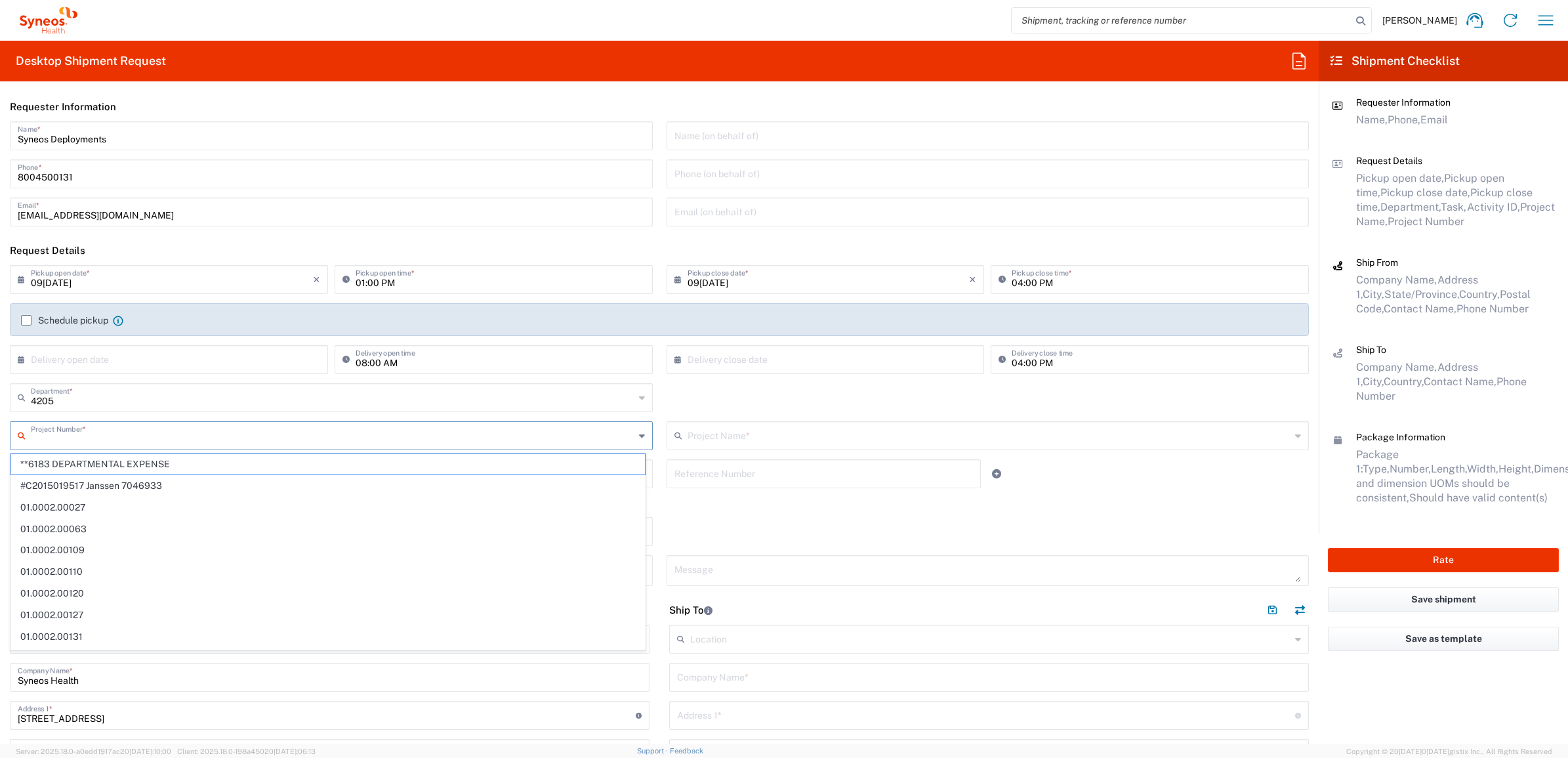
click at [347, 437] on input "text" at bounding box center [333, 435] width 604 height 23
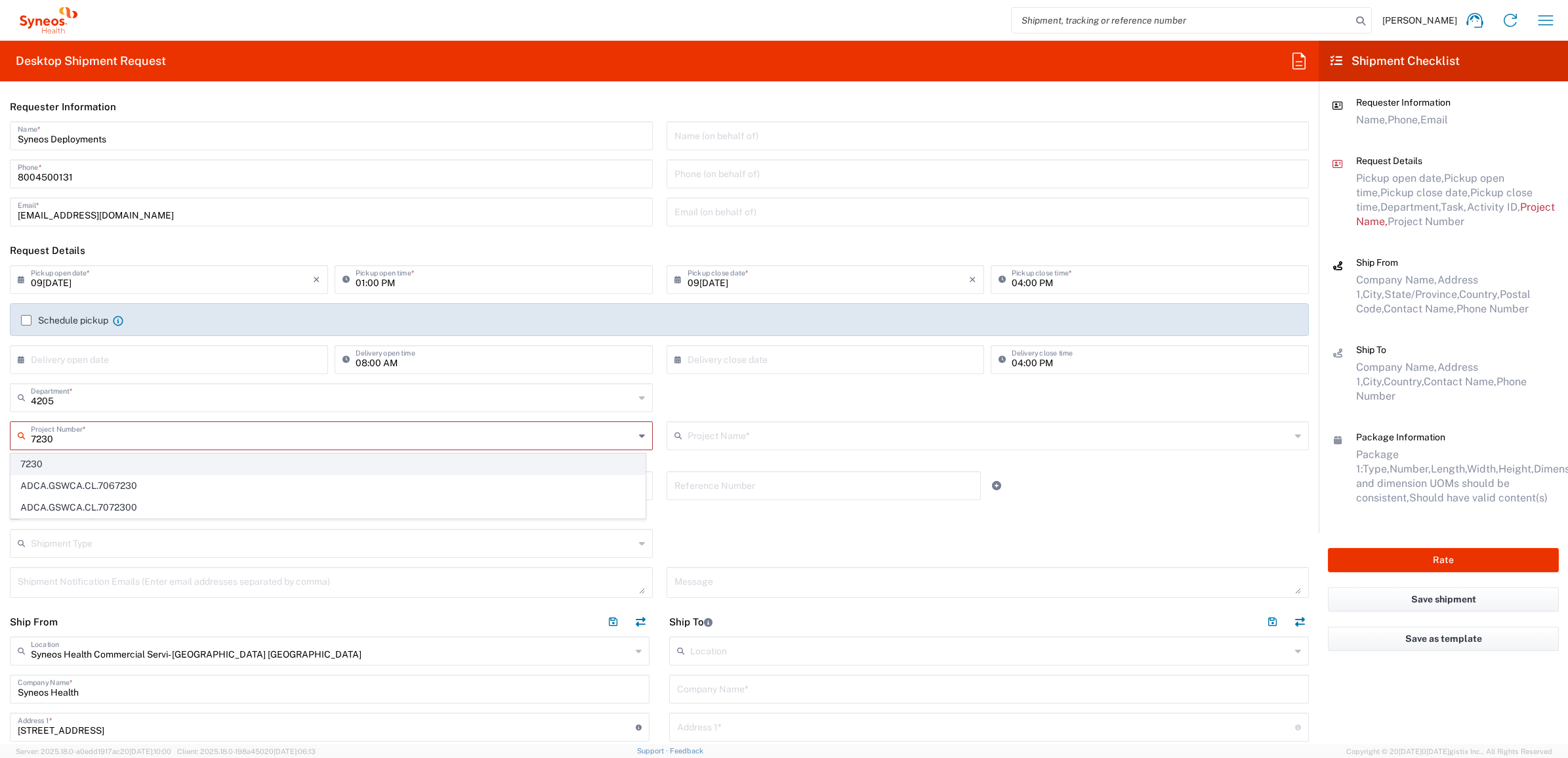
type input "7230"
click at [60, 458] on span "7230" at bounding box center [328, 464] width 634 height 20
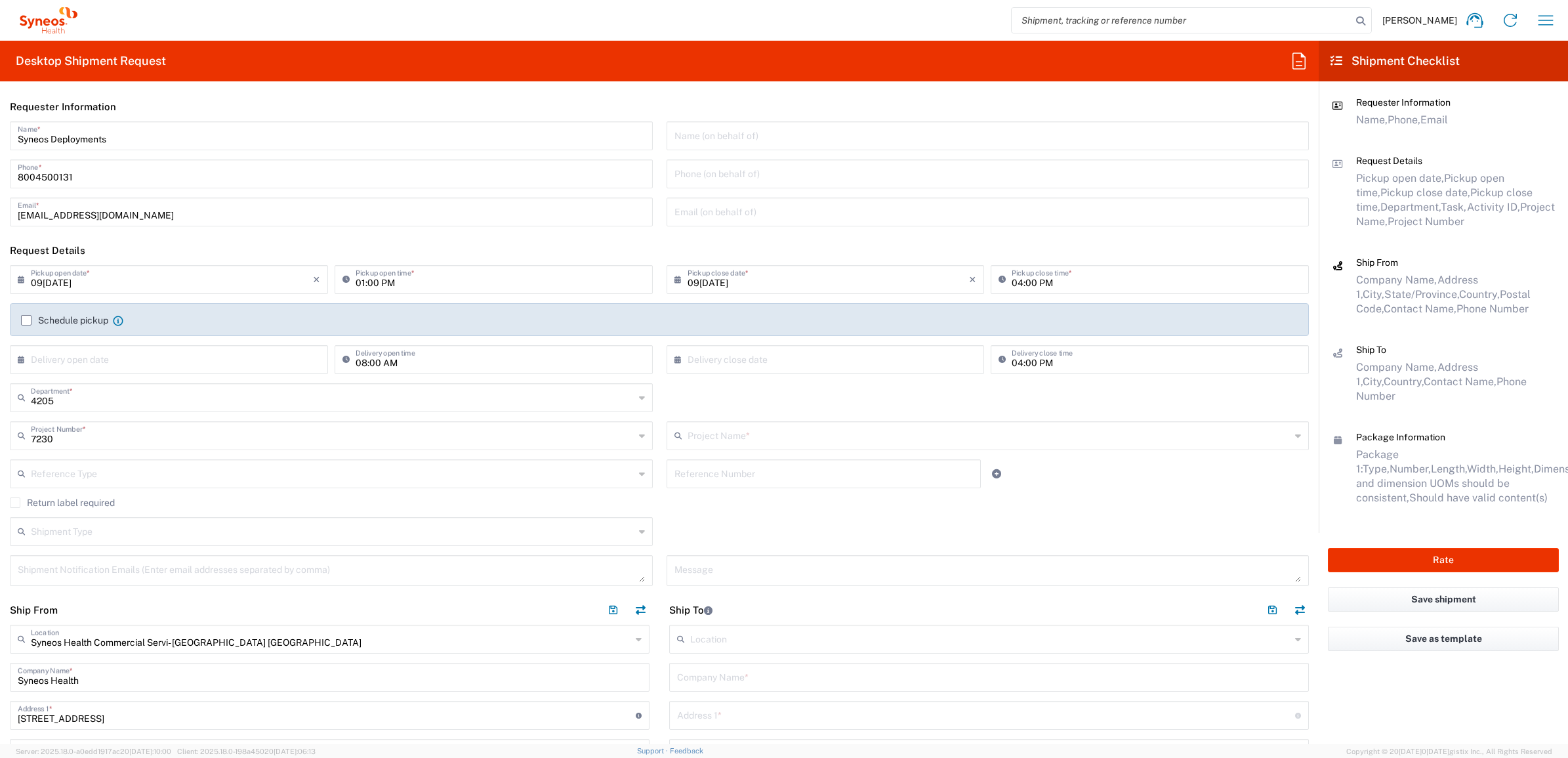
type input "ST-US_GlaxoSmithKline L_Sales"
click at [719, 473] on input "text" at bounding box center [823, 473] width 299 height 23
paste input "INC2643776"
type input "INC2643776"
click at [572, 474] on input "text" at bounding box center [333, 473] width 604 height 23
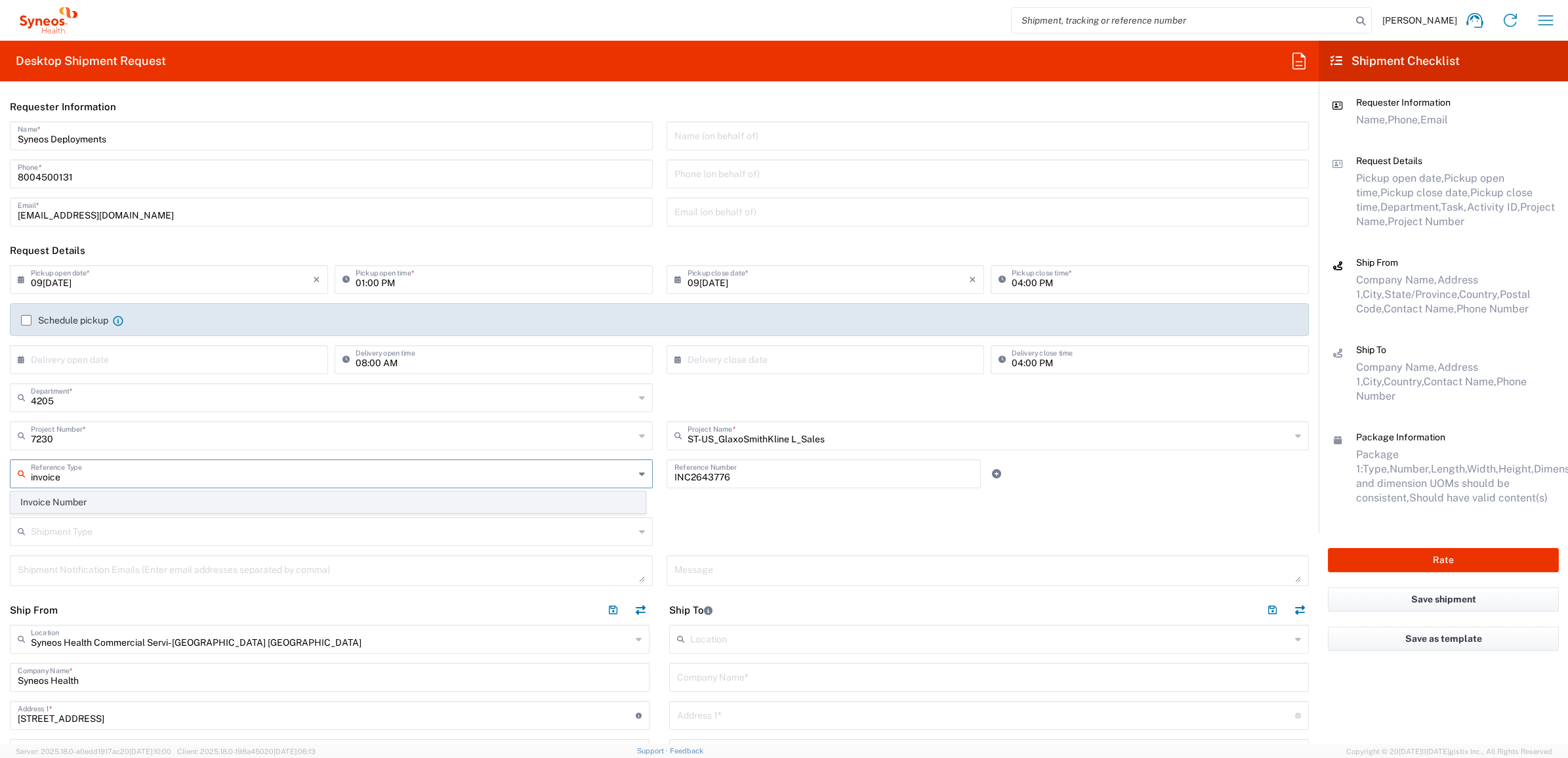
click at [534, 503] on span "Invoice Number" at bounding box center [328, 502] width 634 height 20
type input "Invoice Number"
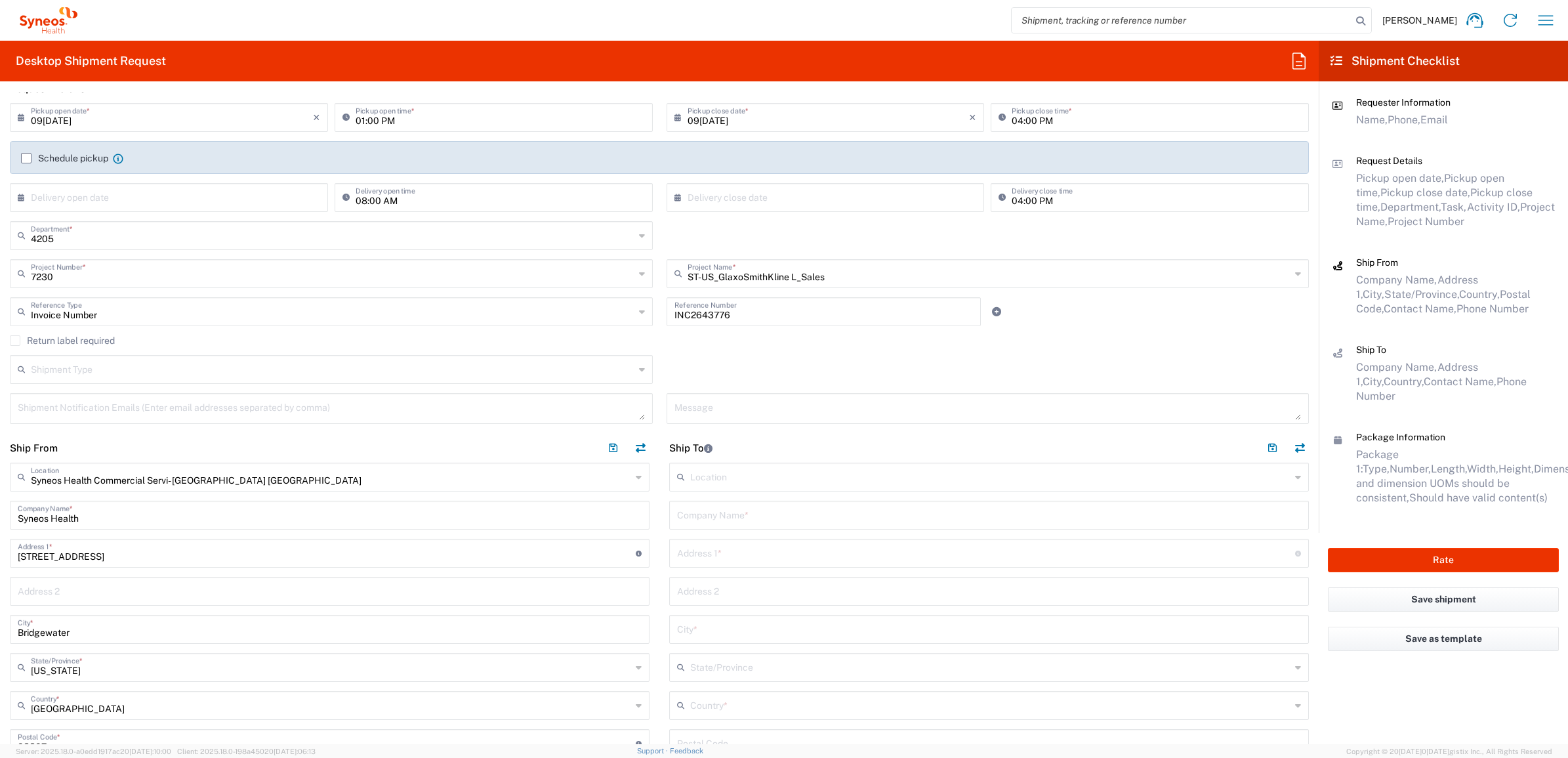
scroll to position [164, 0]
click at [748, 519] on input "text" at bounding box center [989, 512] width 624 height 23
paste input "Dustin Tibbs"
type input "Dustin Tibbs"
click at [715, 704] on input "text" at bounding box center [991, 702] width 600 height 23
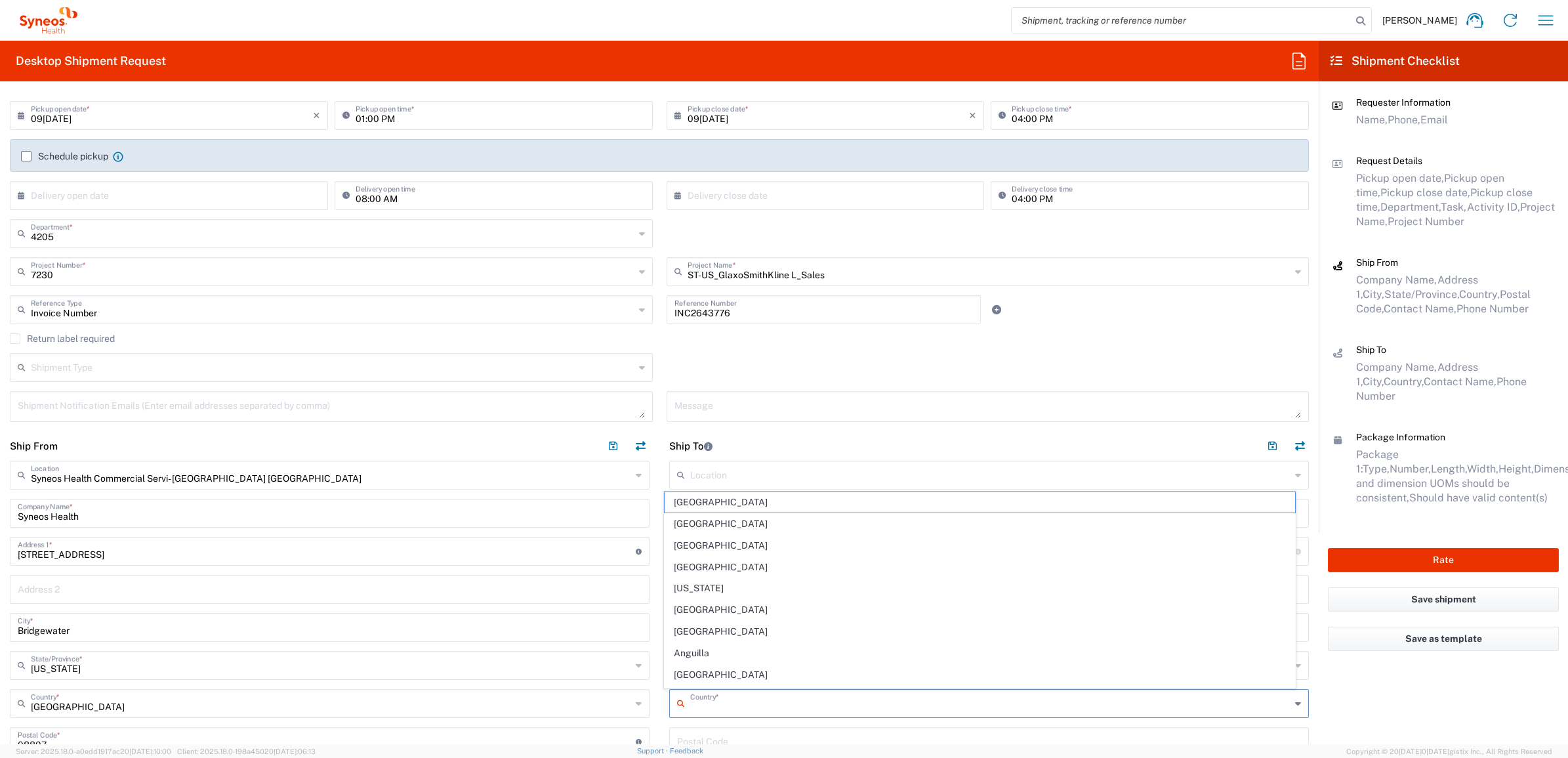
paste input "Dustin Tibbs"
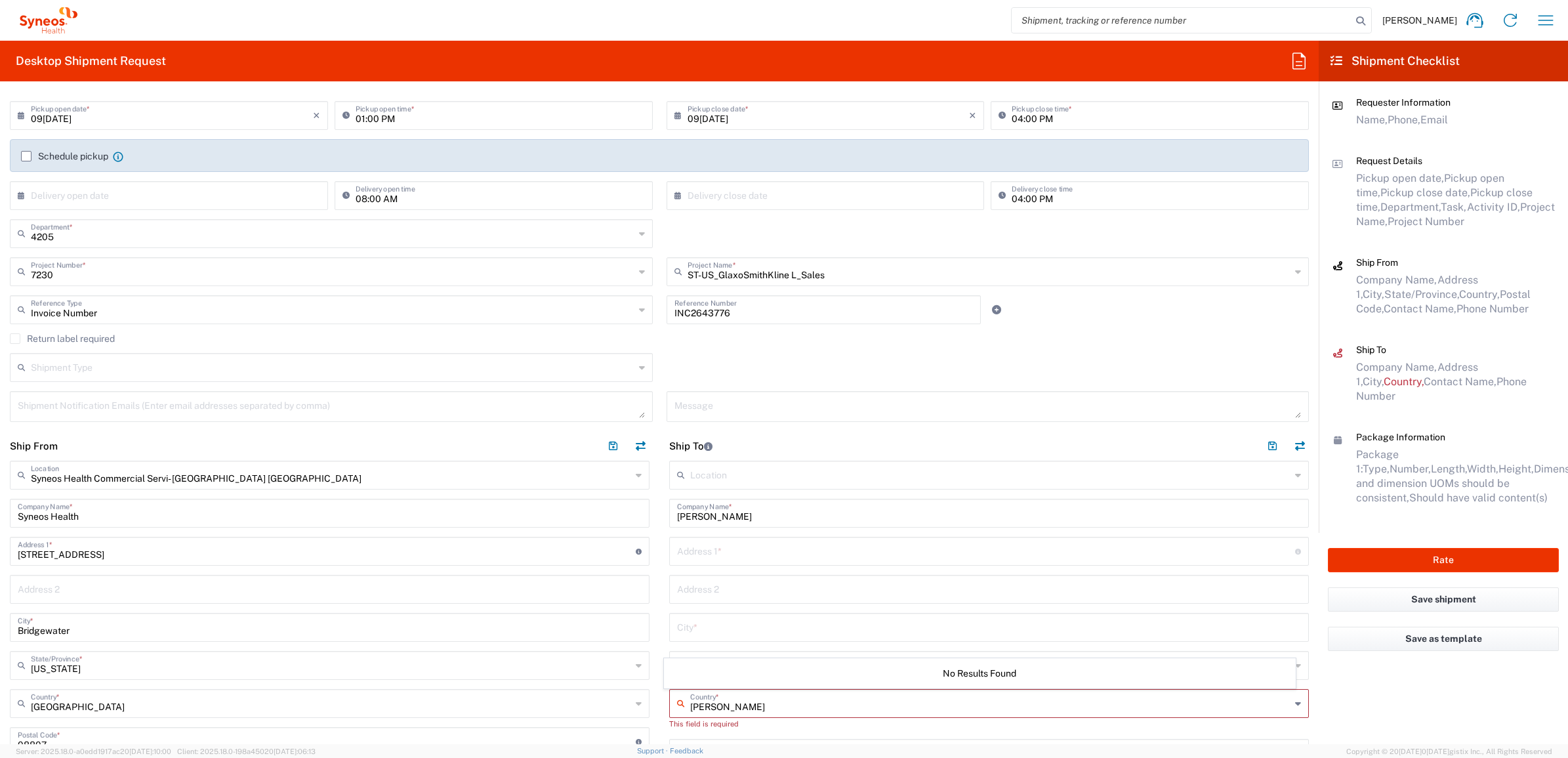
type input "Dustin Tibbs"
click at [706, 558] on input "text" at bounding box center [986, 550] width 618 height 23
drag, startPoint x: 693, startPoint y: 553, endPoint x: 768, endPoint y: 565, distance: 76.0
click at [694, 553] on input "text" at bounding box center [986, 550] width 618 height 23
paste input "604 Jenkf Blvd"
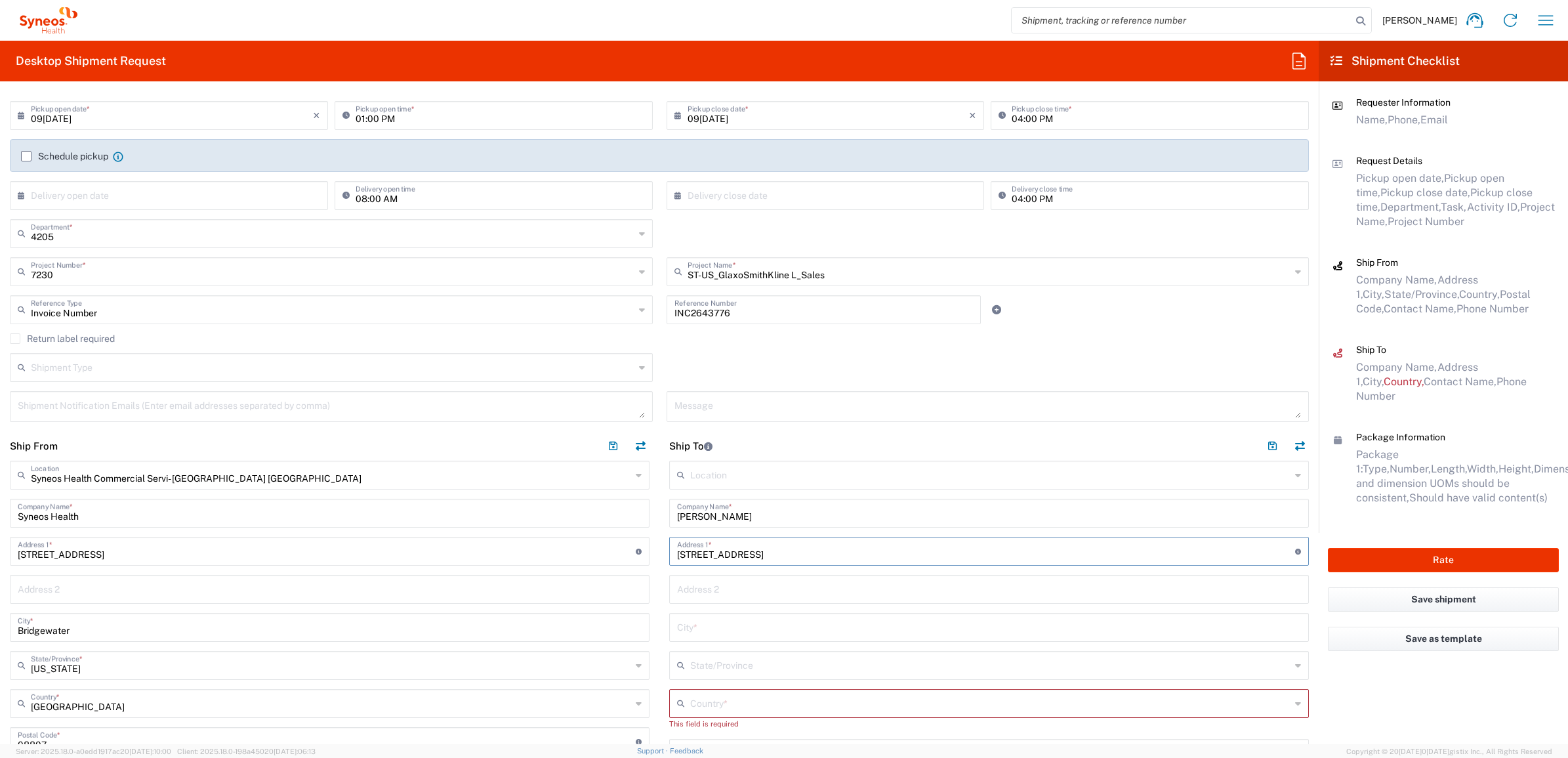
drag, startPoint x: 712, startPoint y: 550, endPoint x: 795, endPoint y: 563, distance: 84.0
click at [715, 551] on input "604 Jenkf Blvd" at bounding box center [986, 550] width 618 height 23
type input "604 Jenks Blvd"
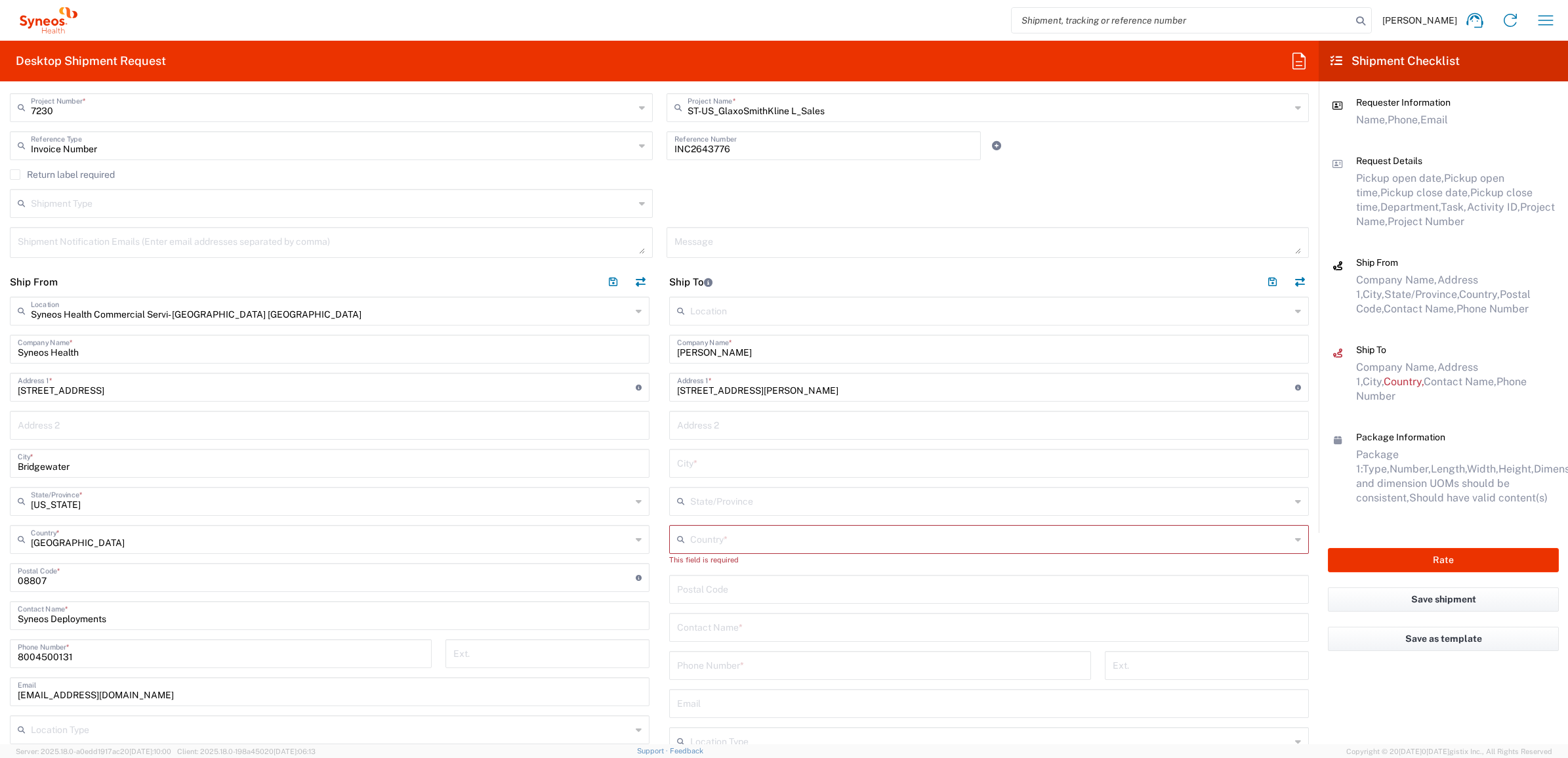
click at [690, 594] on input "undefined" at bounding box center [989, 588] width 624 height 23
paste input "49006"
type input "49006"
click at [704, 546] on input "text" at bounding box center [991, 538] width 600 height 23
click at [743, 610] on span "United States" at bounding box center [980, 611] width 631 height 20
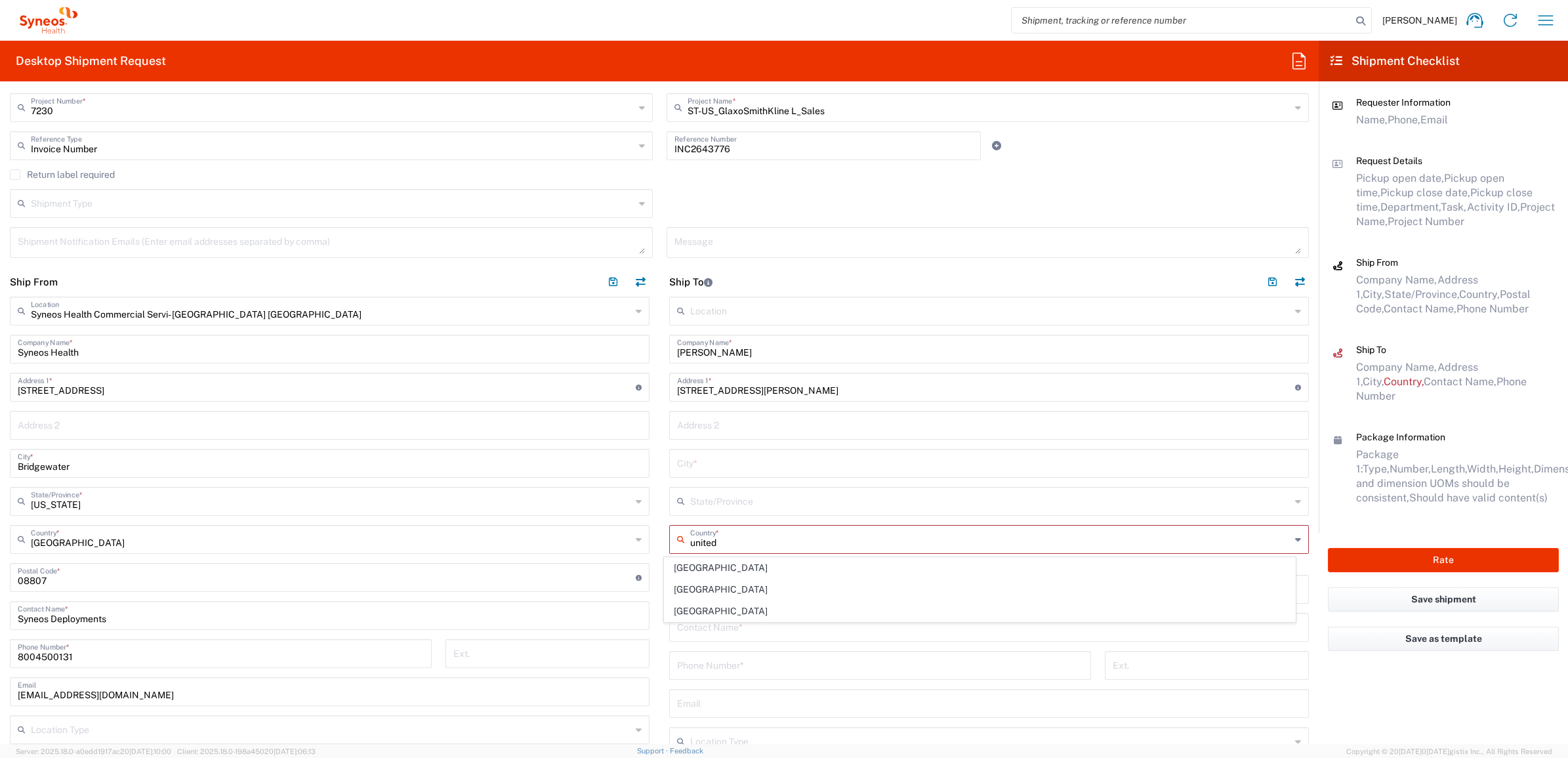
type input "United States"
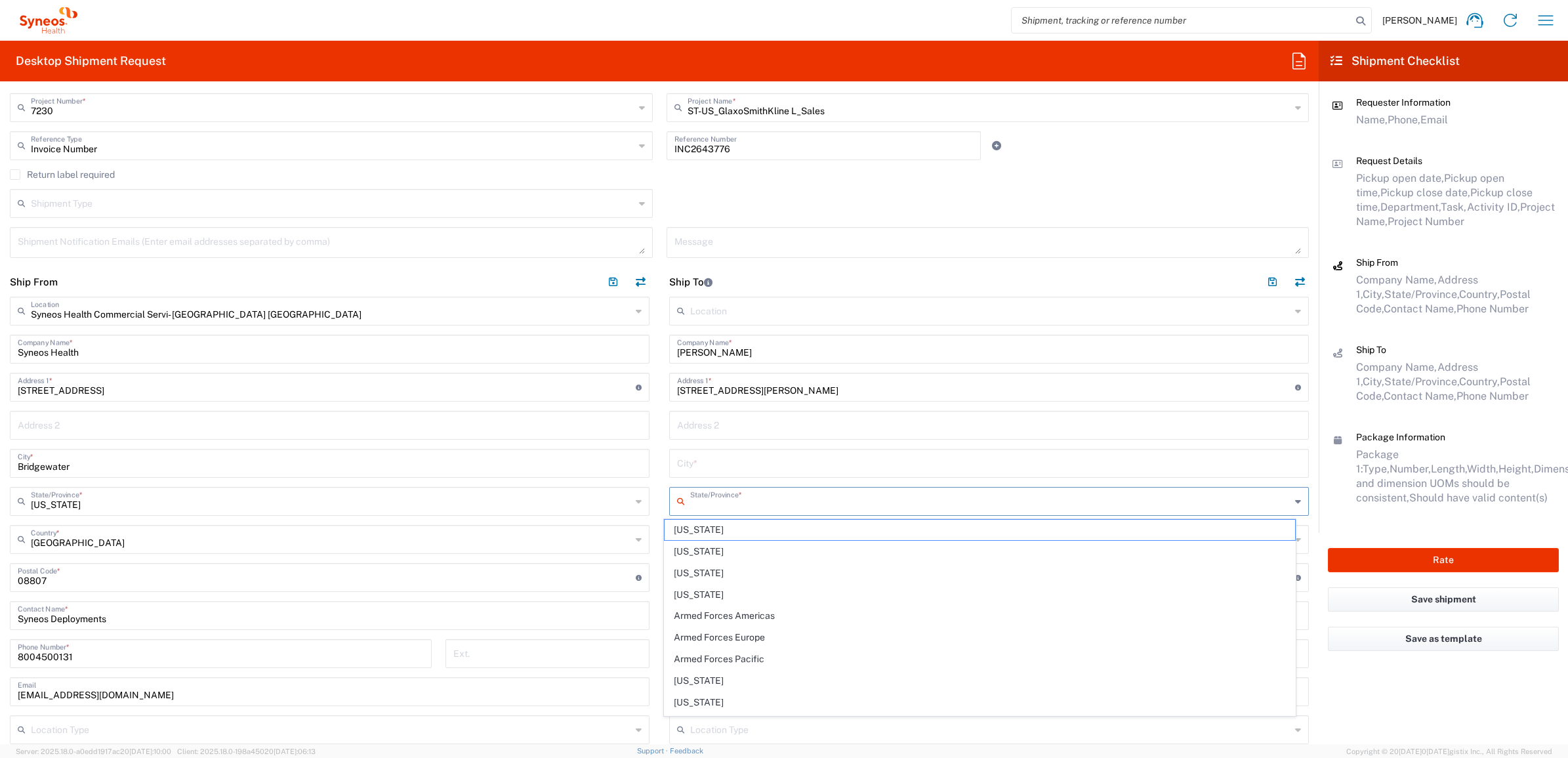
click at [714, 502] on input "text" at bounding box center [991, 500] width 600 height 23
click at [702, 527] on span "Michigan" at bounding box center [980, 529] width 631 height 20
type input "Michigan"
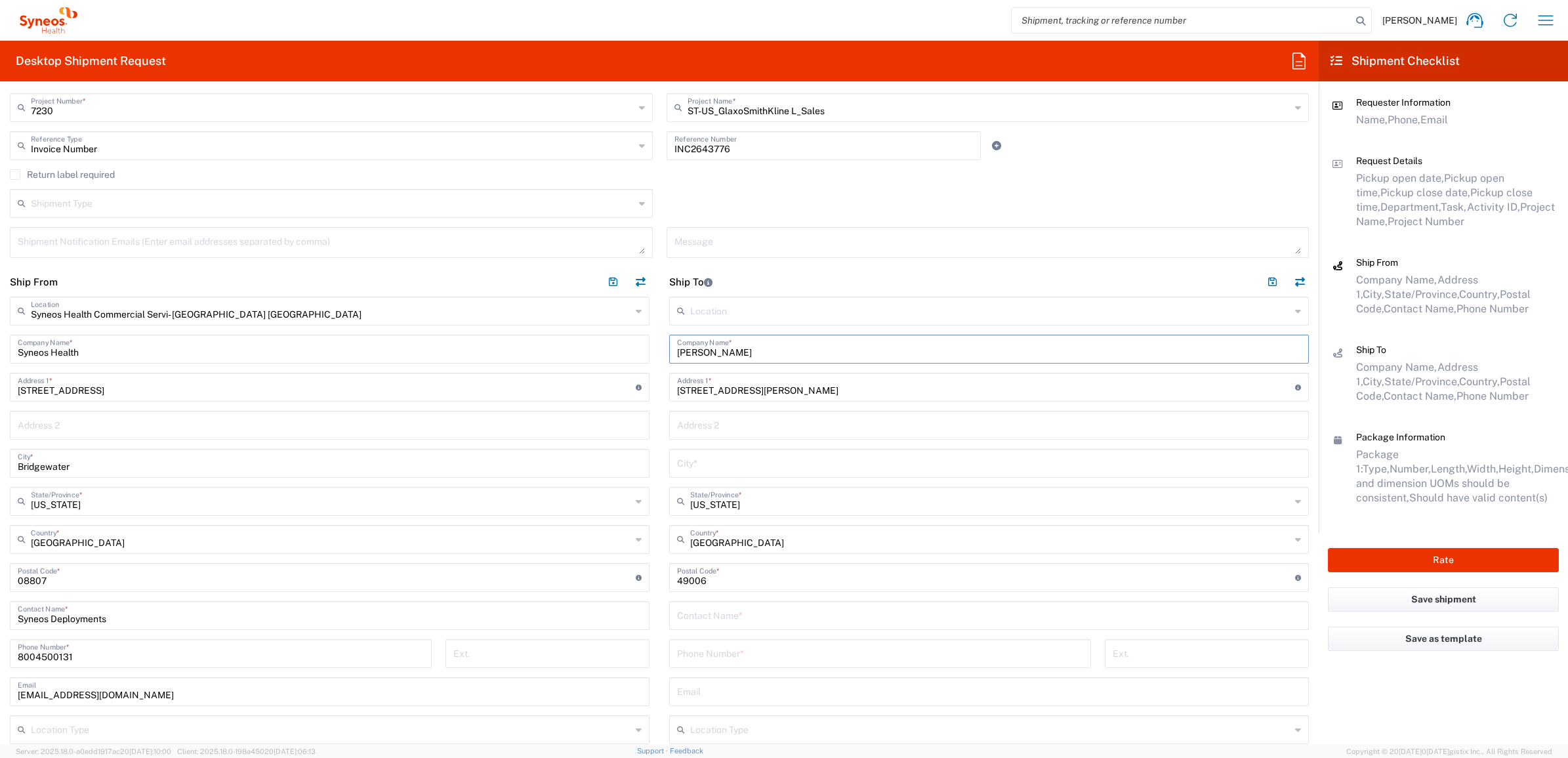
drag, startPoint x: 729, startPoint y: 349, endPoint x: 653, endPoint y: 335, distance: 77.3
click at [660, 335] on main "Location Addison Whitney LLC-Morrisvile NC US Barcelona-Syneos Health BioSector…" at bounding box center [989, 569] width 660 height 545
click at [693, 604] on input "text" at bounding box center [989, 615] width 624 height 23
paste input "Dustin Tibbs"
type input "Dustin Tibbs"
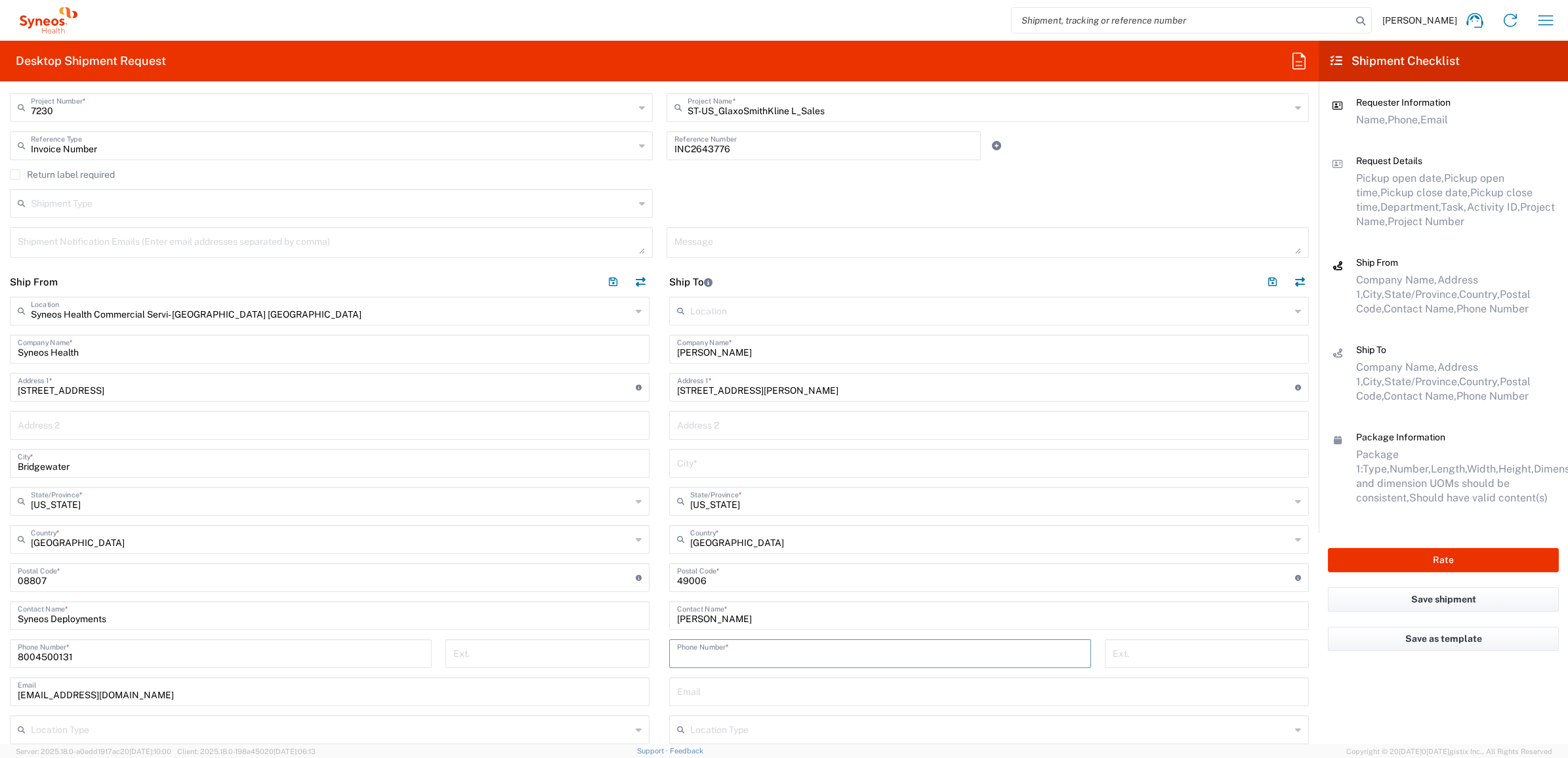
drag, startPoint x: 740, startPoint y: 654, endPoint x: 1119, endPoint y: 640, distance: 379.3
click at [740, 654] on input "tel" at bounding box center [880, 653] width 406 height 23
click at [705, 639] on div "Phone Number *" at bounding box center [880, 653] width 422 height 29
click at [704, 657] on input "tel" at bounding box center [880, 653] width 406 height 23
paste input "(843) 364-5014"
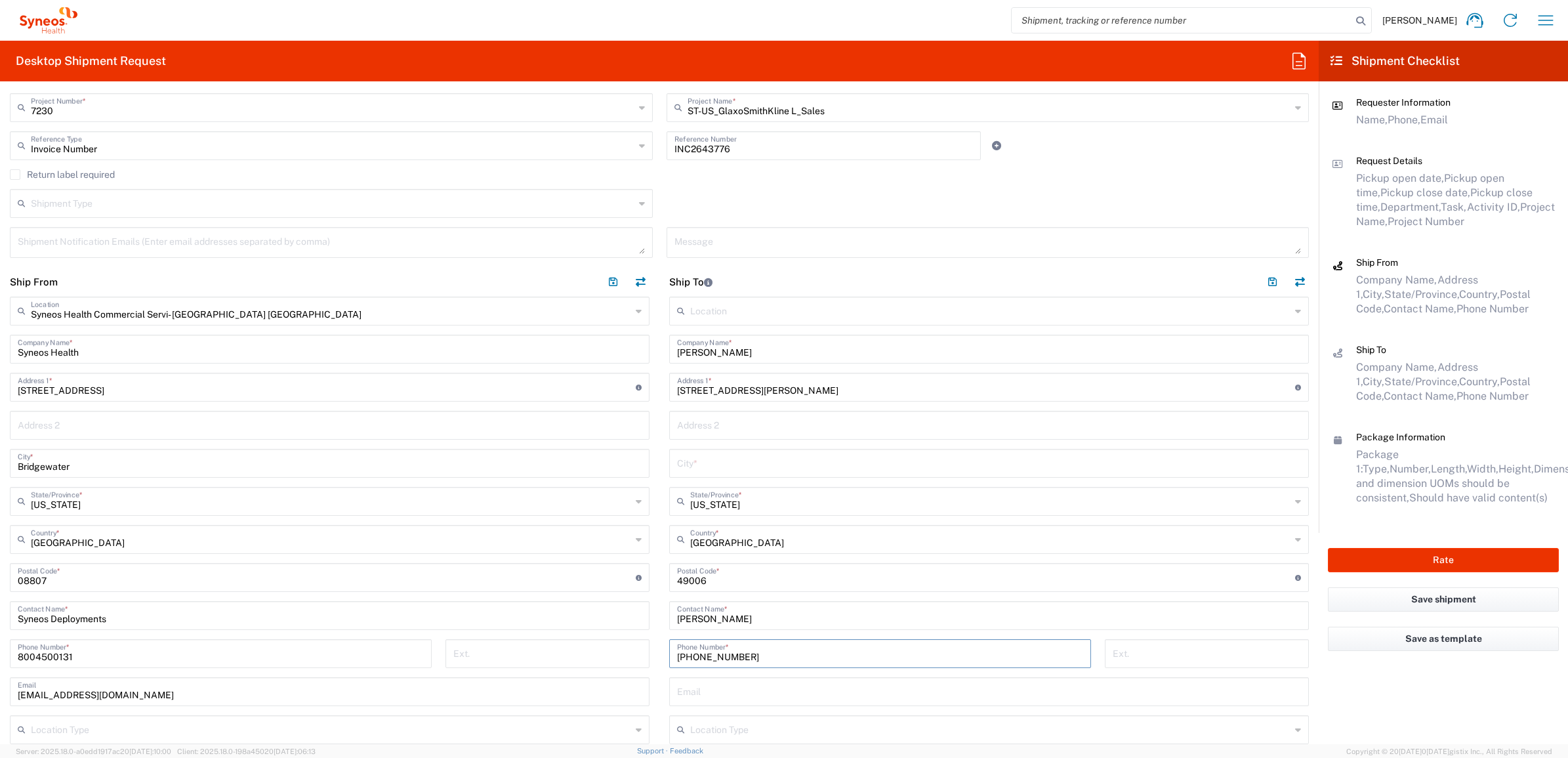
type input "(843) 364-5014"
click at [791, 469] on input "text" at bounding box center [989, 462] width 624 height 23
paste input "Kalamazoo"
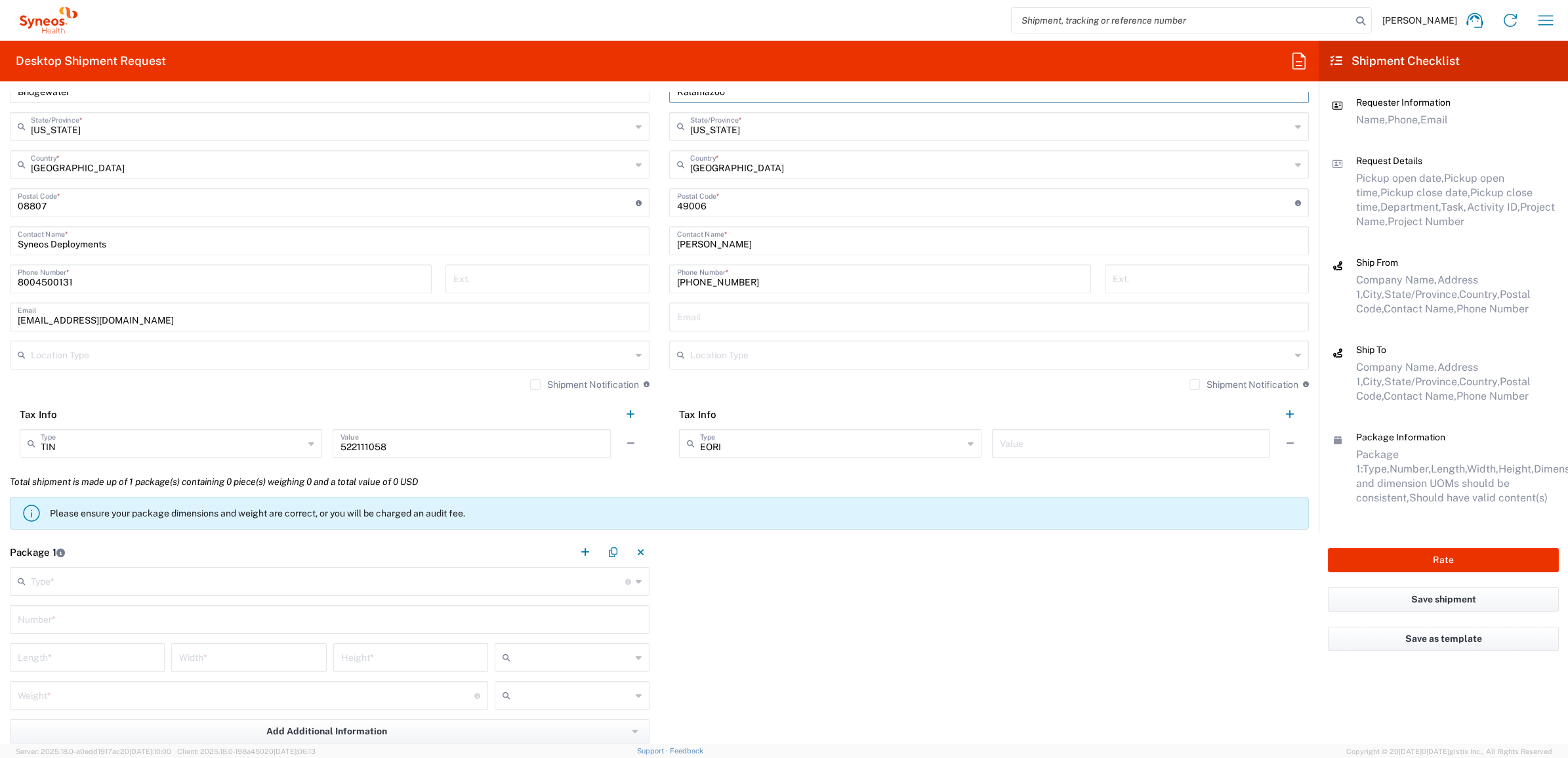
scroll to position [738, 0]
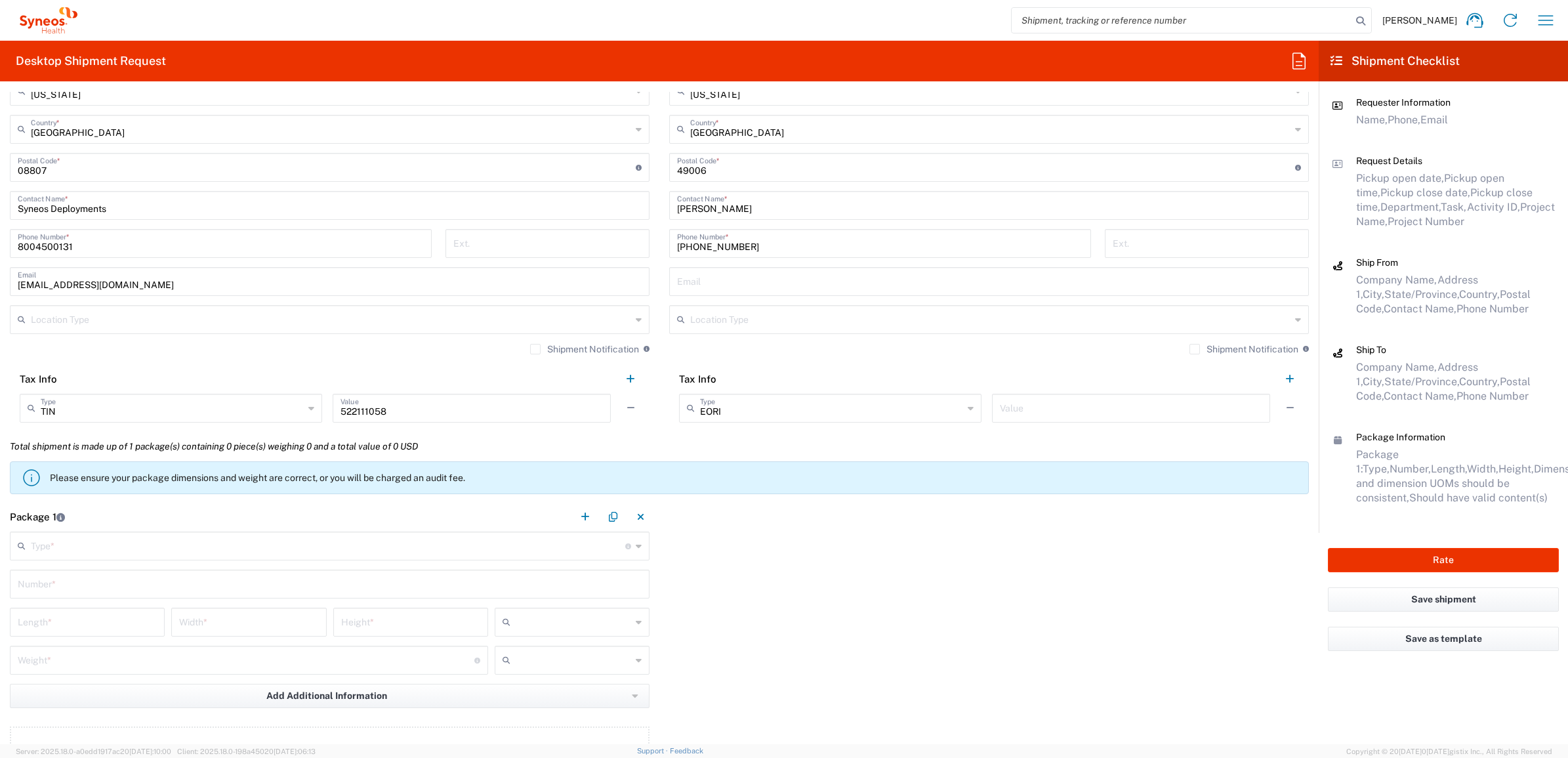
type input "Kalamazoo"
click at [86, 549] on input "text" at bounding box center [328, 545] width 594 height 23
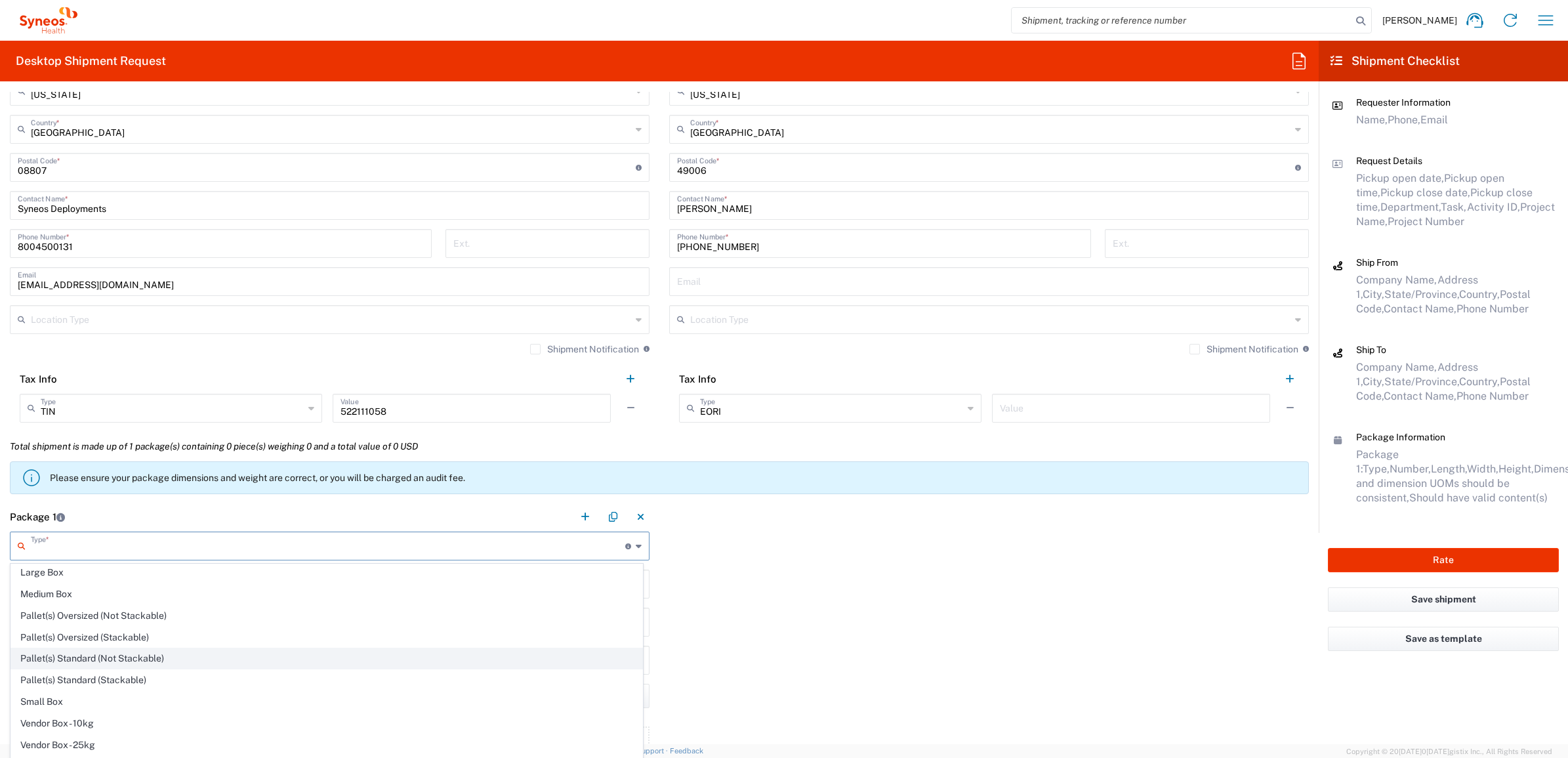
scroll to position [44, 0]
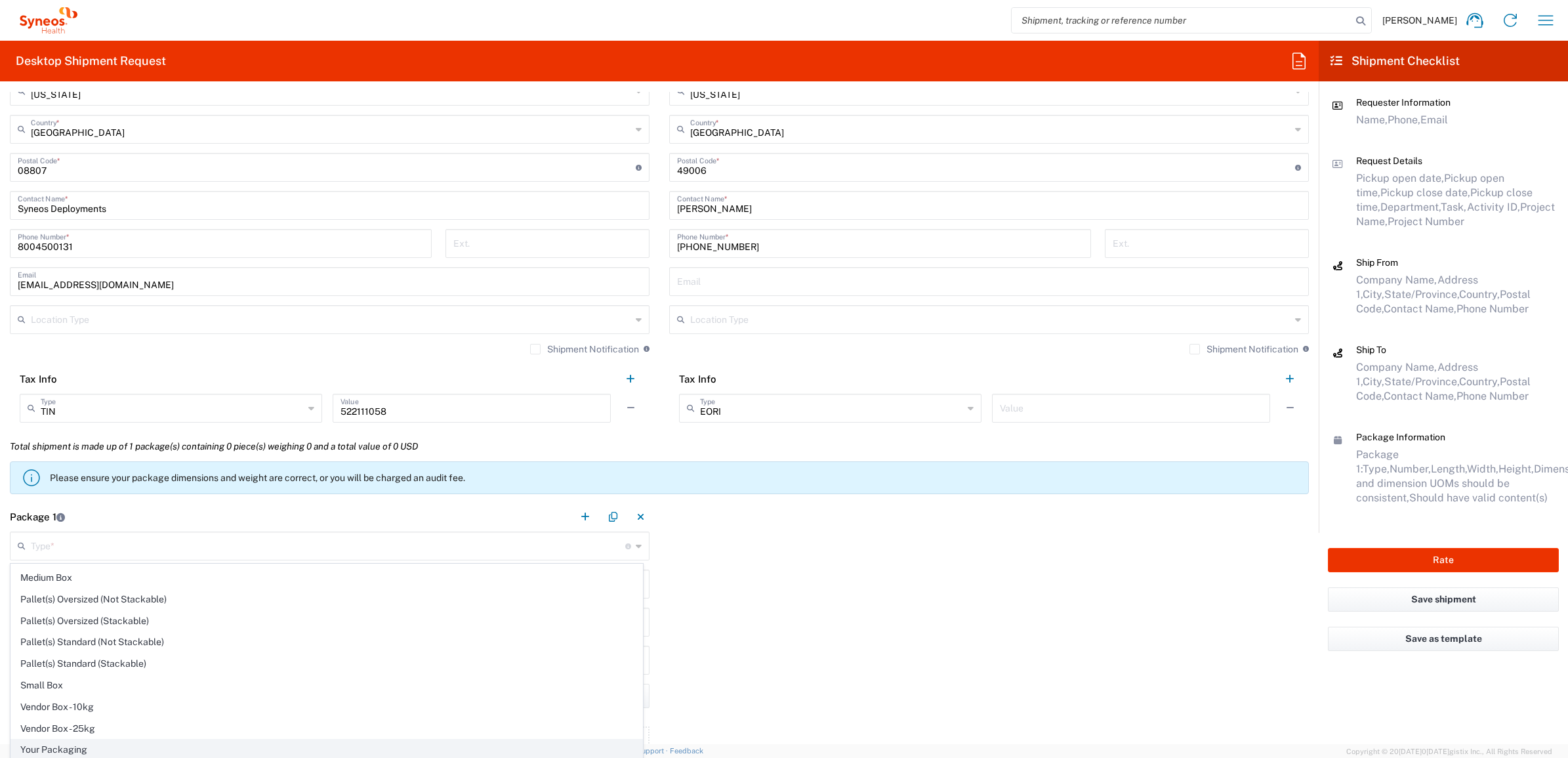
click at [79, 747] on span "Your Packaging" at bounding box center [327, 750] width 631 height 20
type input "Your Packaging"
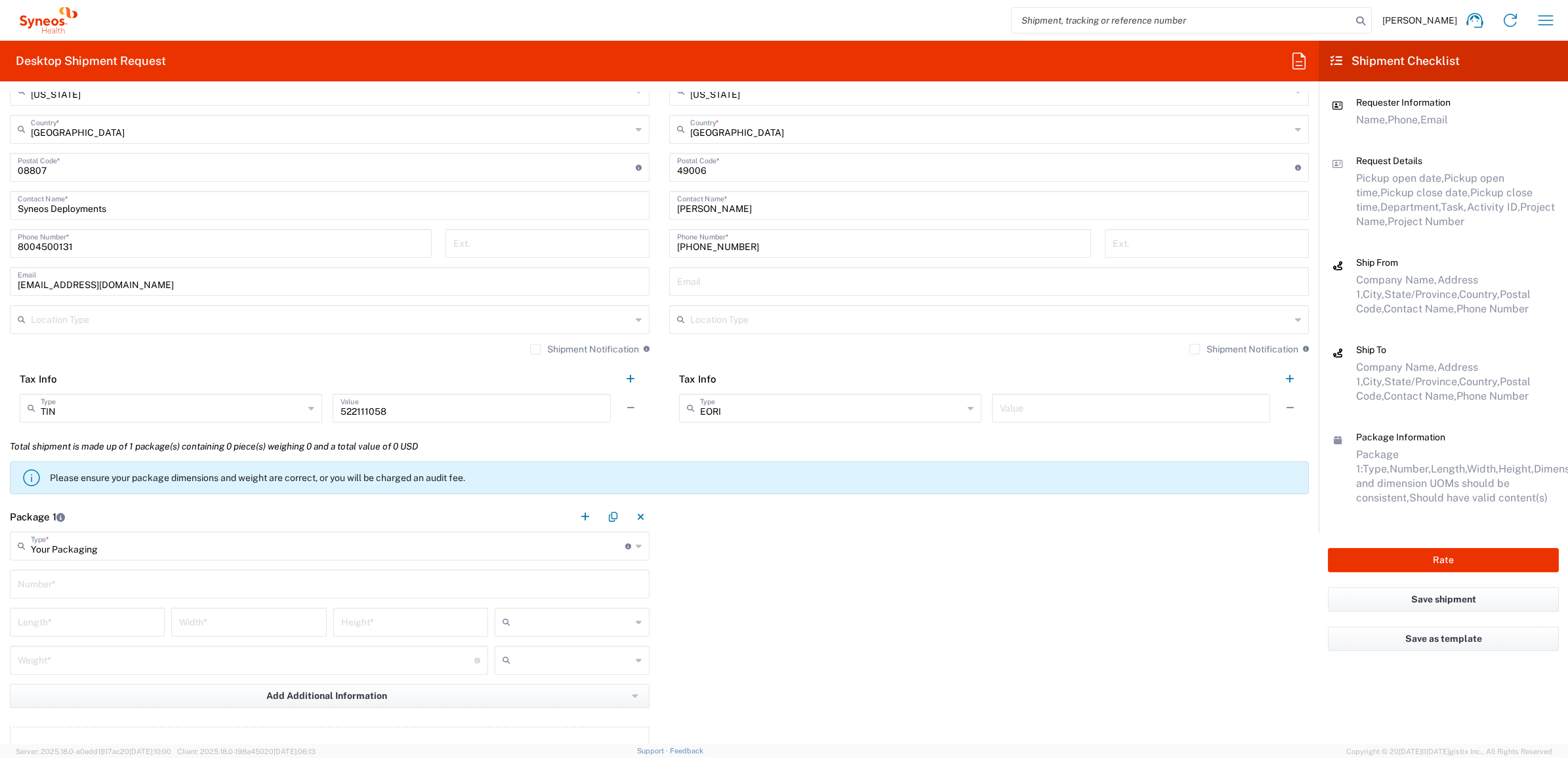
click at [95, 583] on input "text" at bounding box center [329, 583] width 624 height 23
type input "1"
click at [98, 624] on input "number" at bounding box center [87, 621] width 139 height 23
type input "17"
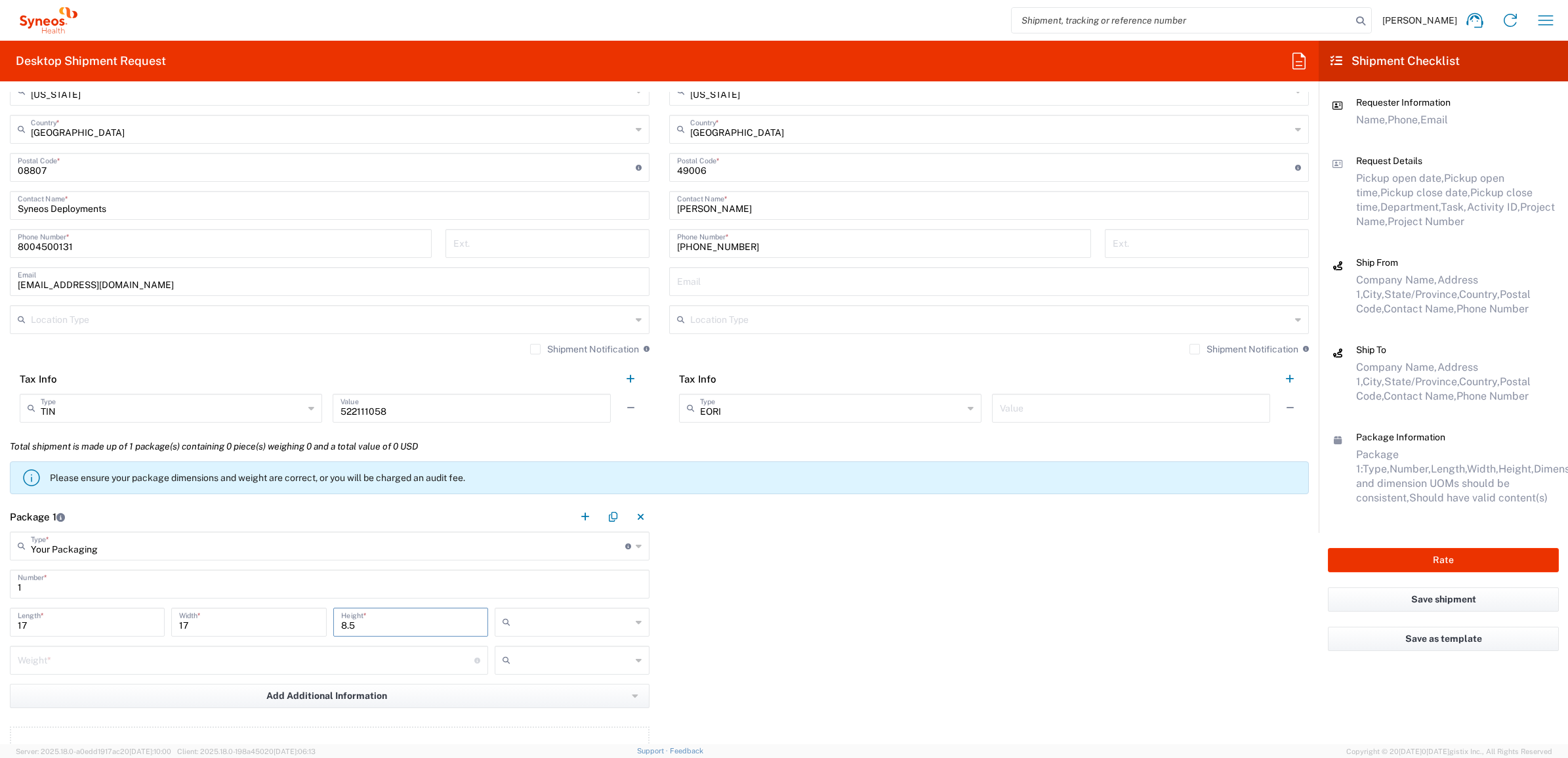
type input "8.5"
click at [506, 624] on icon at bounding box center [509, 622] width 13 height 21
click at [555, 695] on span "in" at bounding box center [567, 693] width 151 height 20
type input "in"
click at [319, 648] on input "number" at bounding box center [246, 659] width 457 height 23
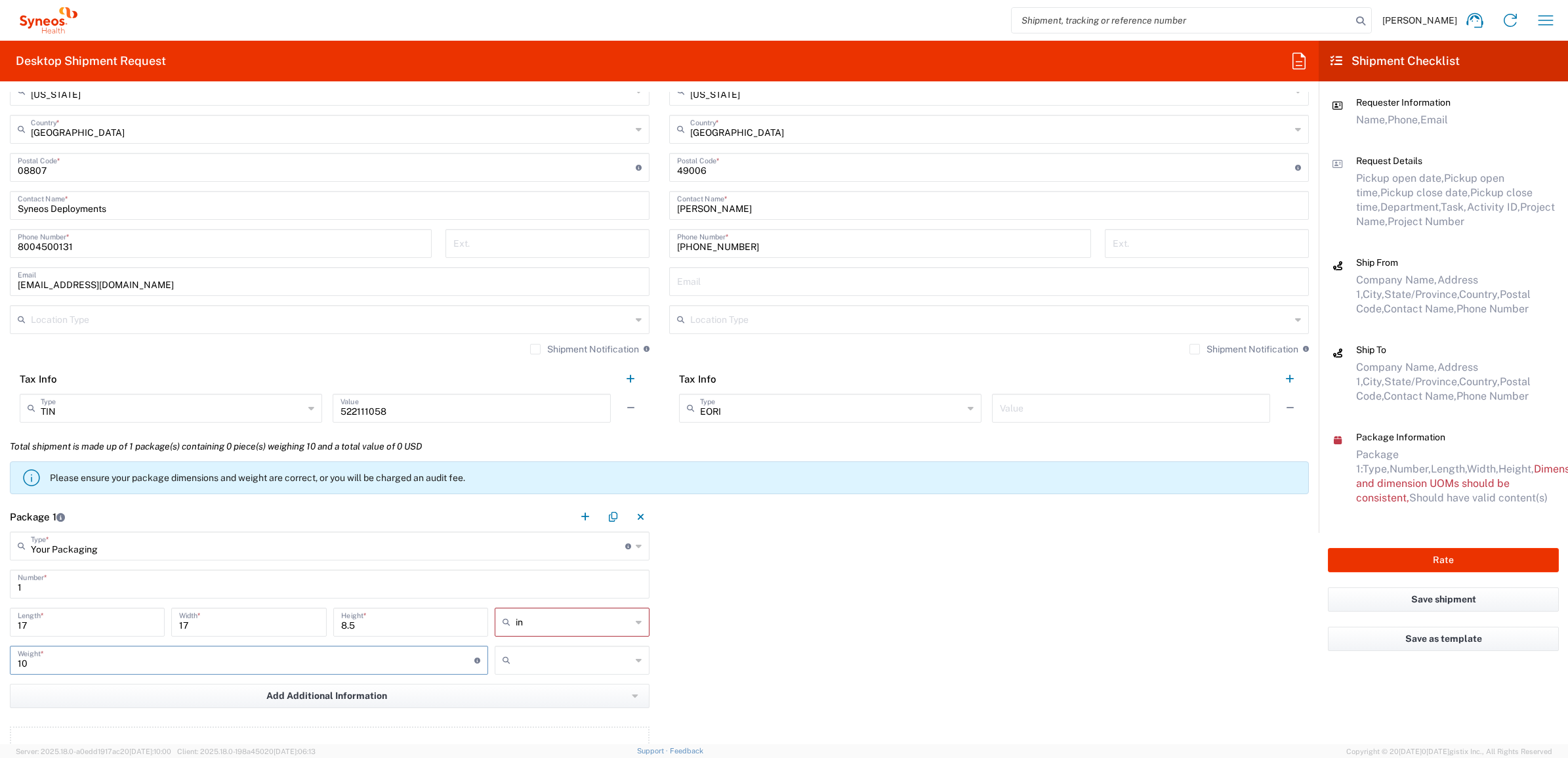
type input "10"
click at [576, 660] on input "text" at bounding box center [574, 660] width 115 height 21
click at [566, 711] on span "lbs" at bounding box center [567, 710] width 151 height 20
type input "lbs"
click at [657, 645] on div "Package 1 Your Packaging Type * Material used to package goods Envelope Large B…" at bounding box center [660, 643] width 1319 height 283
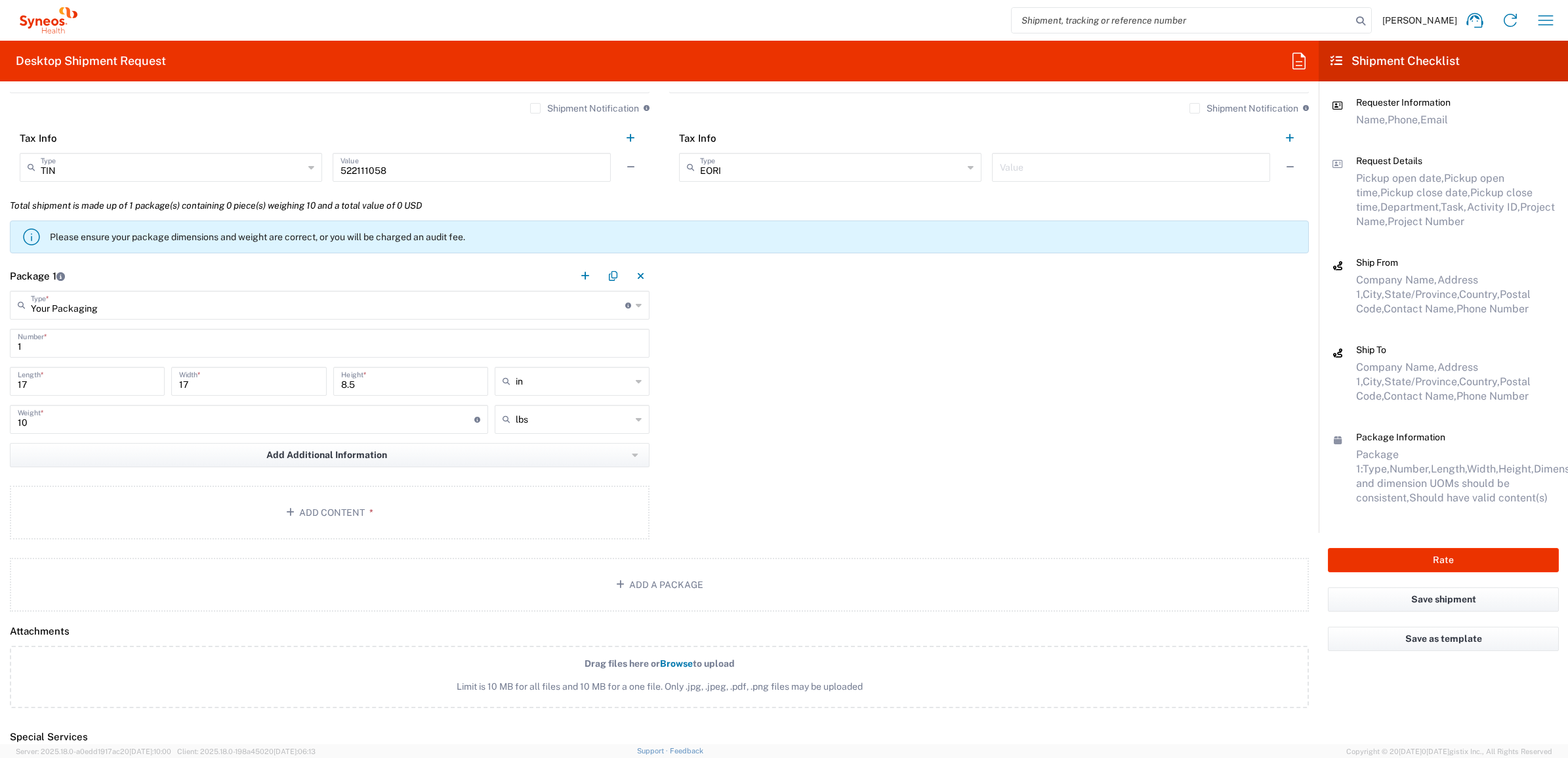
scroll to position [984, 0]
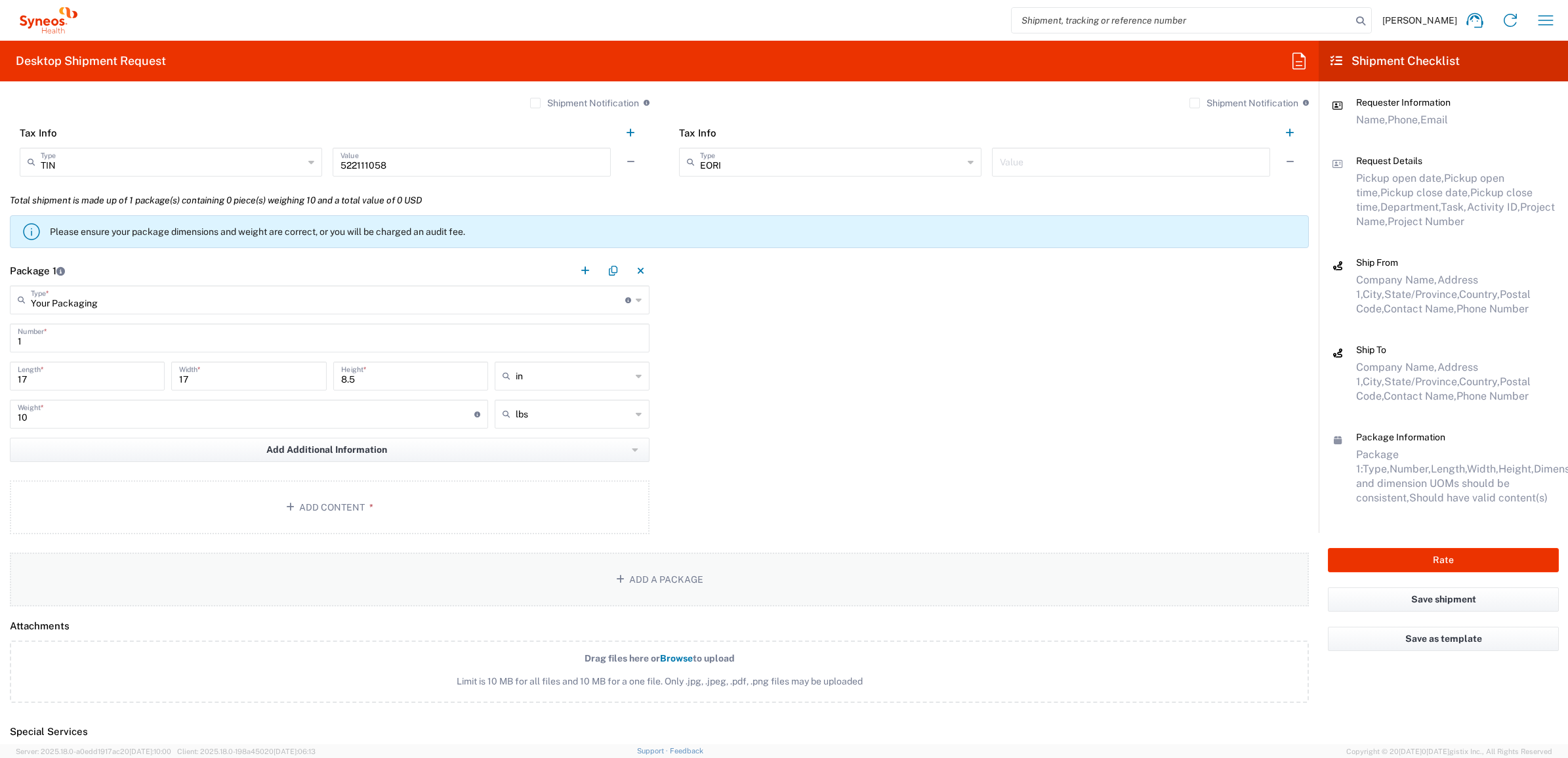
click at [254, 573] on button "Add a Package" at bounding box center [660, 579] width 1299 height 54
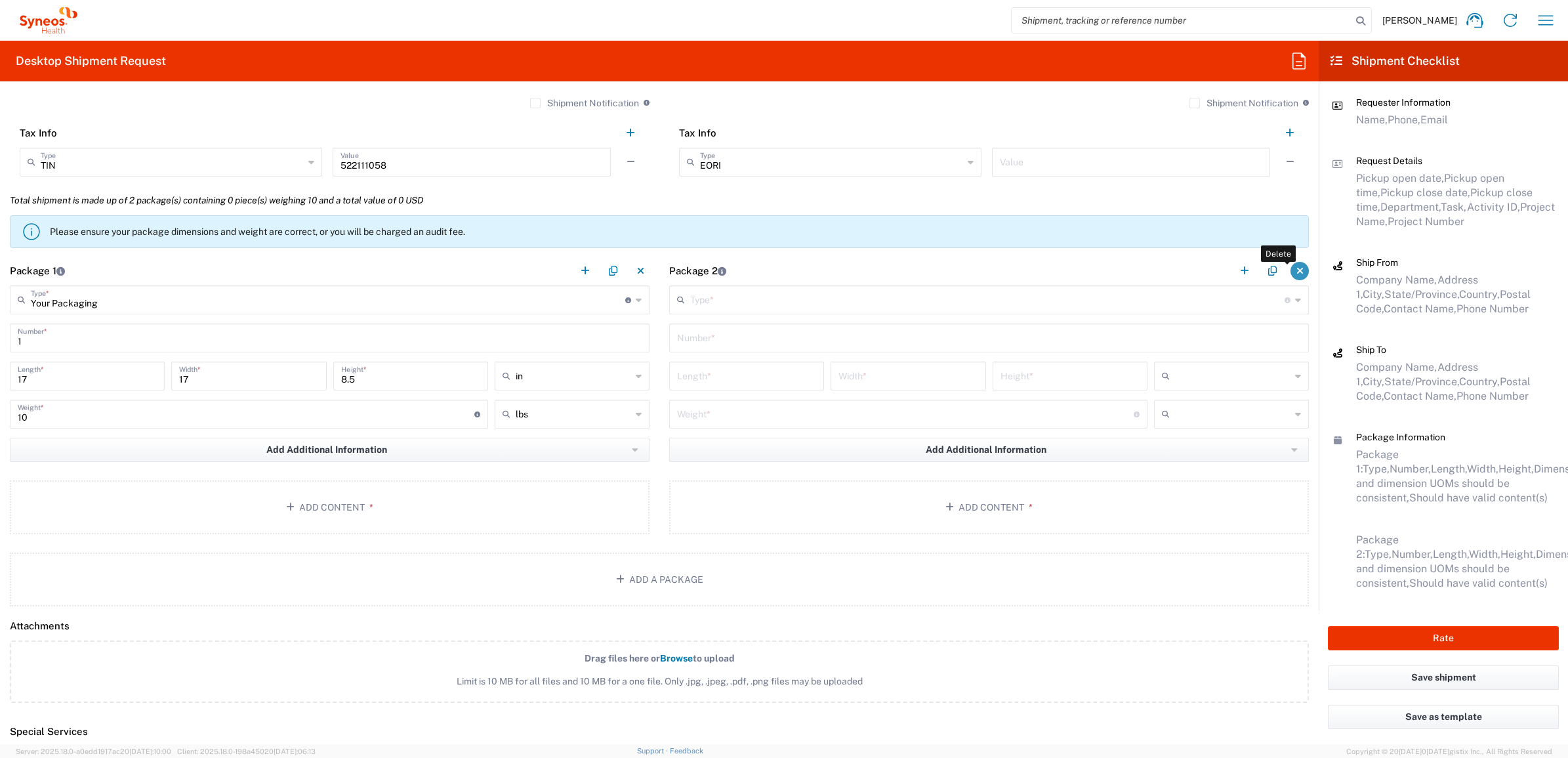
click at [1291, 271] on button "button" at bounding box center [1300, 271] width 18 height 18
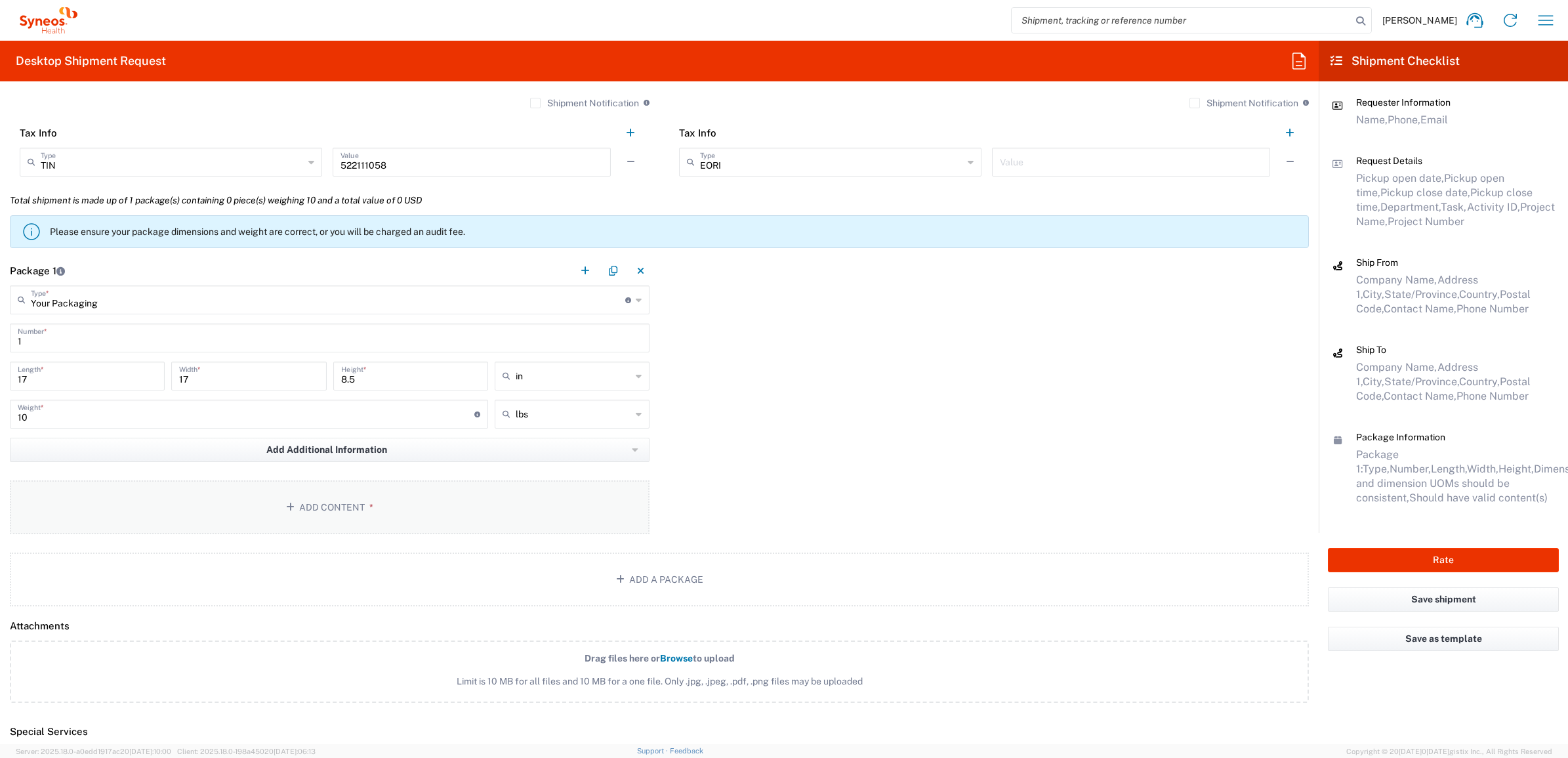
click at [309, 494] on button "Add Content *" at bounding box center [330, 507] width 640 height 54
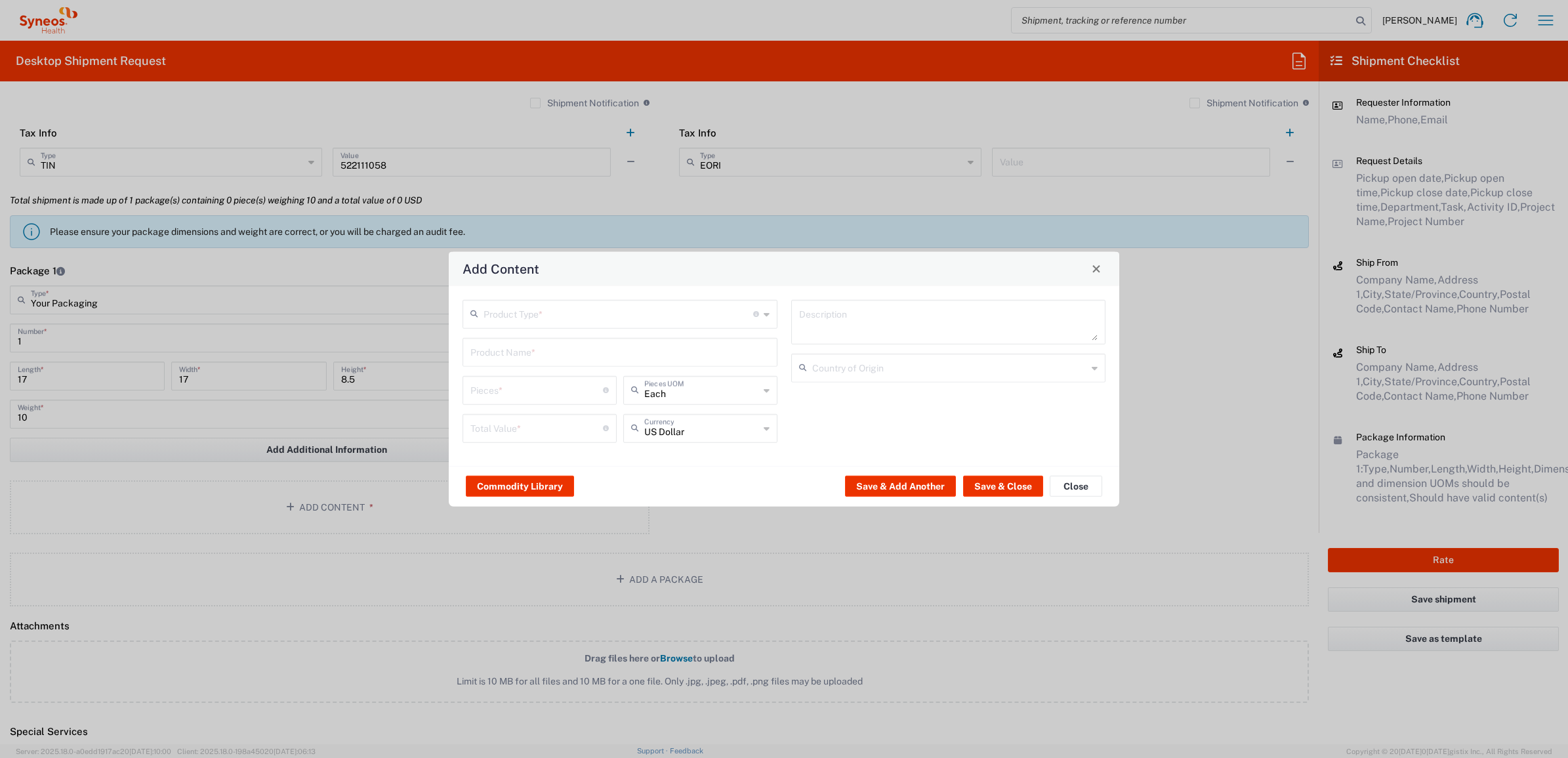
click at [544, 321] on input "text" at bounding box center [619, 312] width 270 height 23
click at [545, 363] on span "General Commodity" at bounding box center [619, 364] width 311 height 20
type input "General Commodity"
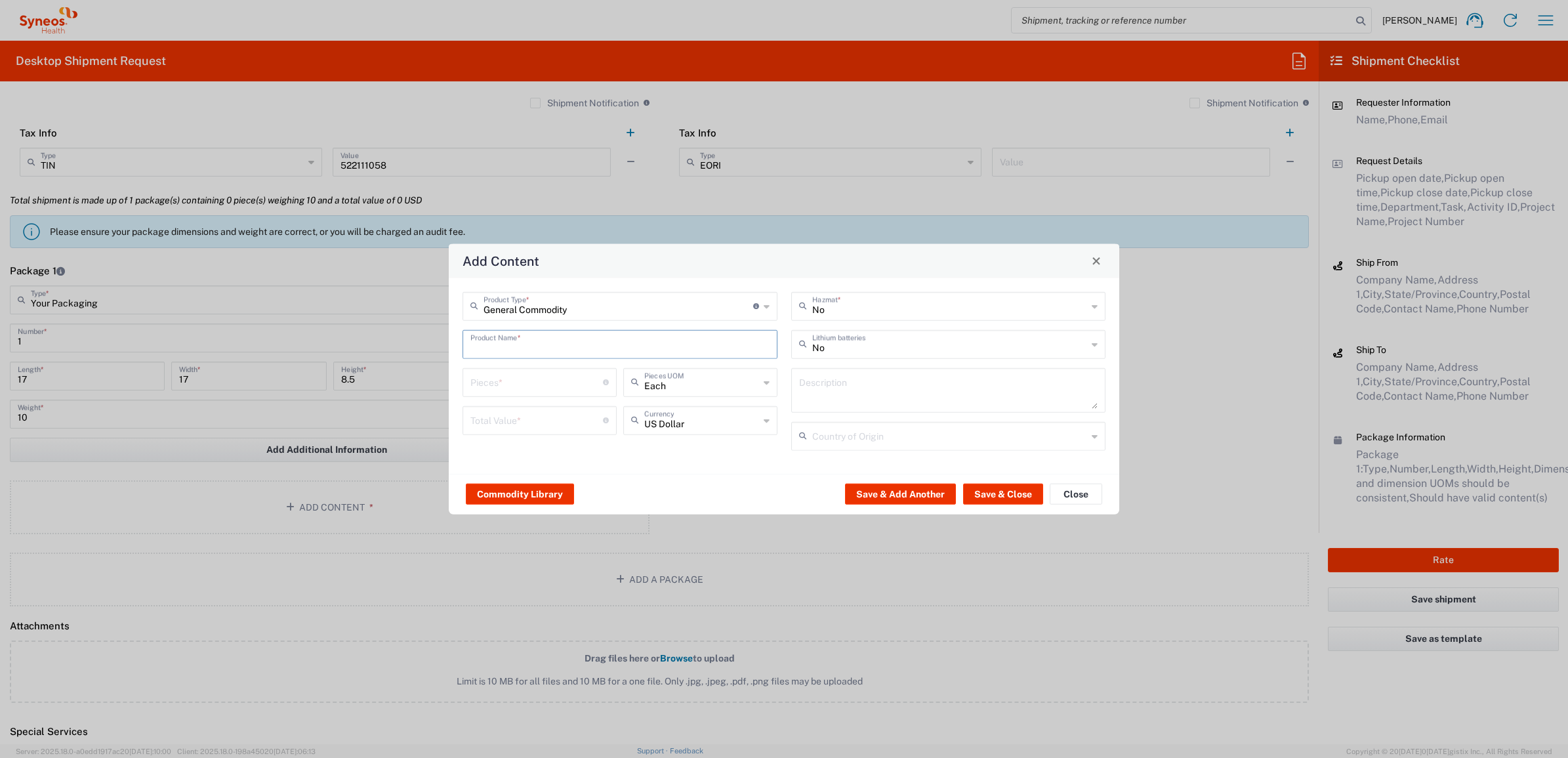
click at [539, 342] on input "text" at bounding box center [620, 342] width 300 height 23
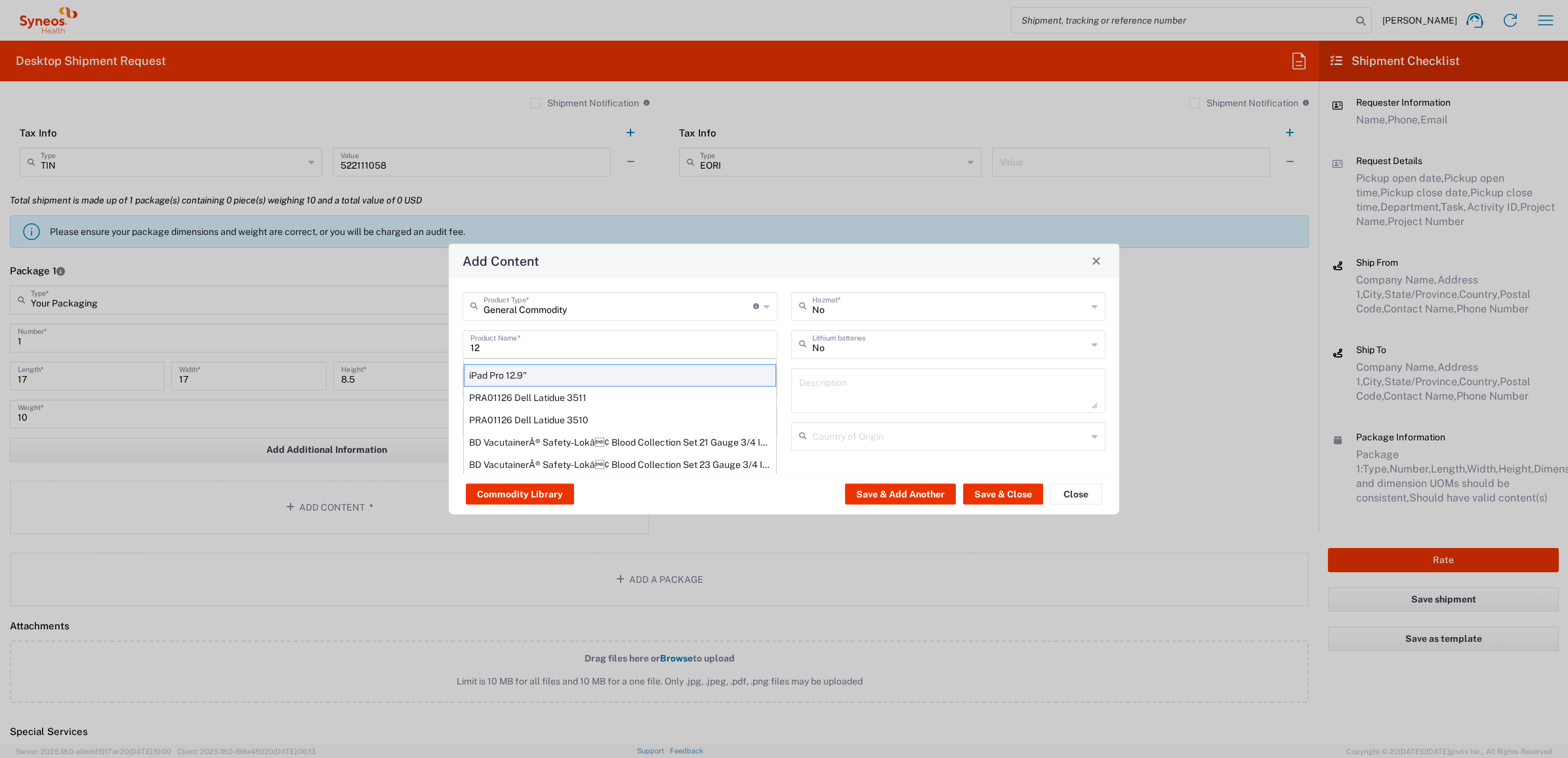
click at [543, 375] on div "iPad Pro 12.9"" at bounding box center [620, 375] width 312 height 23
type input "iPad Pro 12.9""
type input "1"
type textarea "iPad Pro 12.9""
type input "China"
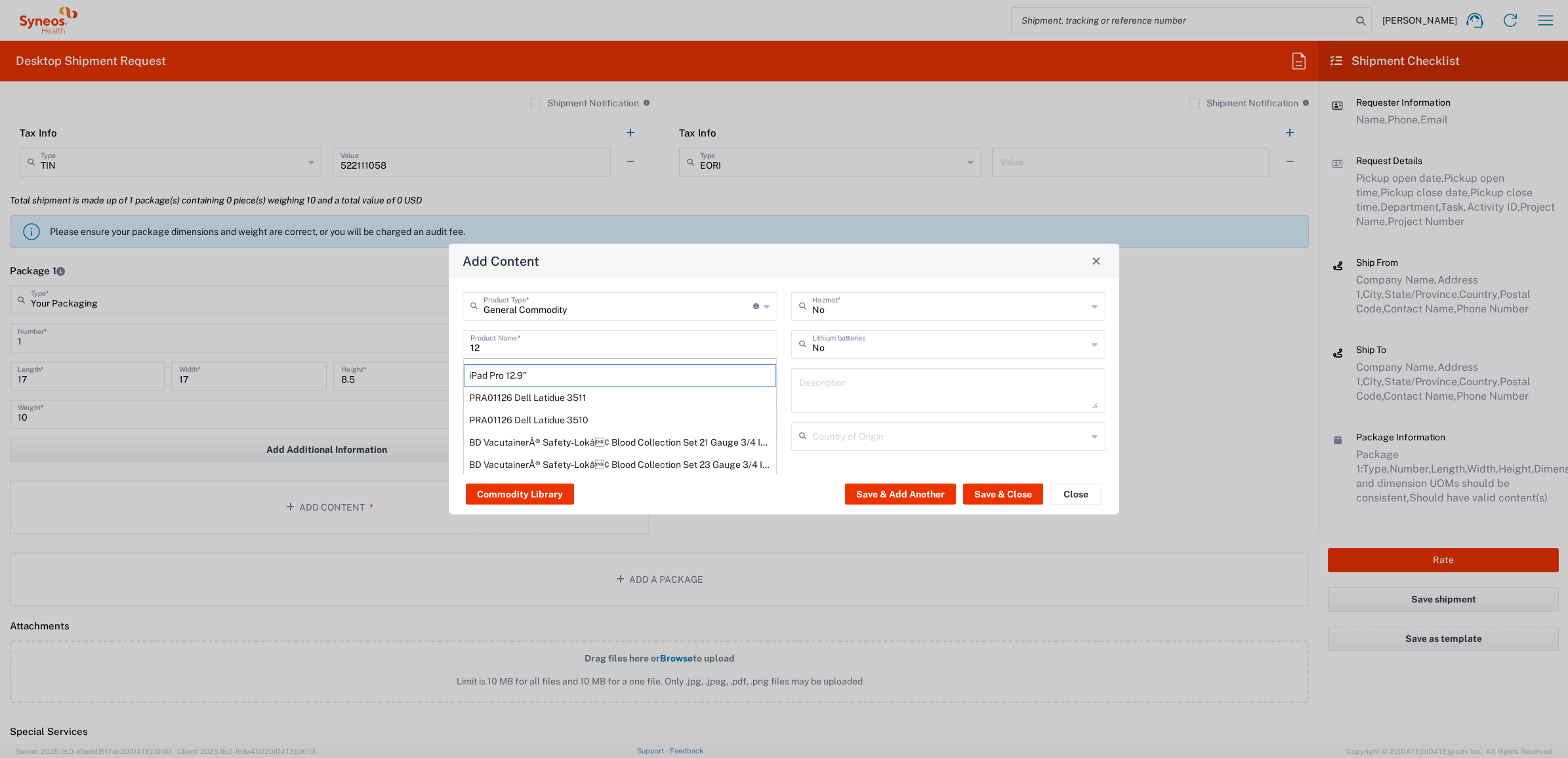
type input "Yes"
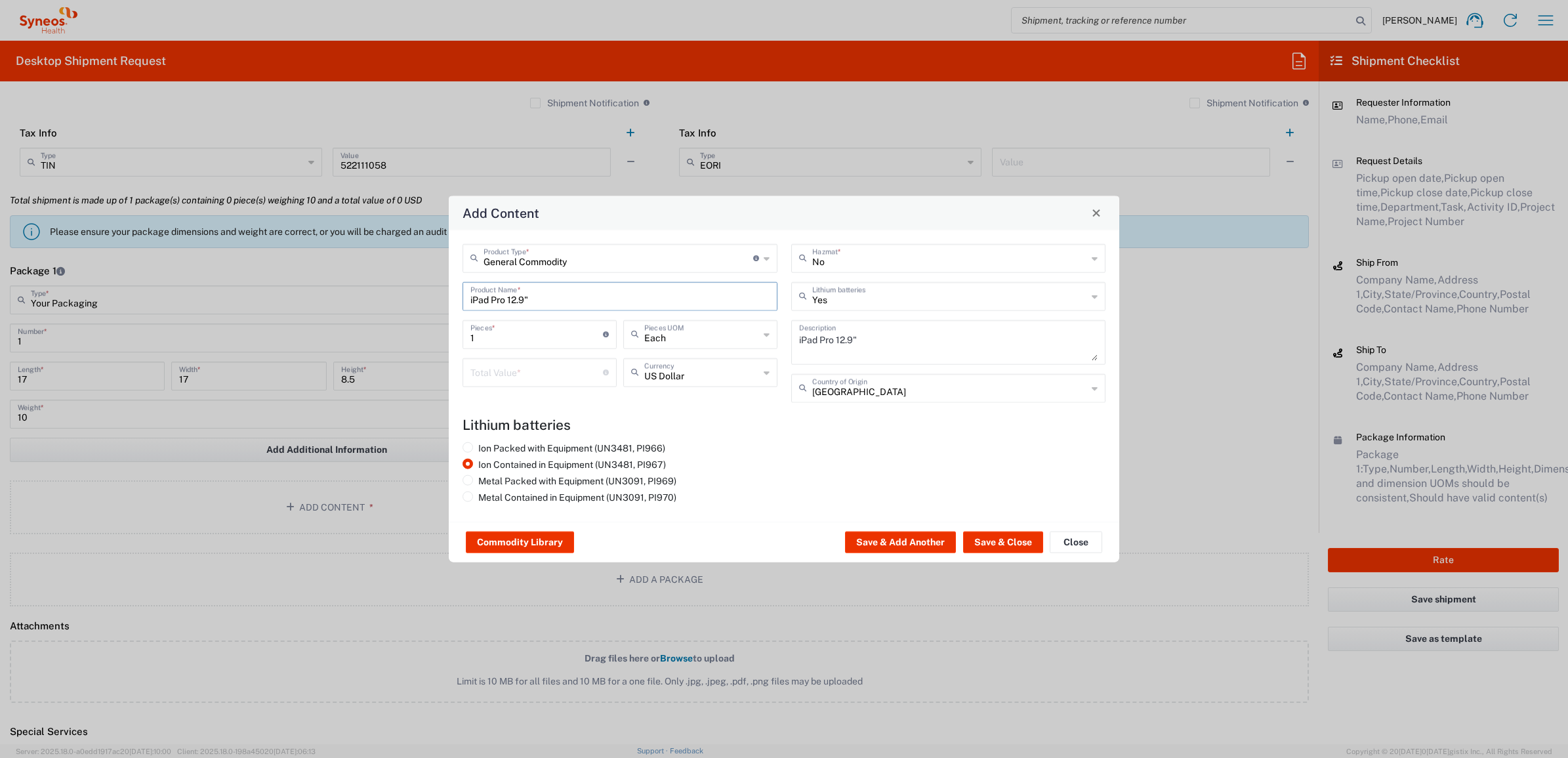
click at [518, 299] on input "iPad Pro 12.9"" at bounding box center [620, 295] width 300 height 23
type input "iPad Pro 13.0""
click at [516, 366] on input "number" at bounding box center [536, 371] width 133 height 23
type input "1000"
click at [968, 528] on div "Commodity Library Save & Add Another Save & Close Close" at bounding box center [784, 541] width 671 height 41
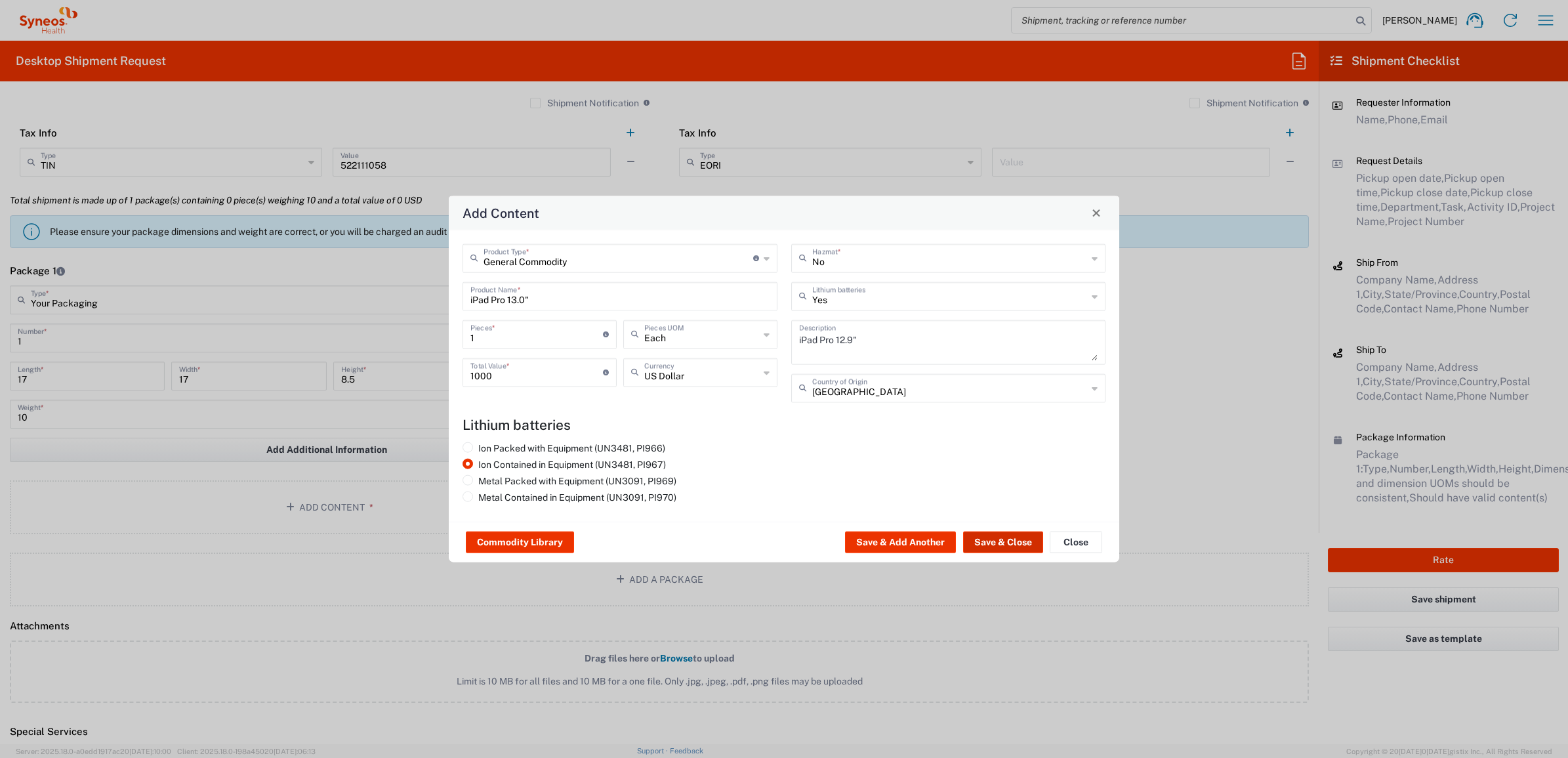
click at [999, 548] on button "Save & Close" at bounding box center [1003, 542] width 80 height 21
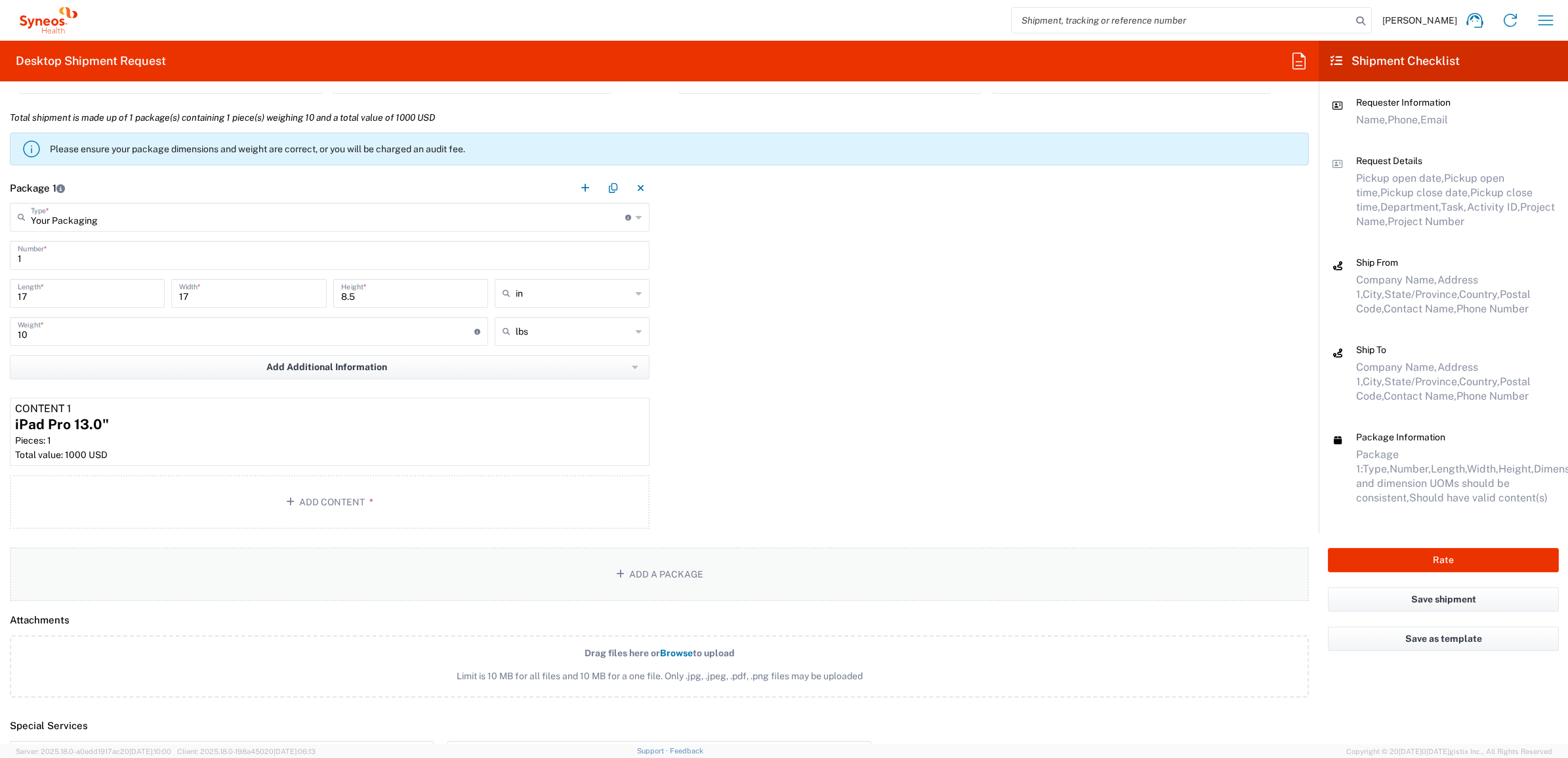
scroll to position [1231, 0]
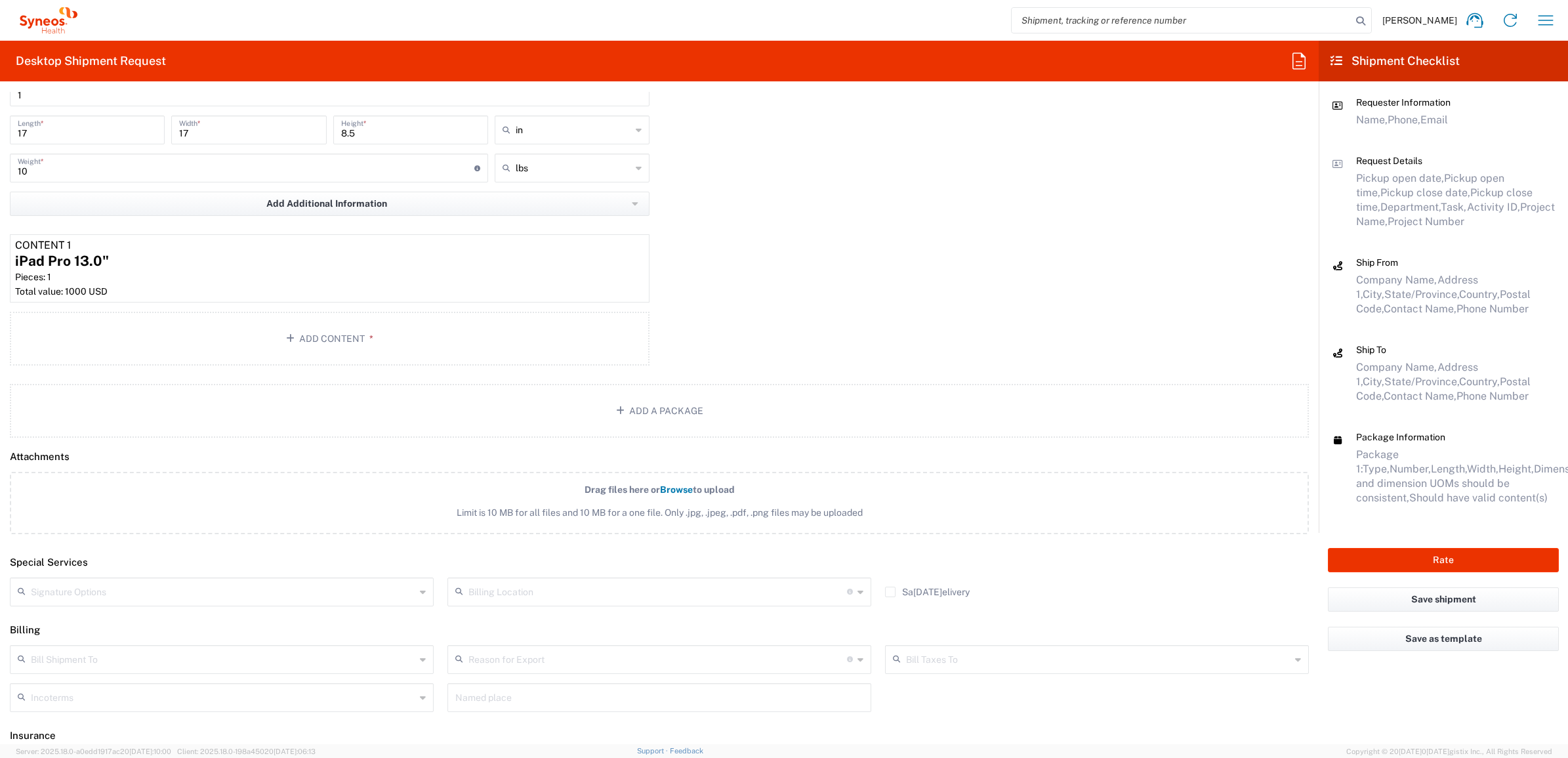
click at [201, 579] on input "text" at bounding box center [223, 591] width 385 height 23
click at [215, 612] on span "Adult Signature Required" at bounding box center [220, 618] width 418 height 20
type input "Adult Signature Required"
click at [666, 339] on div "Package 1 Your Packaging Type * Material used to package goods Envelope Large B…" at bounding box center [660, 190] width 1319 height 360
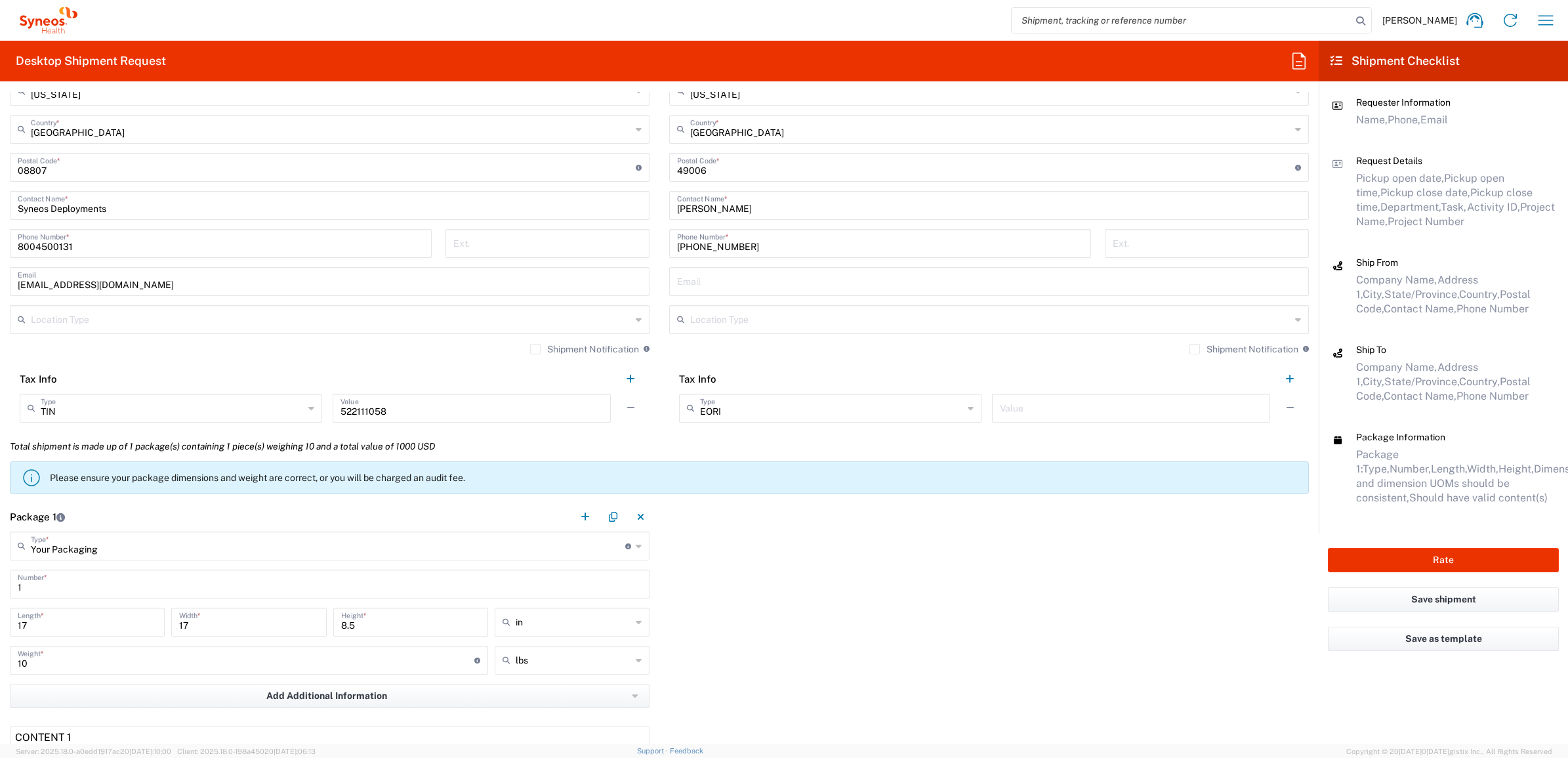
scroll to position [328, 0]
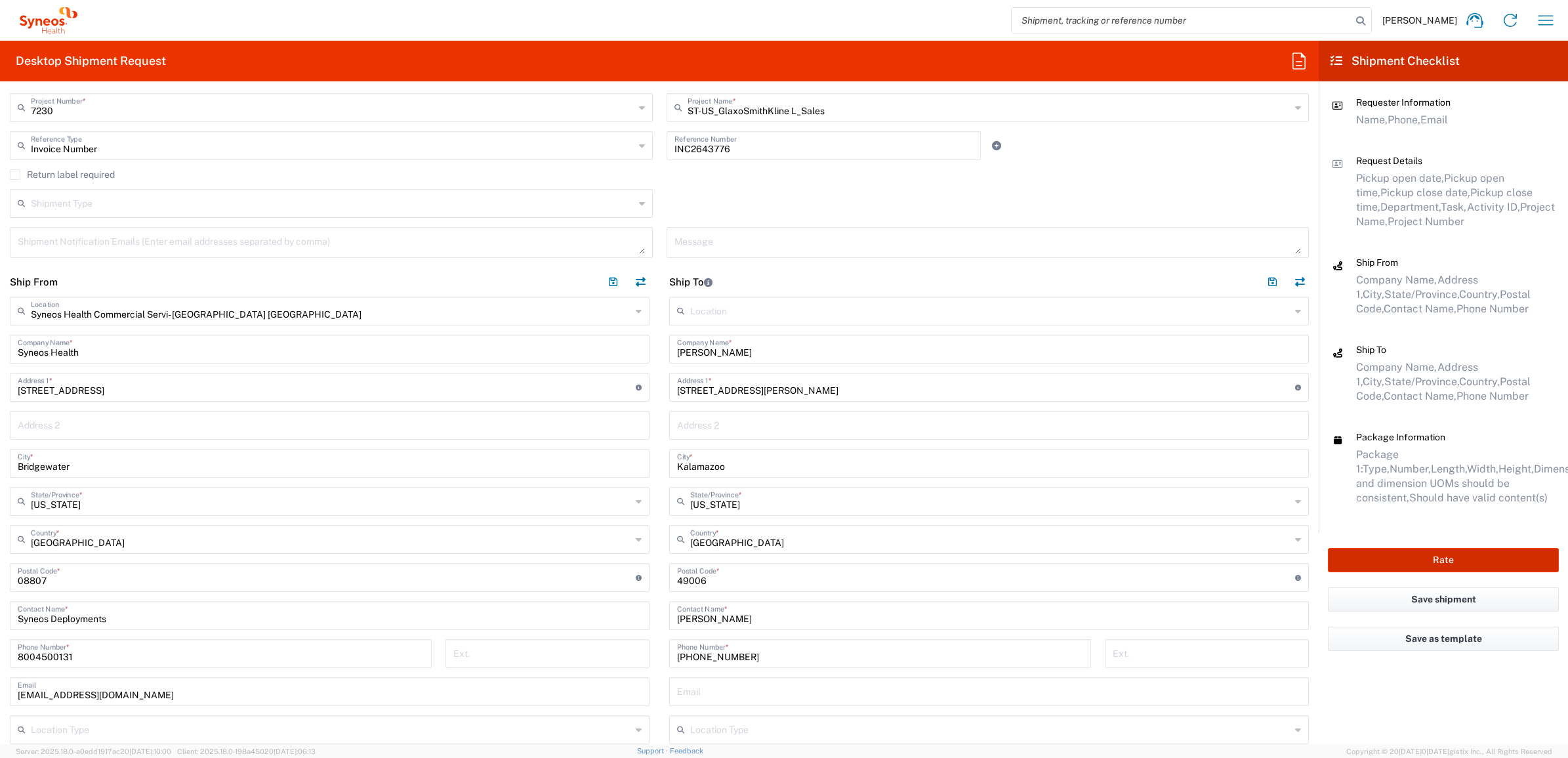
click at [1451, 565] on button "Rate" at bounding box center [1444, 560] width 231 height 25
type input "7230"
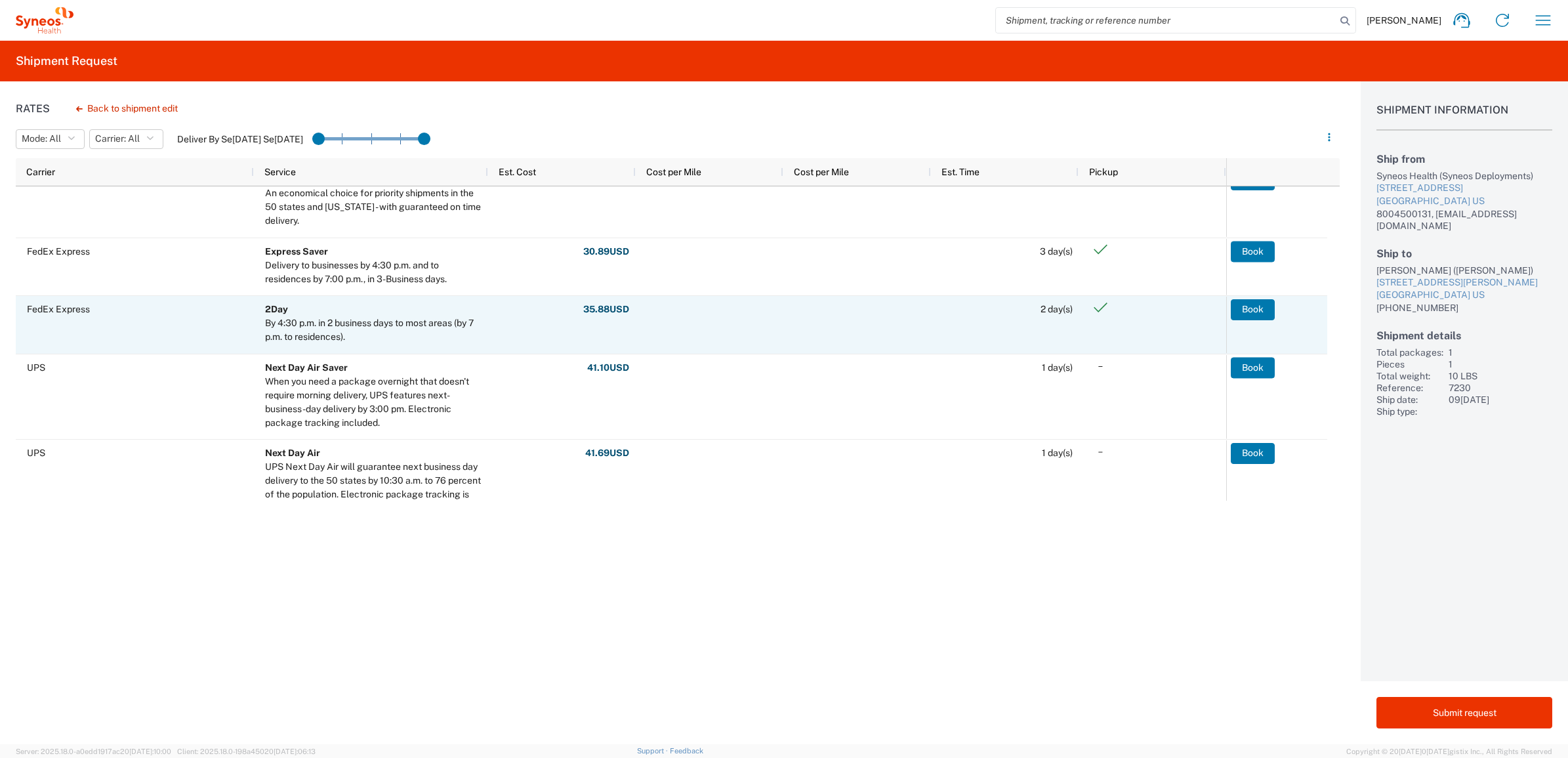
scroll to position [246, 0]
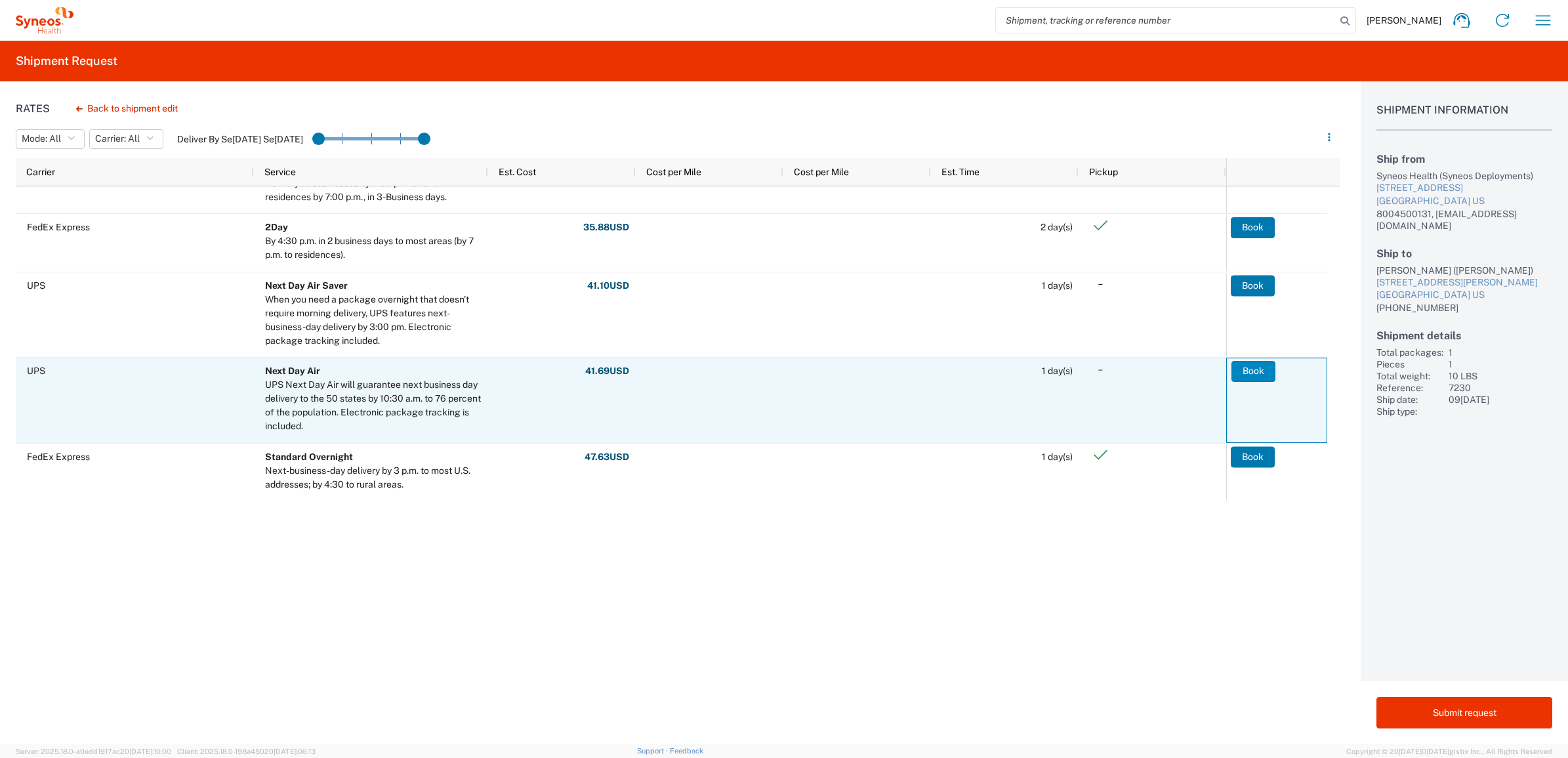
click at [1250, 371] on button "Book" at bounding box center [1254, 371] width 44 height 21
